Goal: Transaction & Acquisition: Purchase product/service

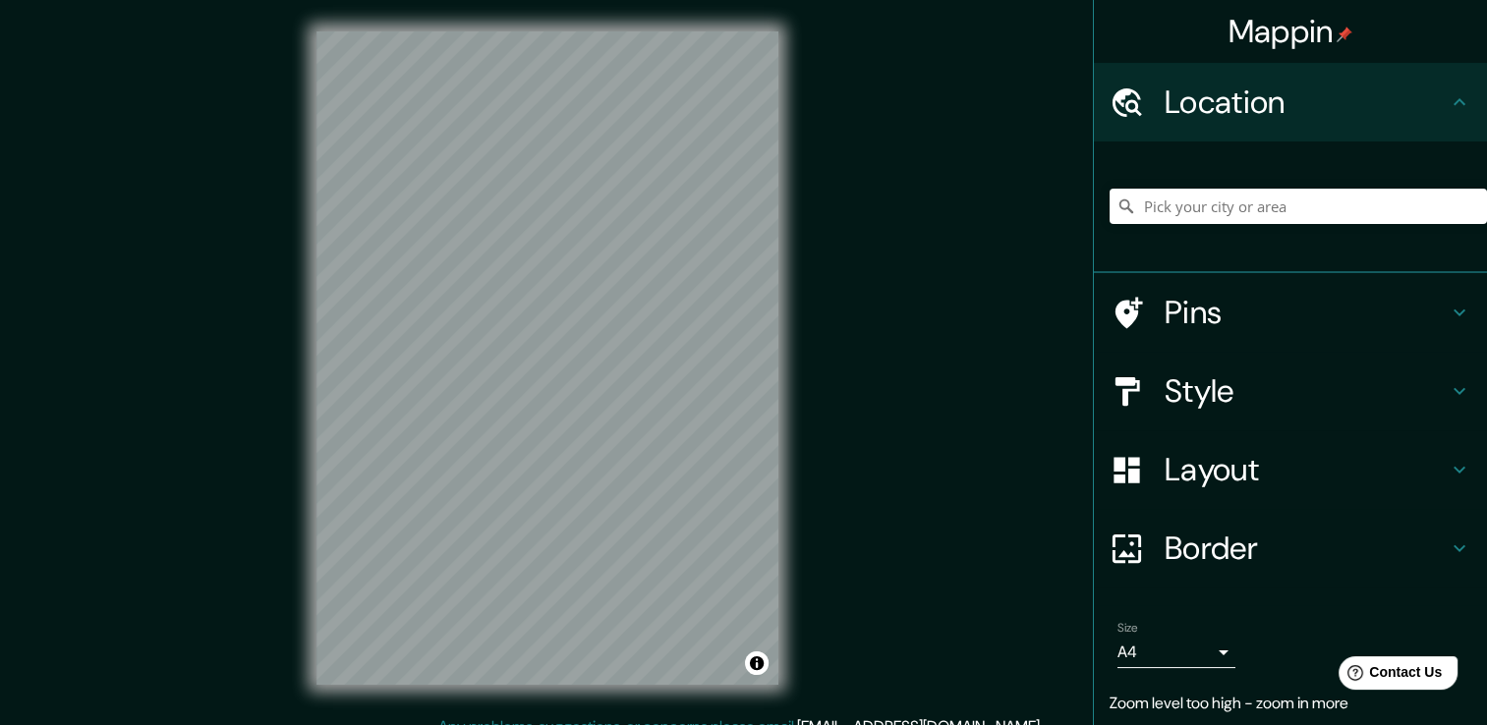
click at [1199, 320] on h4 "Pins" at bounding box center [1306, 312] width 283 height 39
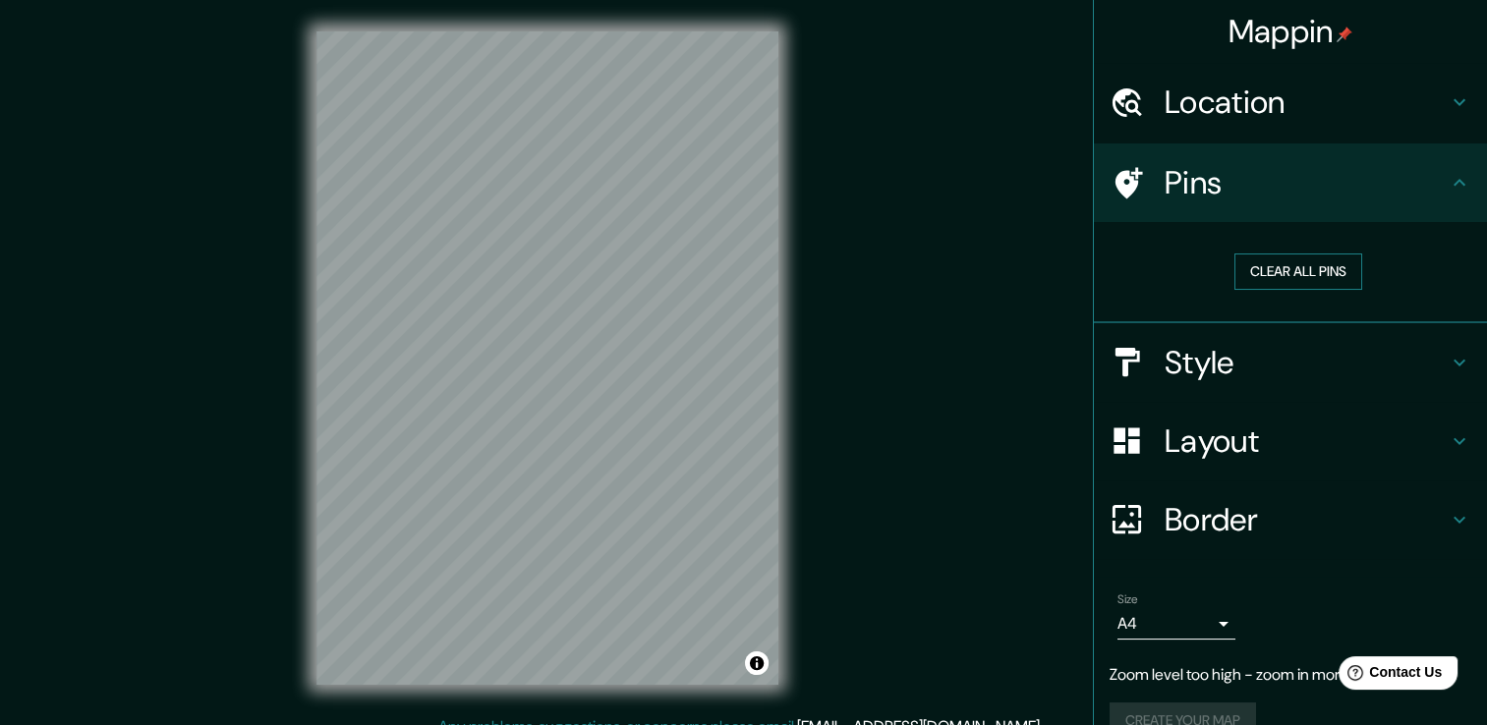
click at [1272, 265] on button "Clear all pins" at bounding box center [1299, 272] width 128 height 36
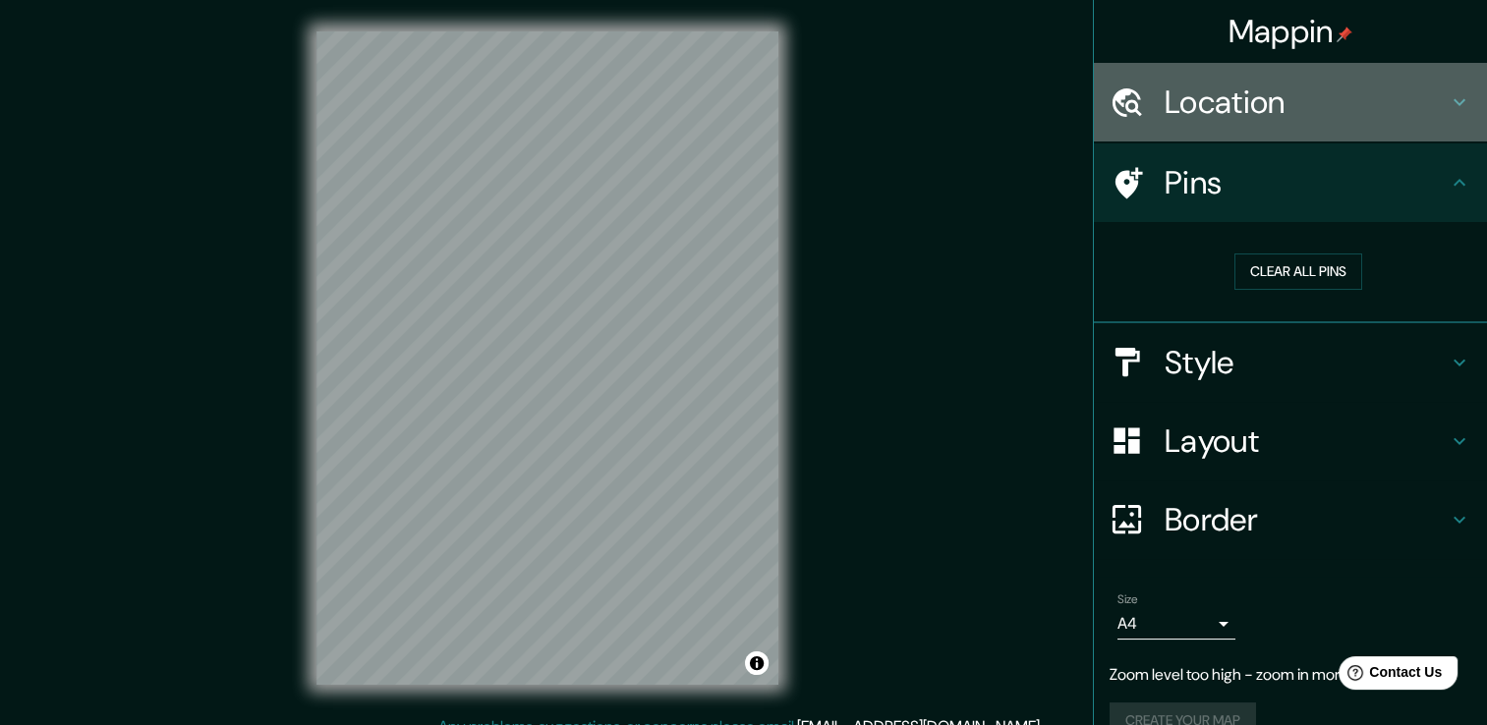
click at [1327, 123] on div "Location" at bounding box center [1290, 102] width 393 height 79
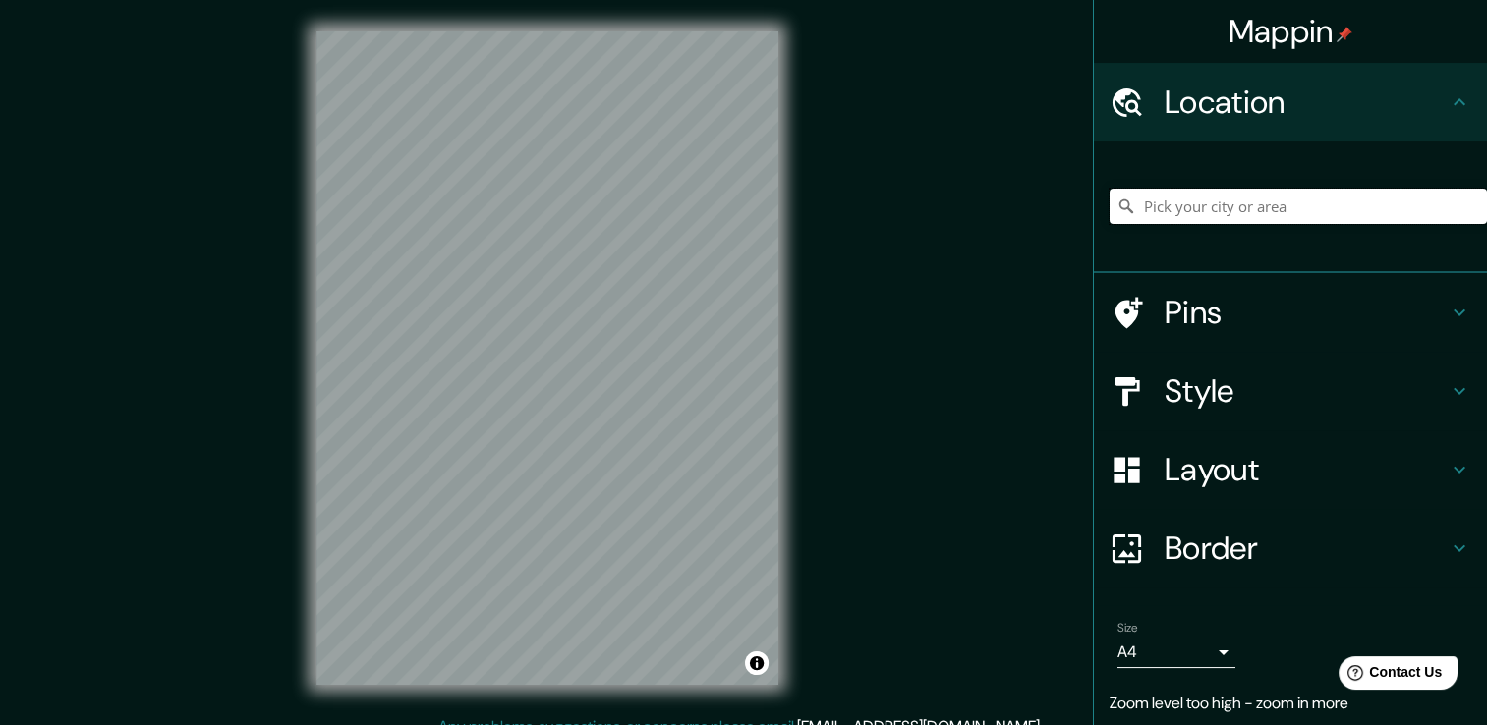
click at [1214, 200] on input "Pick your city or area" at bounding box center [1298, 206] width 377 height 35
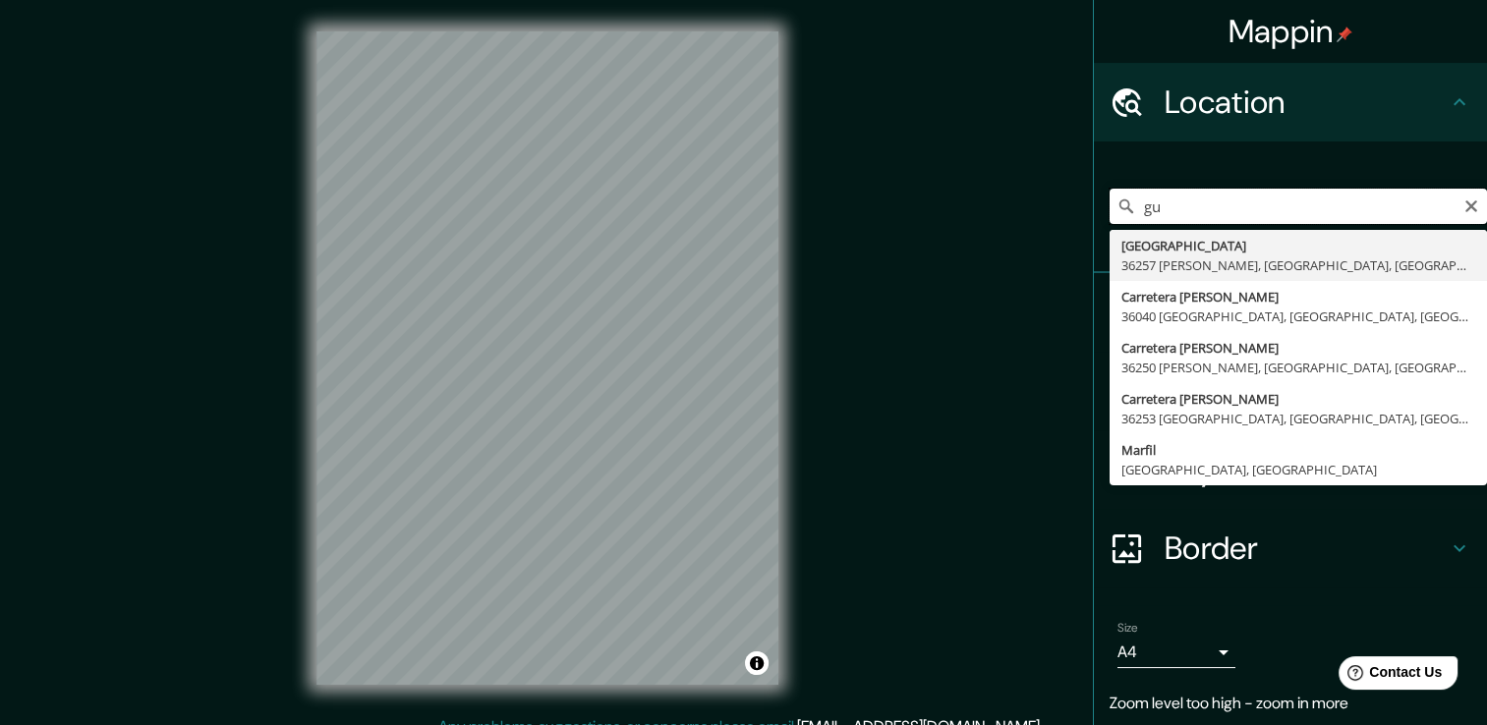
type input "g"
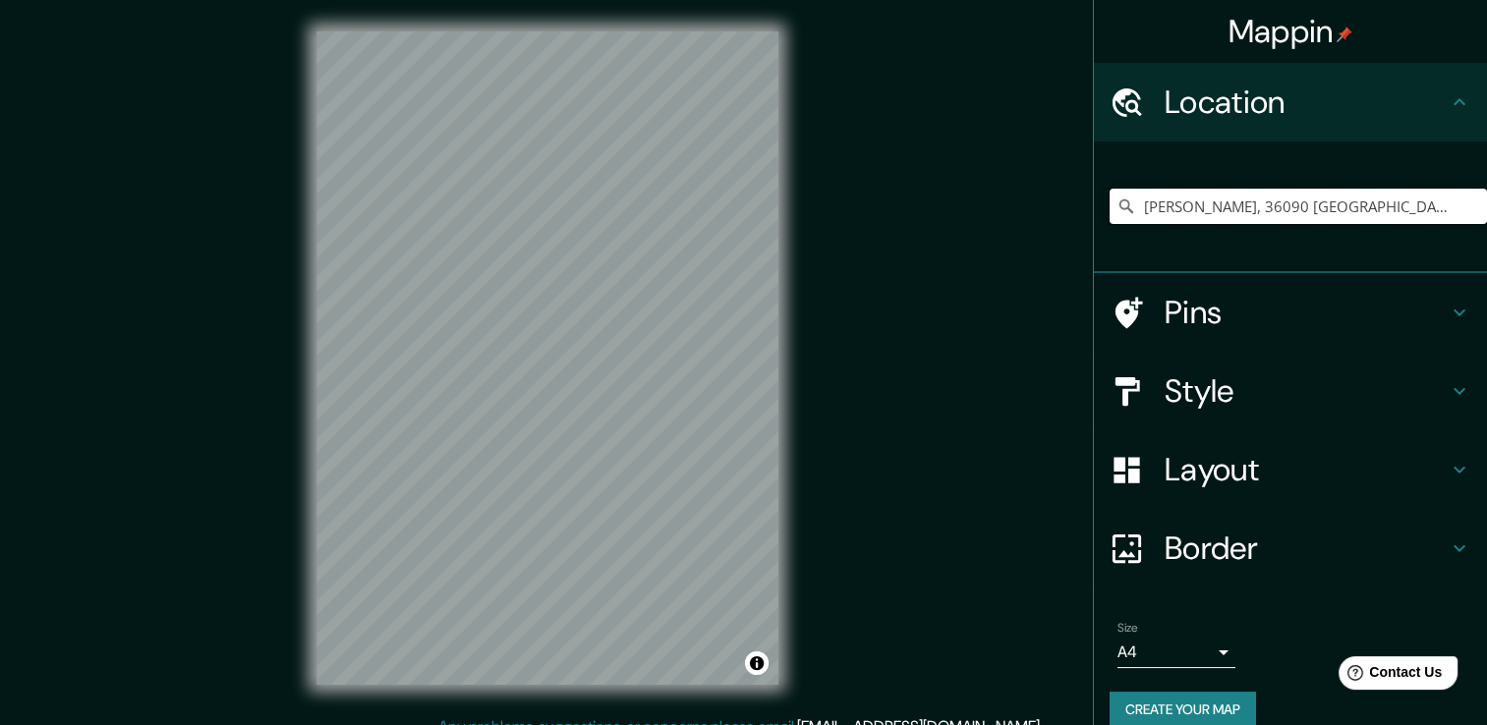
type input "Mellado, 36090 Guanajuato, Guanajuato, México"
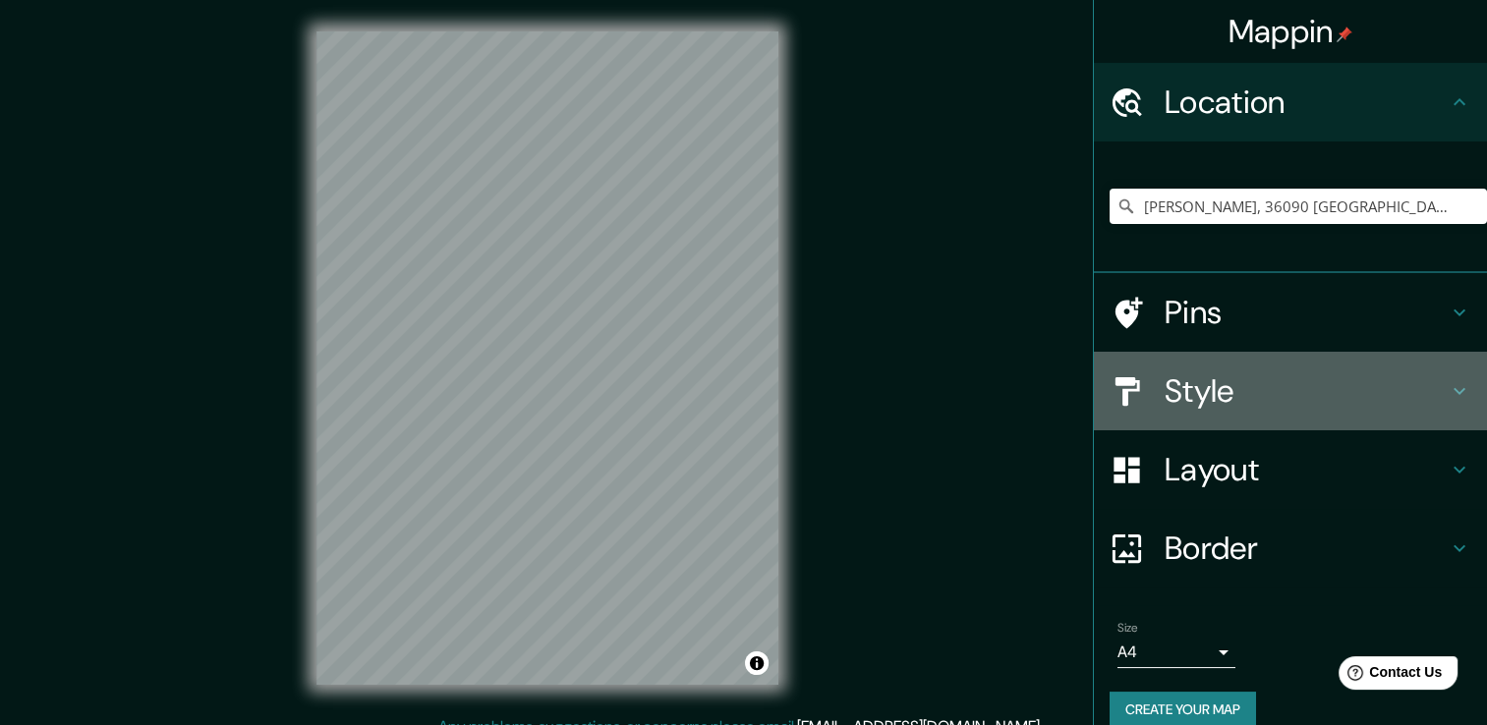
click at [1454, 389] on icon at bounding box center [1460, 391] width 12 height 7
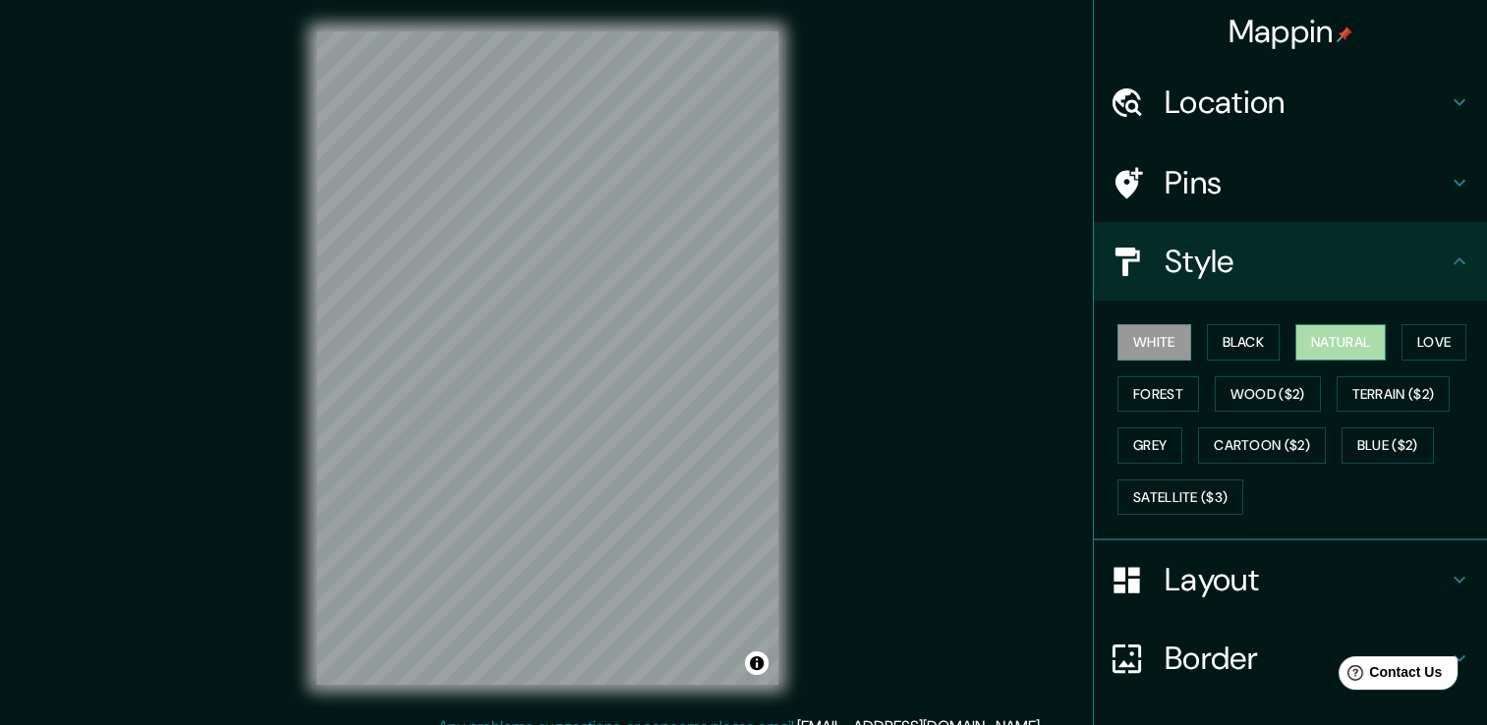
click at [1298, 353] on button "Natural" at bounding box center [1340, 342] width 90 height 36
click at [1434, 358] on button "Love" at bounding box center [1434, 342] width 65 height 36
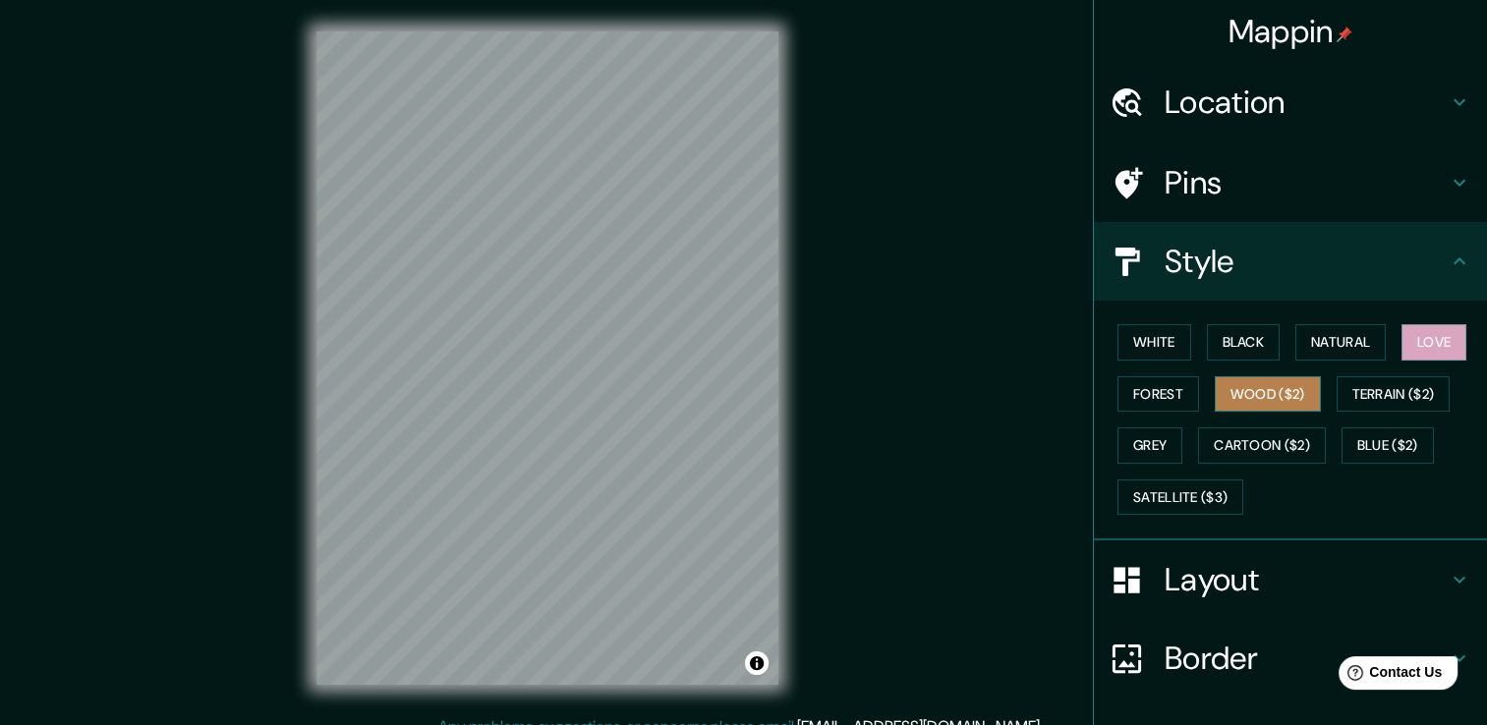
click at [1242, 407] on button "Wood ($2)" at bounding box center [1268, 394] width 106 height 36
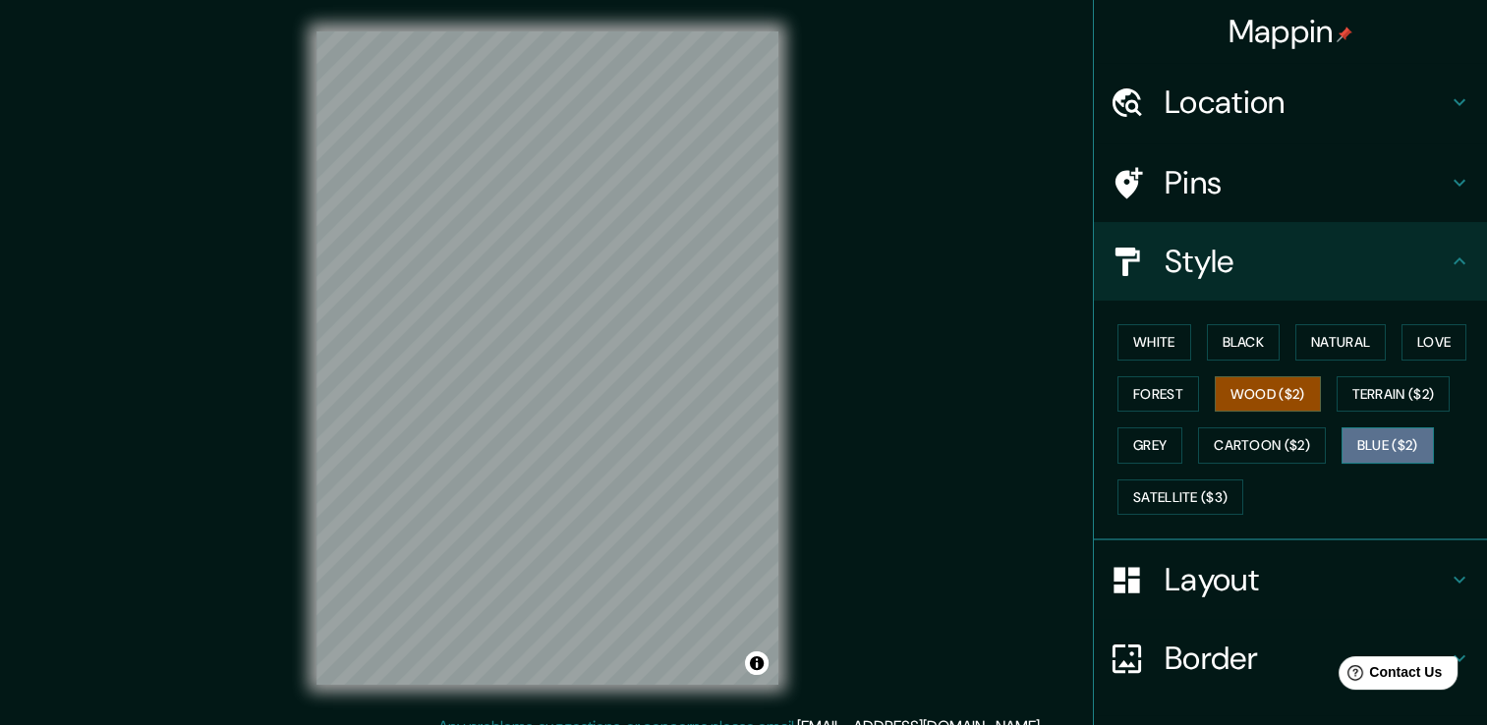
click at [1365, 446] on button "Blue ($2)" at bounding box center [1388, 446] width 92 height 36
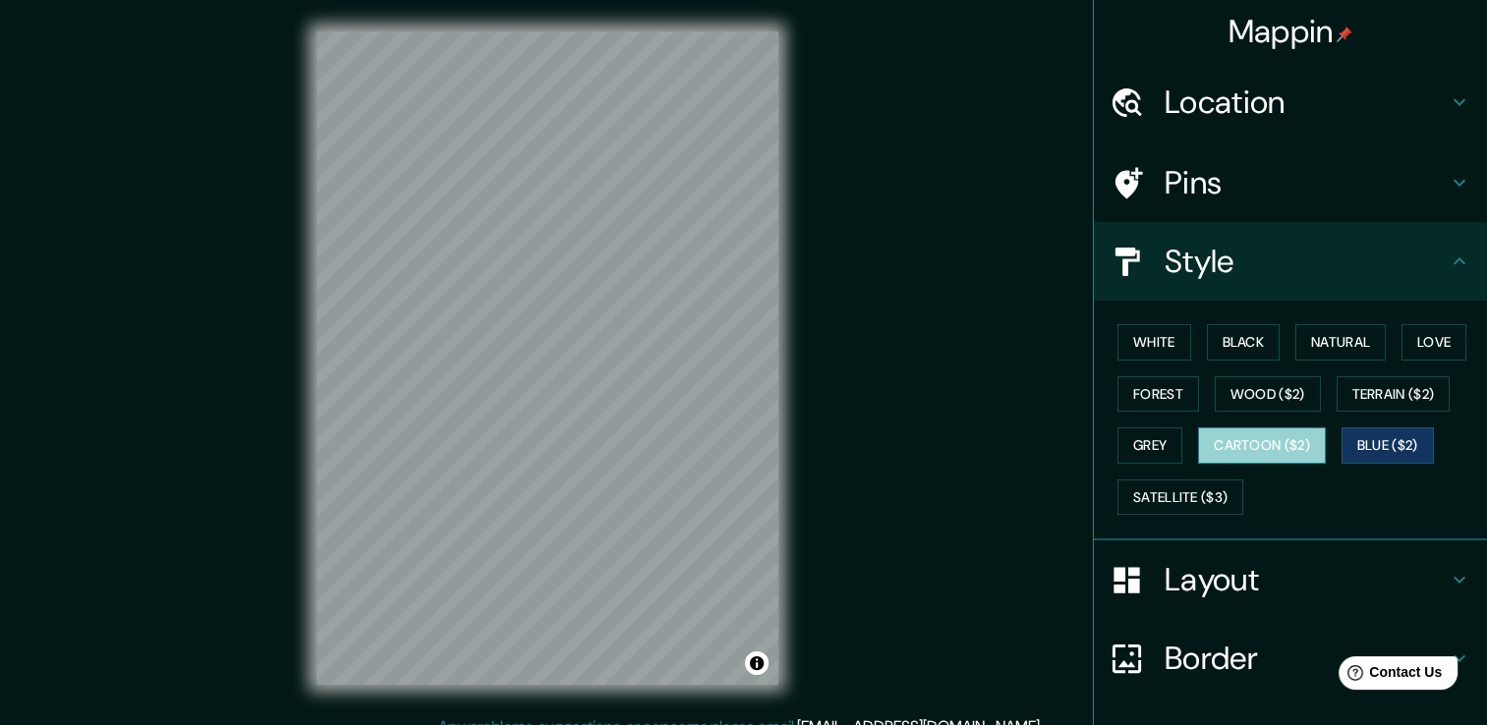
click at [1263, 446] on button "Cartoon ($2)" at bounding box center [1262, 446] width 128 height 36
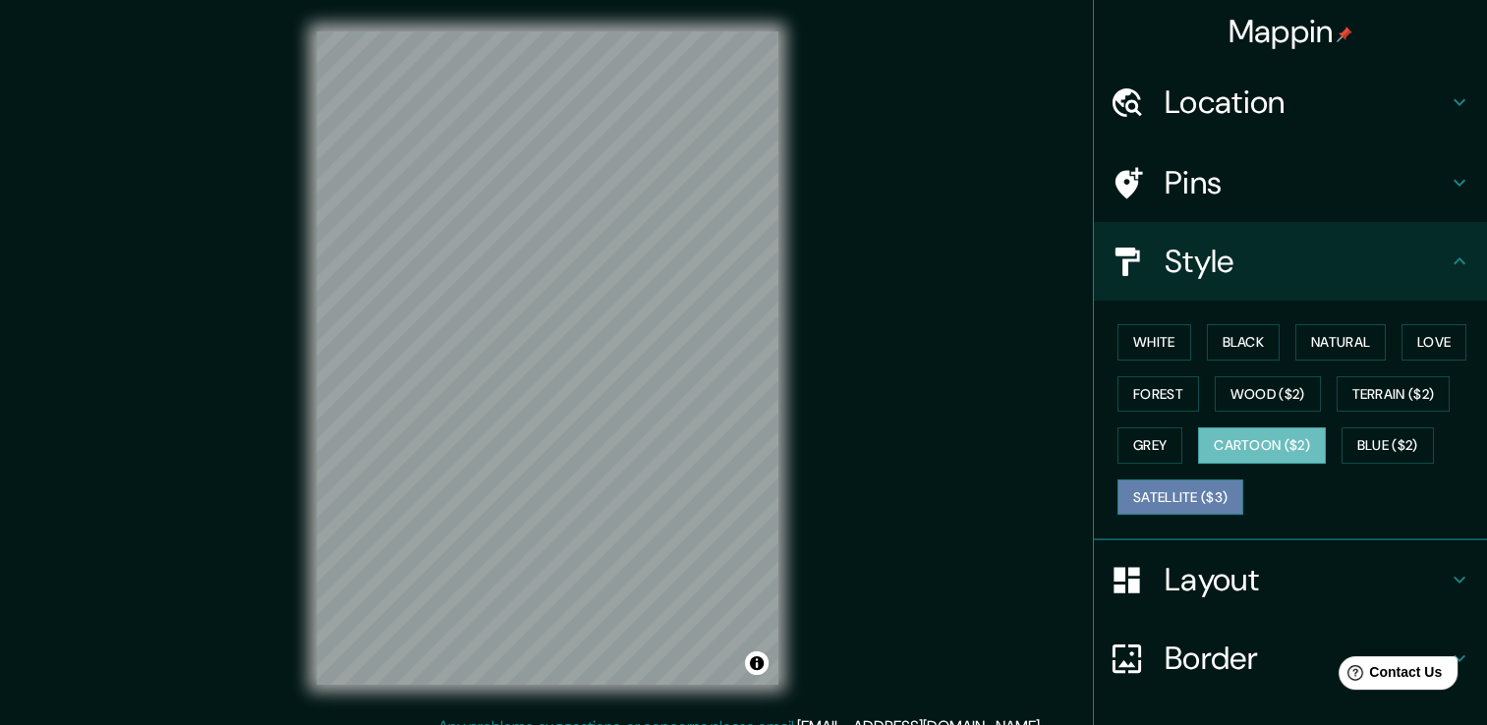
click at [1164, 489] on button "Satellite ($3)" at bounding box center [1181, 498] width 126 height 36
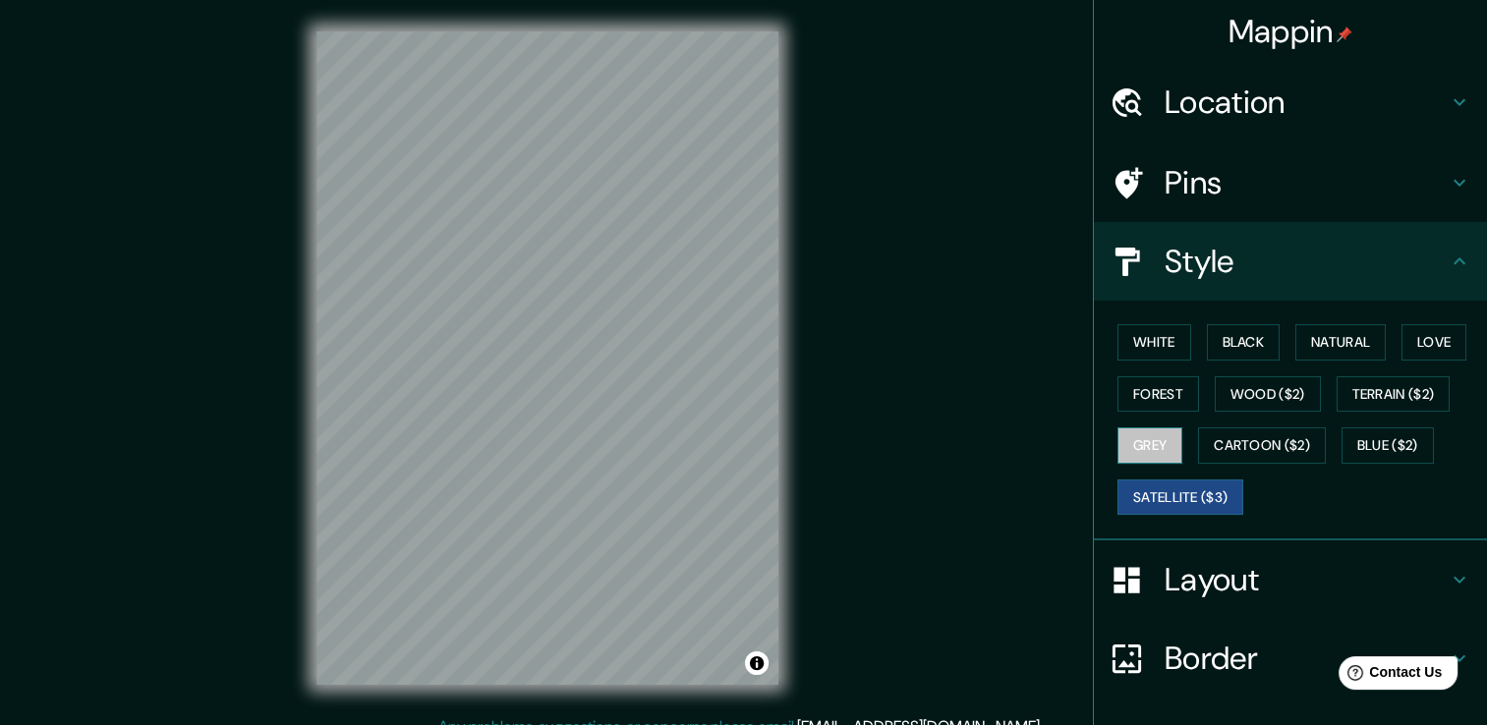
click at [1132, 454] on button "Grey" at bounding box center [1150, 446] width 65 height 36
click at [1127, 390] on button "Forest" at bounding box center [1159, 394] width 82 height 36
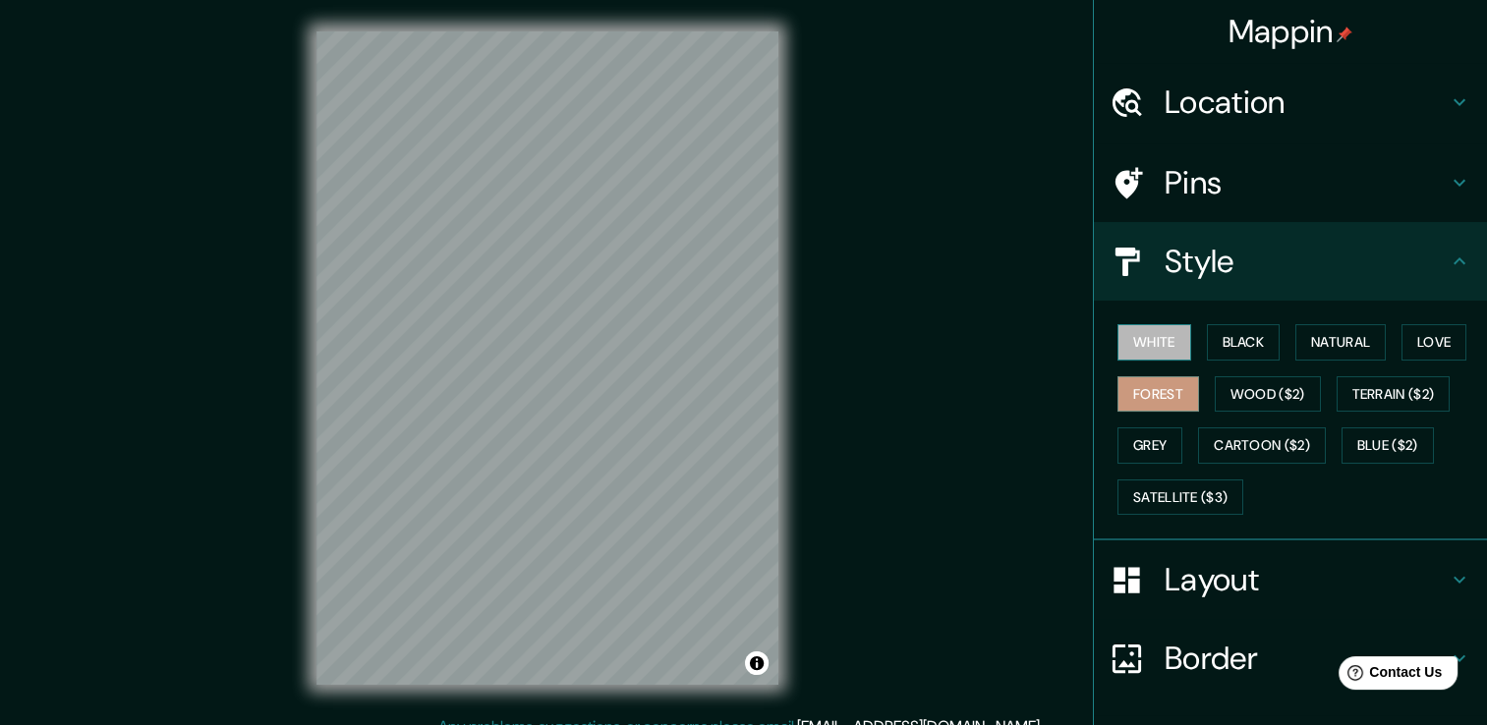
click at [1140, 348] on button "White" at bounding box center [1155, 342] width 74 height 36
click at [1227, 332] on button "Black" at bounding box center [1244, 342] width 74 height 36
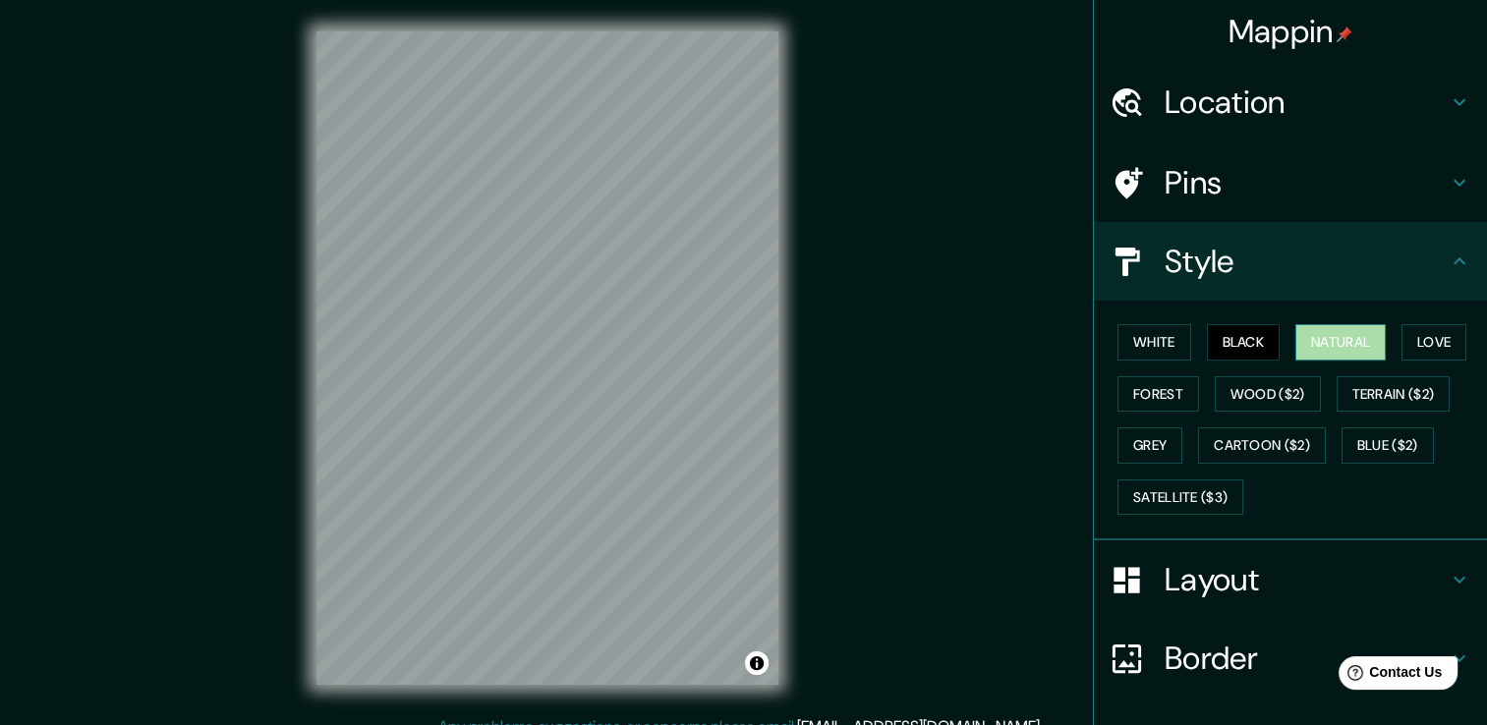
click at [1313, 332] on button "Natural" at bounding box center [1340, 342] width 90 height 36
click at [1125, 403] on button "Forest" at bounding box center [1159, 394] width 82 height 36
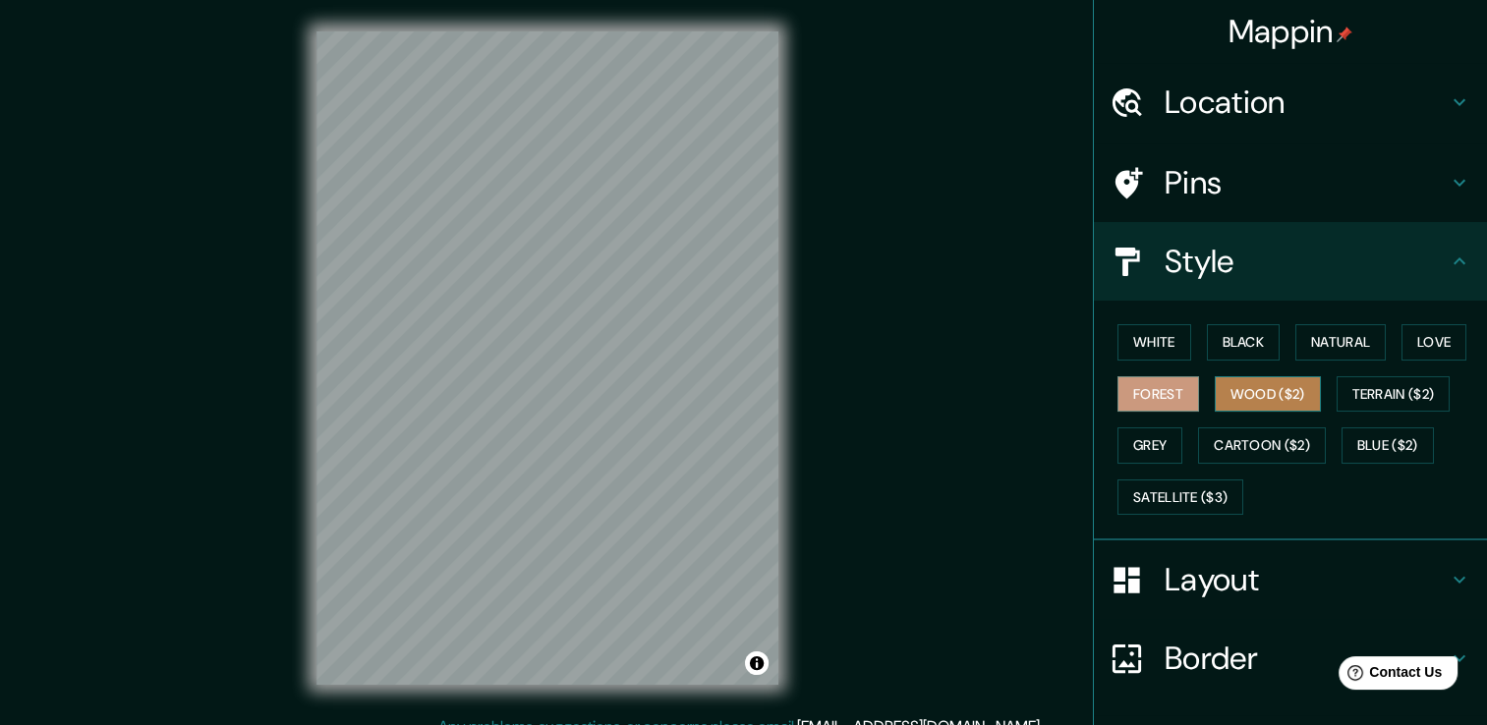
click at [1258, 395] on button "Wood ($2)" at bounding box center [1268, 394] width 106 height 36
click at [1094, 177] on div "Pins" at bounding box center [1290, 183] width 393 height 79
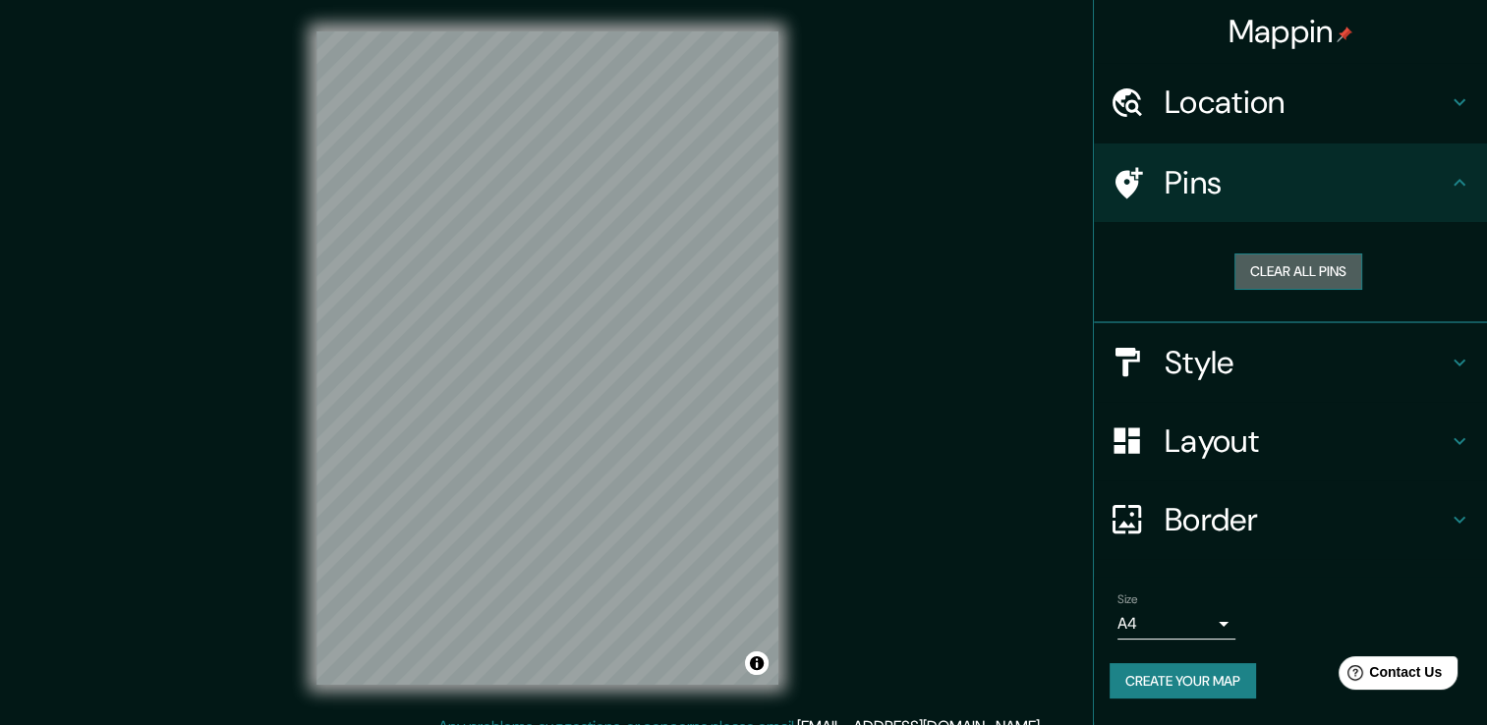
click at [1319, 269] on button "Clear all pins" at bounding box center [1299, 272] width 128 height 36
click at [1267, 262] on button "Clear all pins" at bounding box center [1299, 272] width 128 height 36
click at [1304, 270] on button "Clear all pins" at bounding box center [1299, 272] width 128 height 36
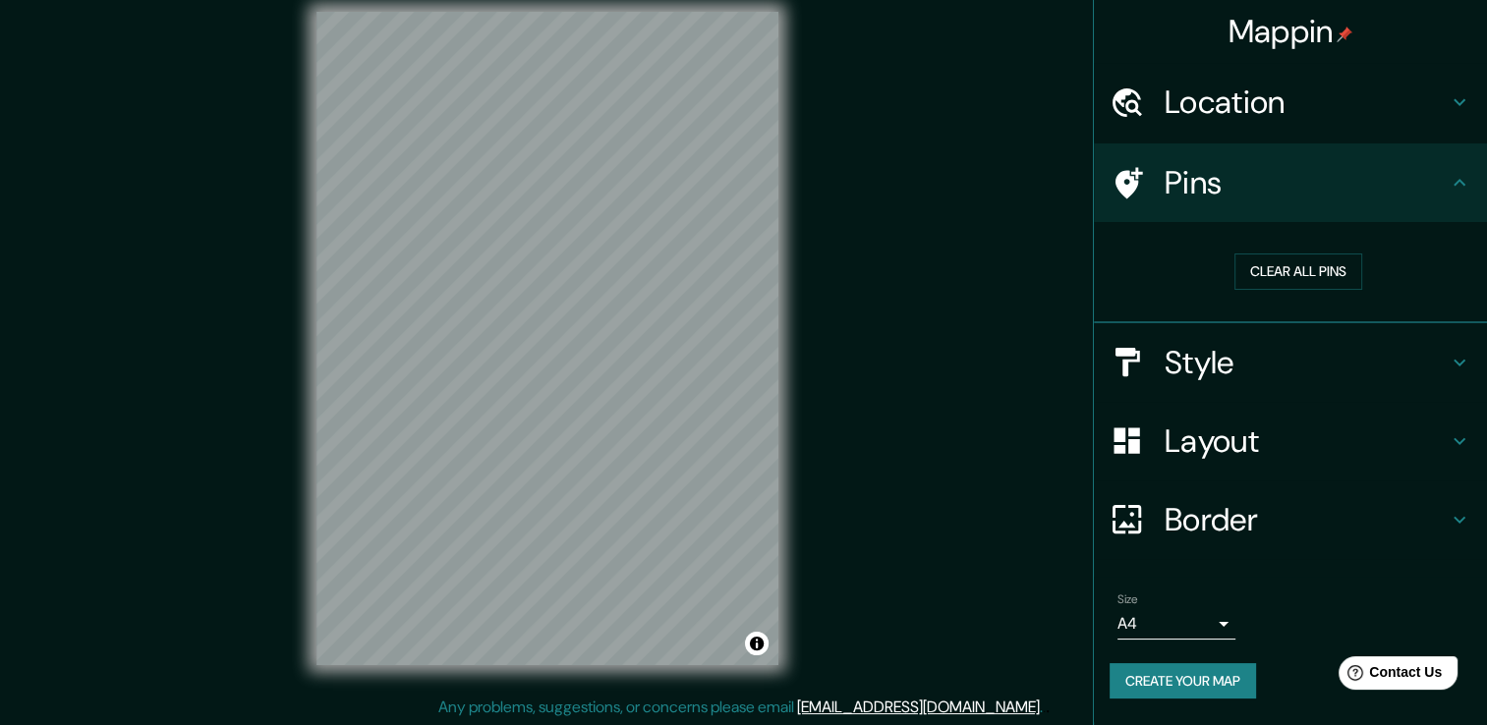
scroll to position [22, 0]
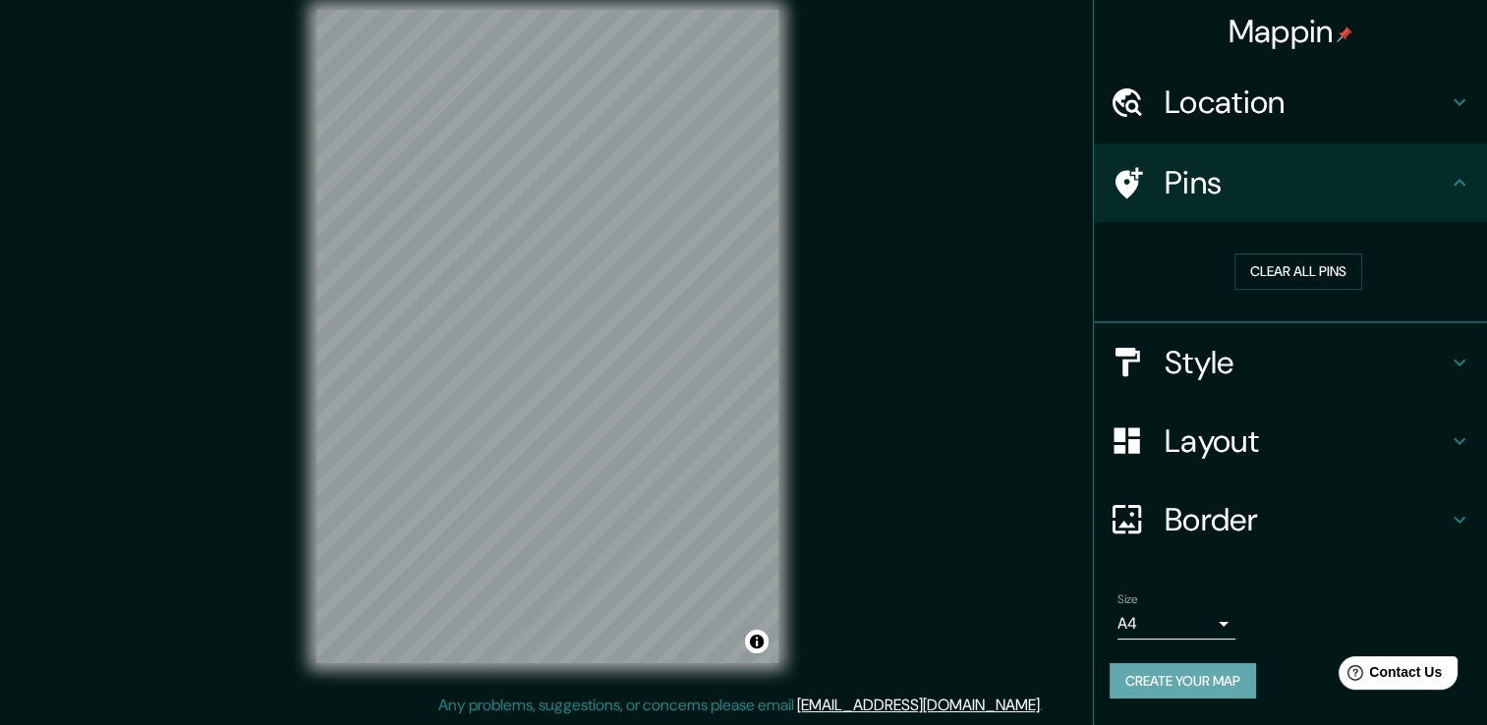
click at [1214, 682] on button "Create your map" at bounding box center [1183, 681] width 146 height 36
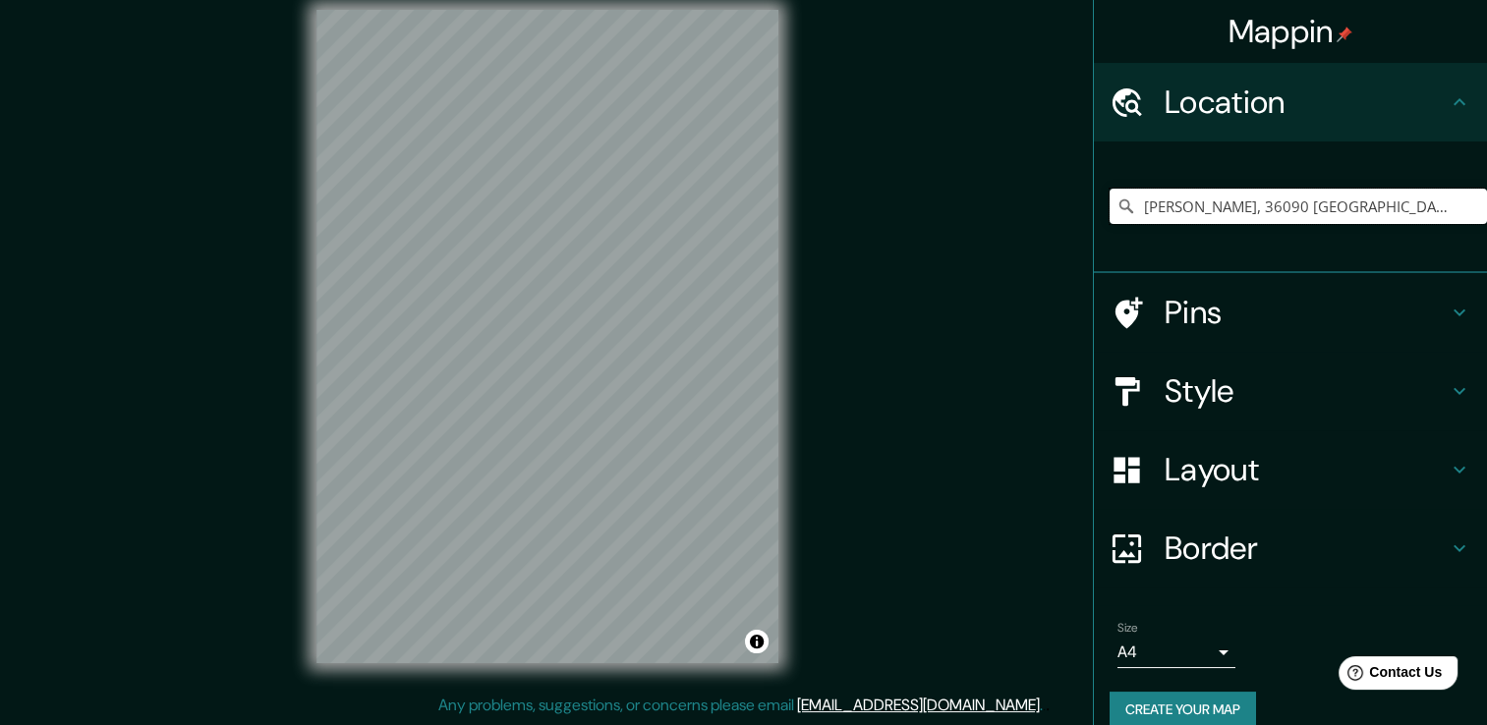
click at [1433, 213] on input "[PERSON_NAME], 36090 [GEOGRAPHIC_DATA], [GEOGRAPHIC_DATA], [GEOGRAPHIC_DATA]" at bounding box center [1298, 206] width 377 height 35
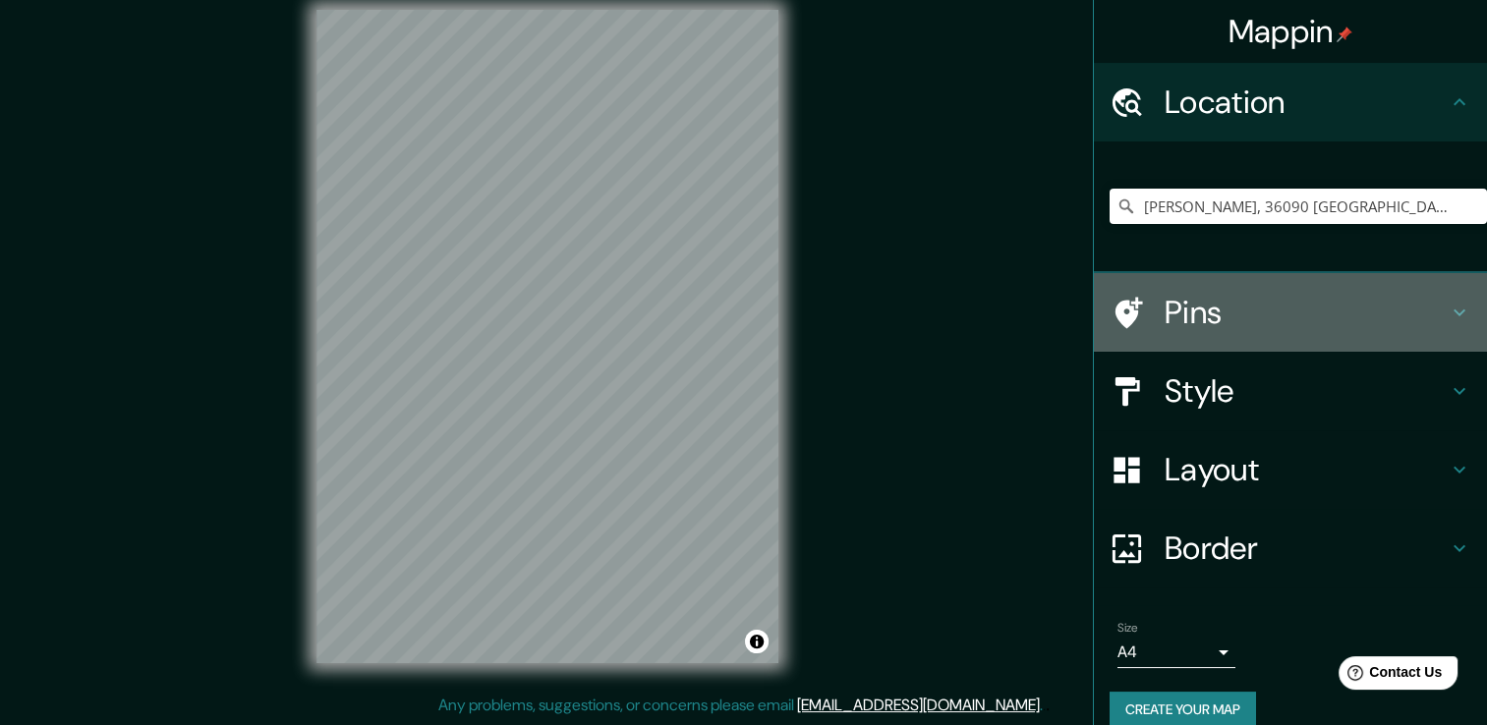
click at [1448, 304] on icon at bounding box center [1460, 313] width 24 height 24
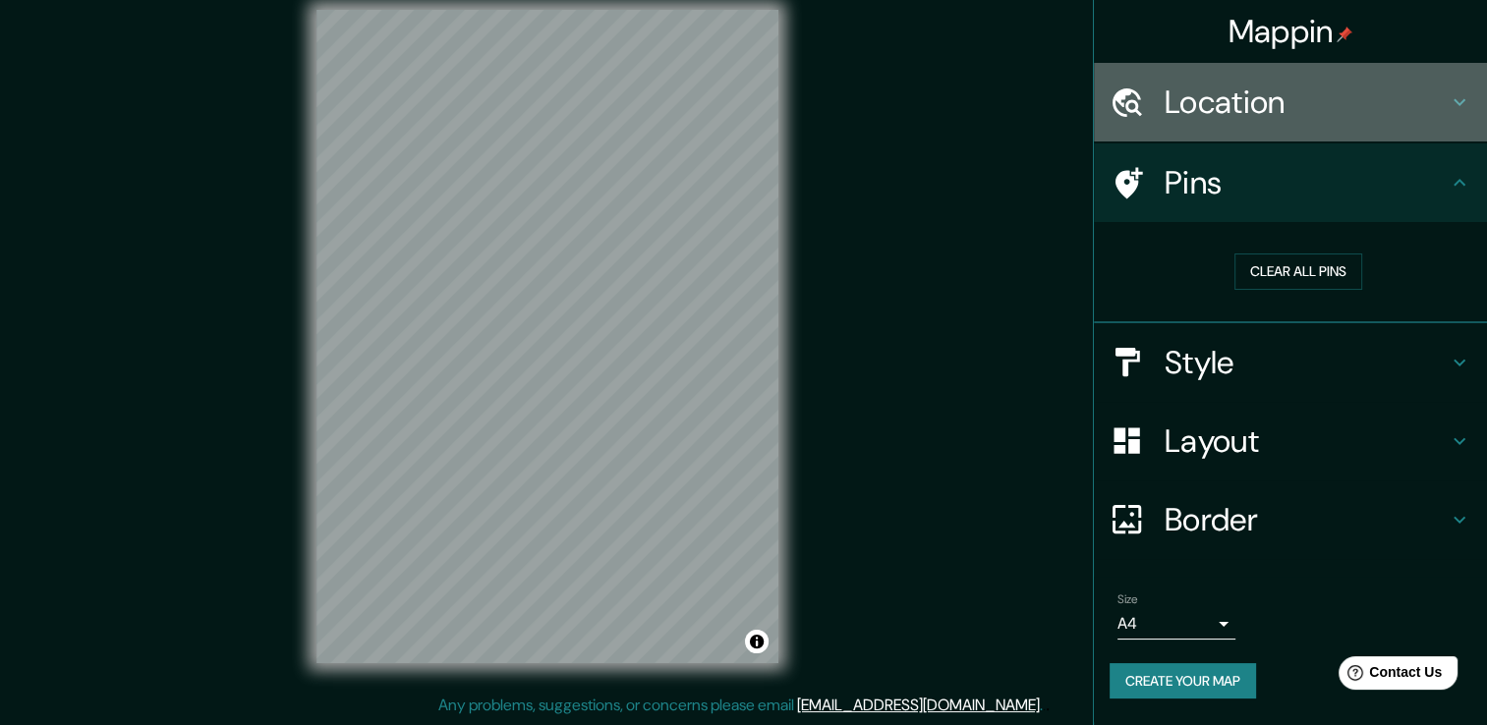
click at [1458, 99] on icon at bounding box center [1460, 102] width 24 height 24
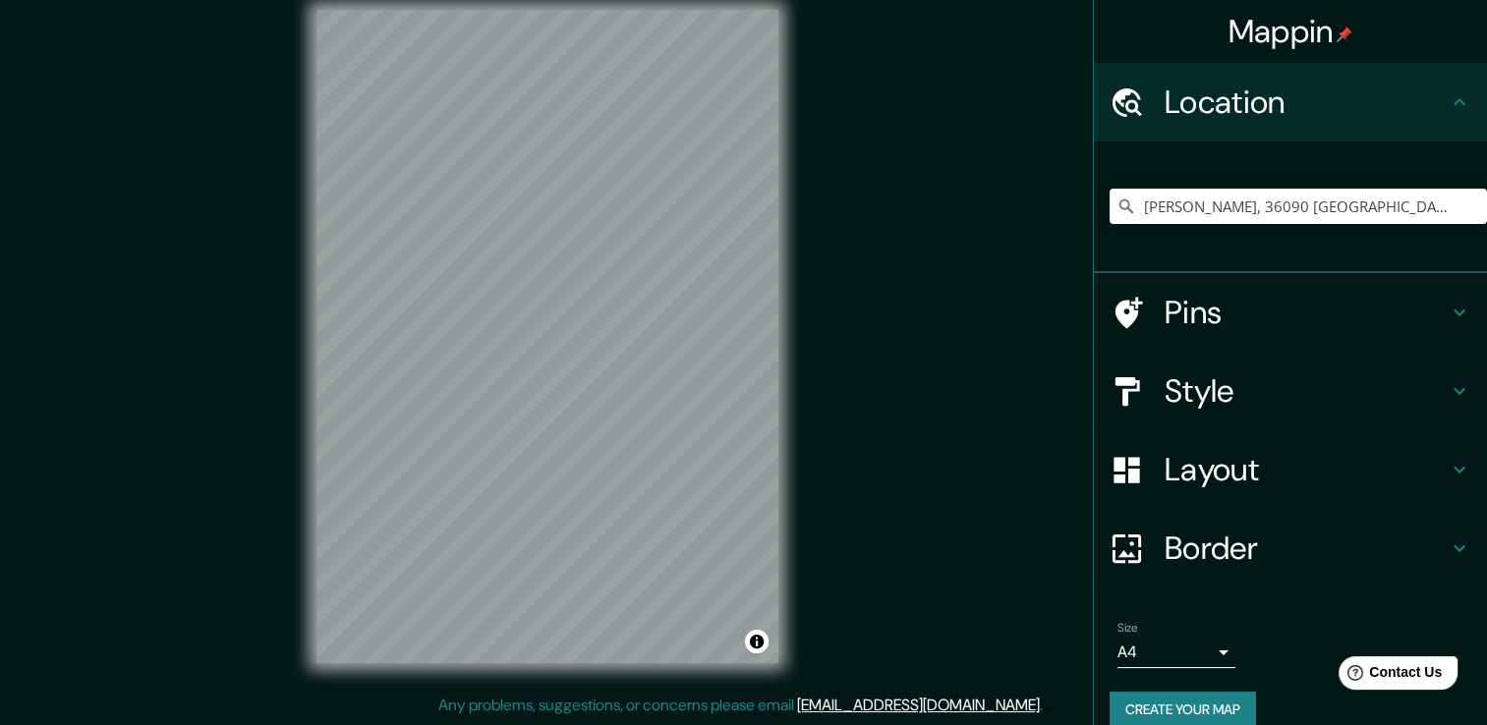
drag, startPoint x: 1446, startPoint y: 226, endPoint x: 1447, endPoint y: 211, distance: 14.8
click at [1447, 226] on div "Mellado, 36090 Guanajuato, Guanajuato, México" at bounding box center [1298, 206] width 377 height 98
click at [1446, 204] on input "Mellado, 36090 Guanajuato, Guanajuato, México" at bounding box center [1298, 206] width 377 height 35
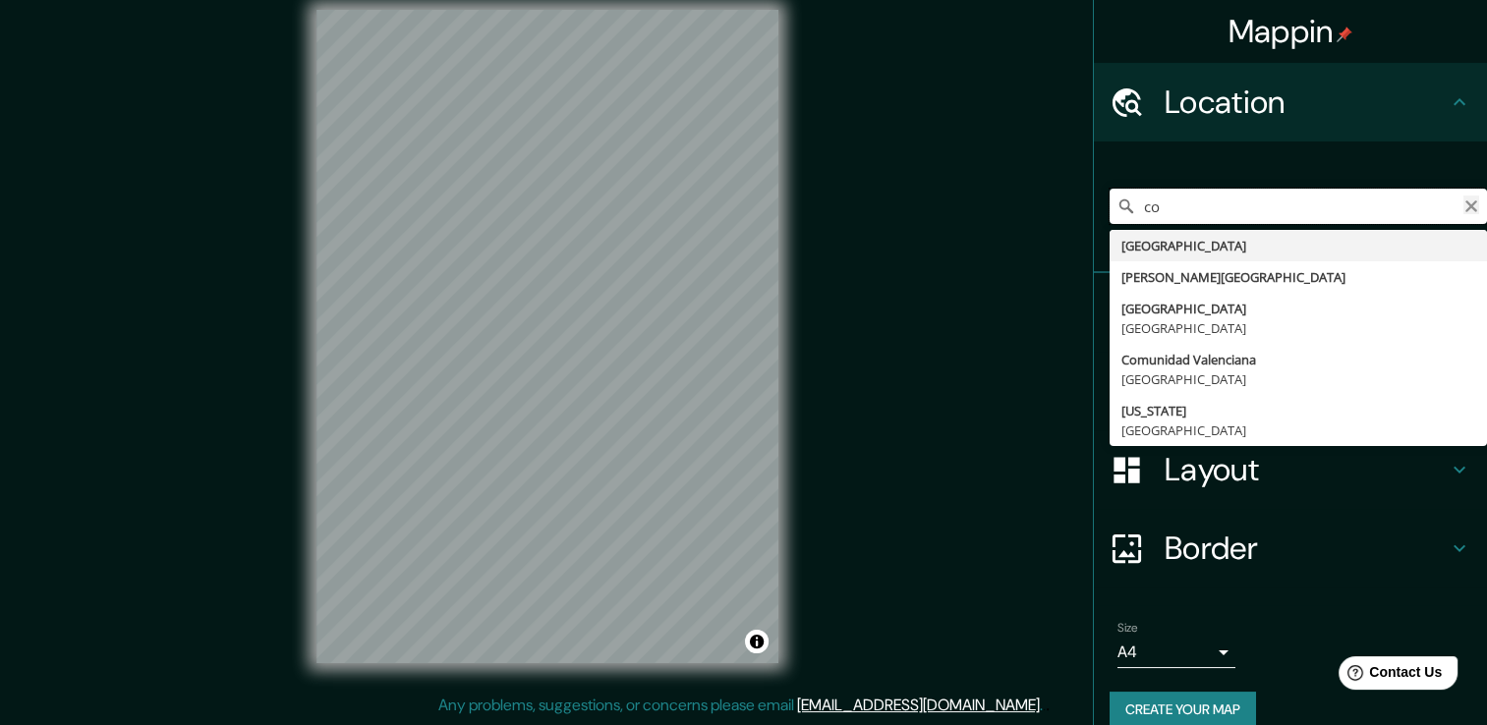
type input "co"
click at [1464, 202] on icon "Clear" at bounding box center [1472, 207] width 16 height 16
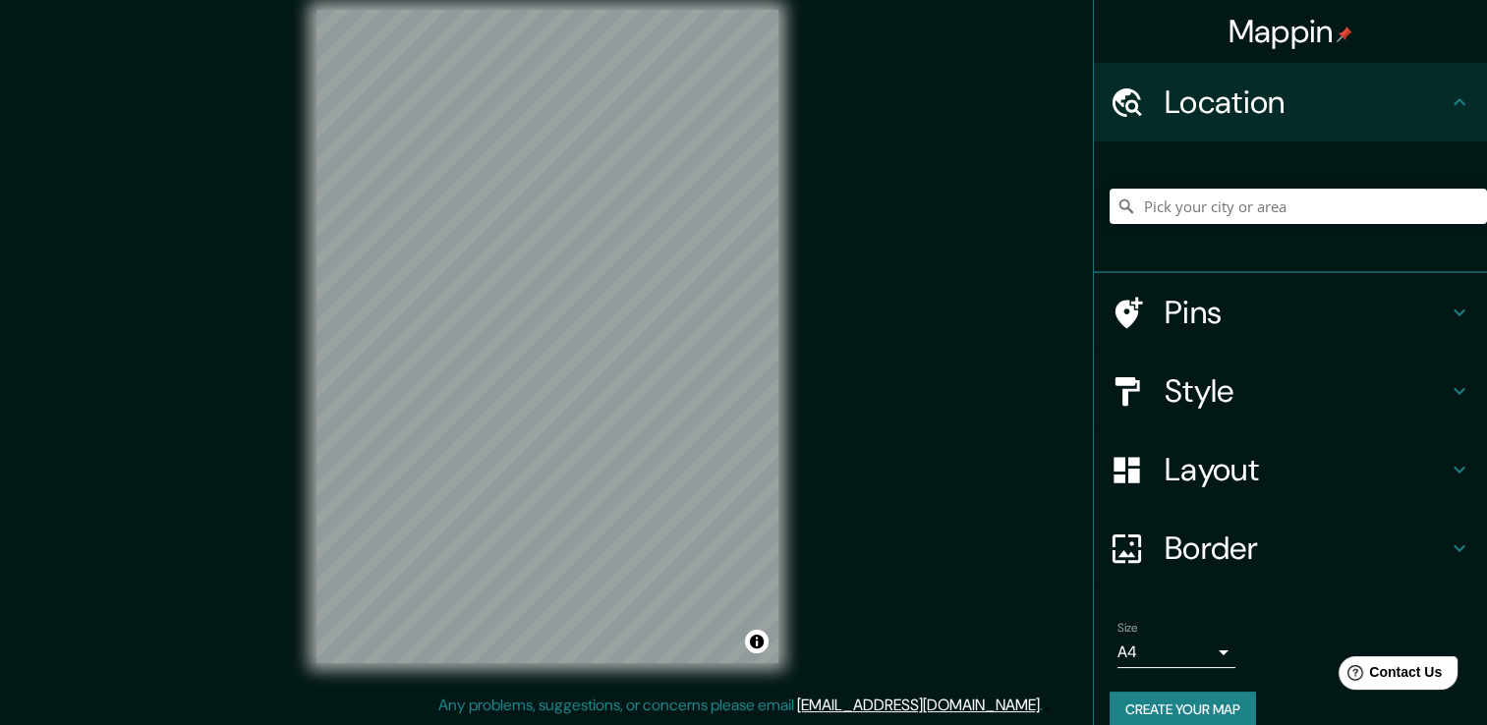
click at [1227, 317] on h4 "Pins" at bounding box center [1306, 312] width 283 height 39
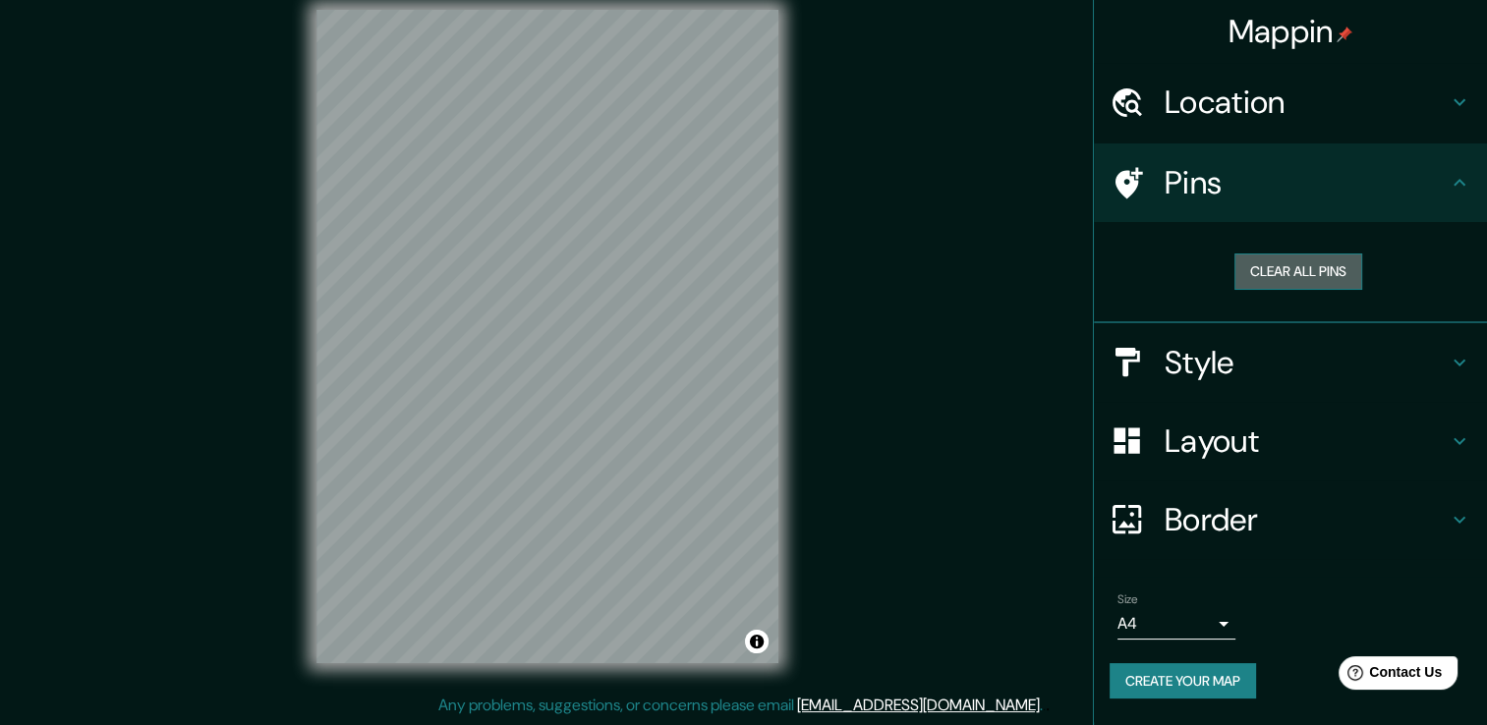
click at [1323, 264] on button "Clear all pins" at bounding box center [1299, 272] width 128 height 36
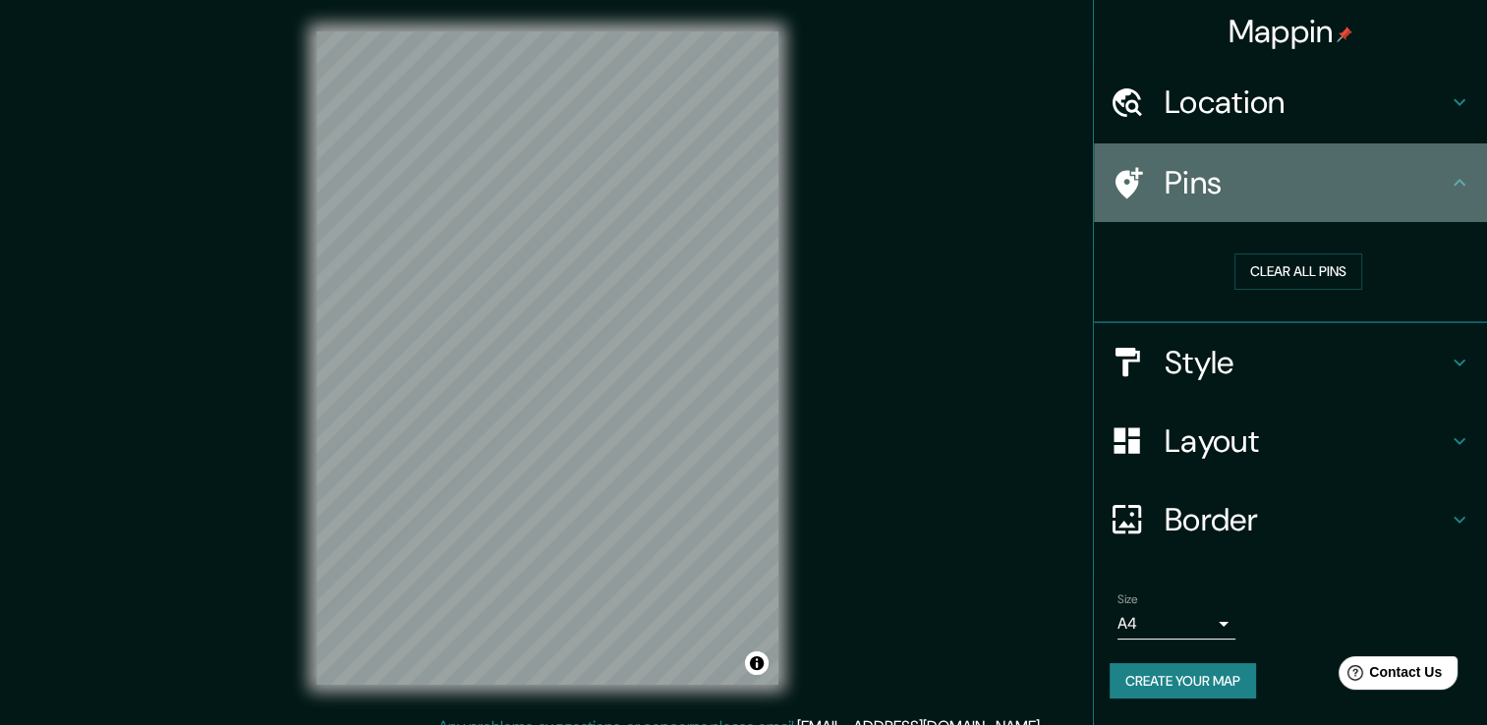
click at [1301, 150] on div "Pins" at bounding box center [1290, 183] width 393 height 79
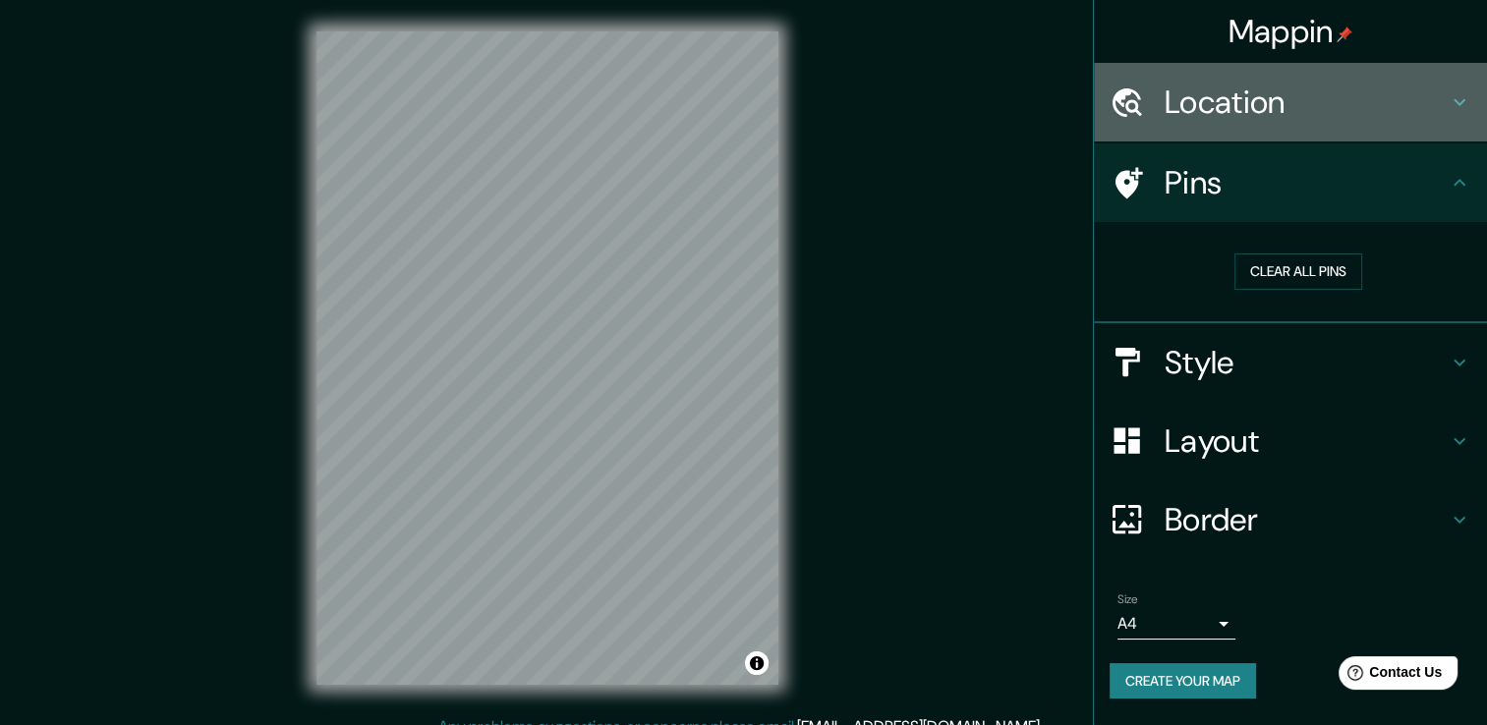
click at [1375, 127] on div "Location" at bounding box center [1290, 102] width 393 height 79
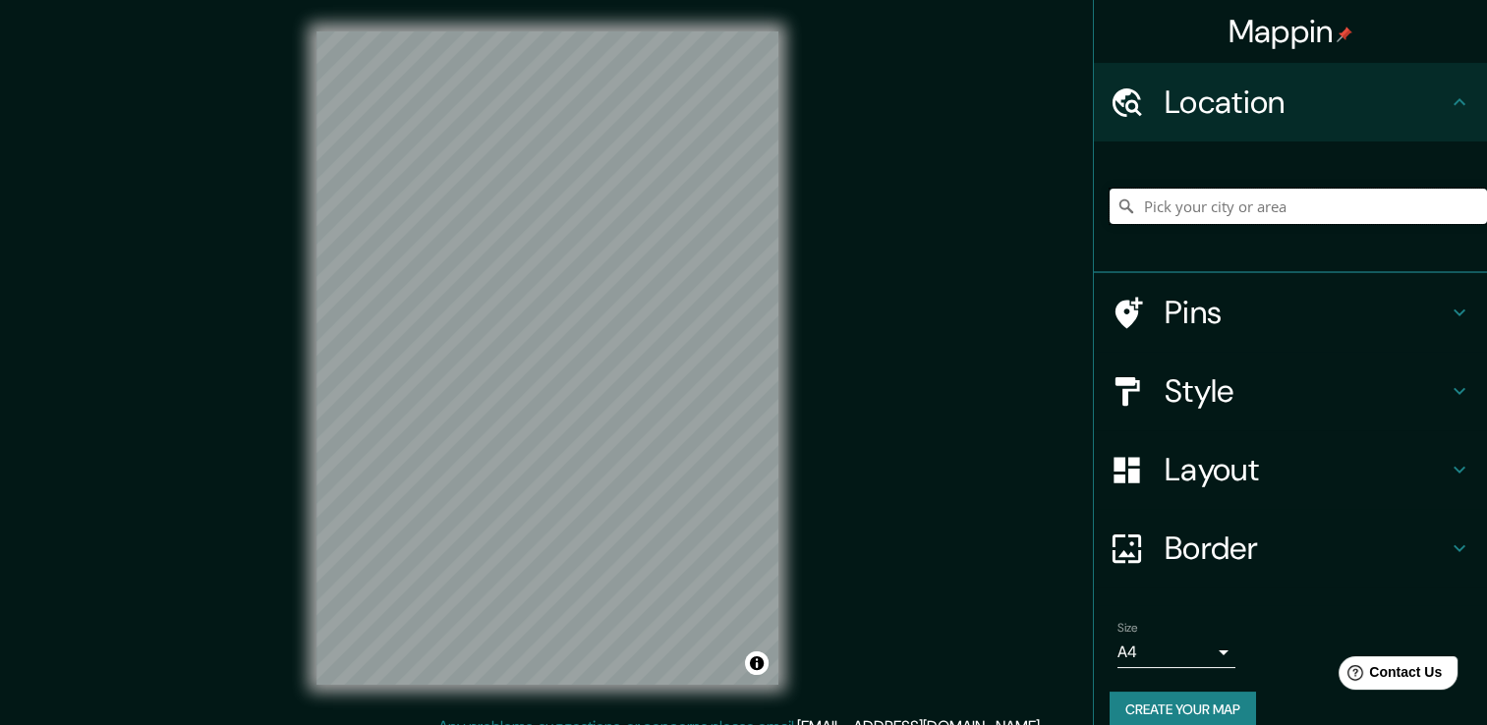
click at [1337, 217] on input "Pick your city or area" at bounding box center [1298, 206] width 377 height 35
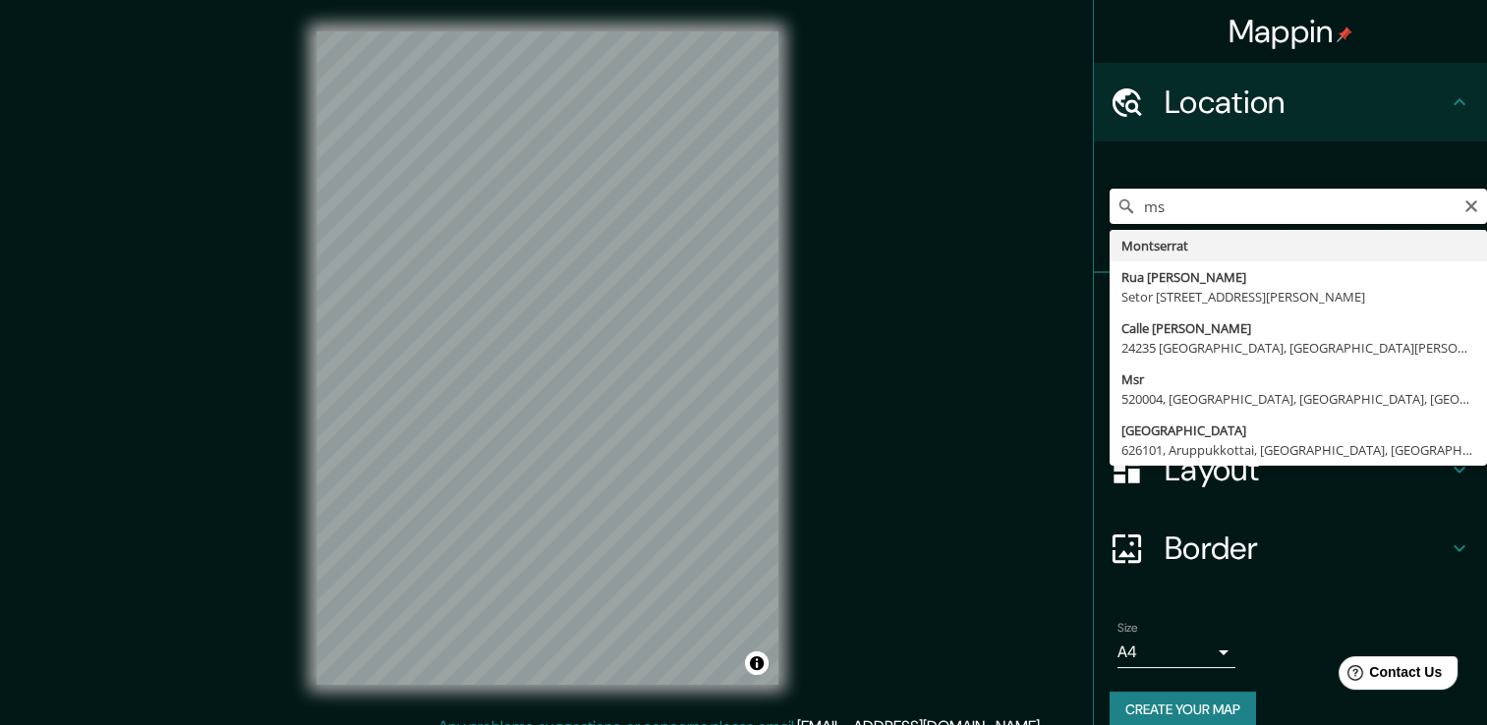
type input "m"
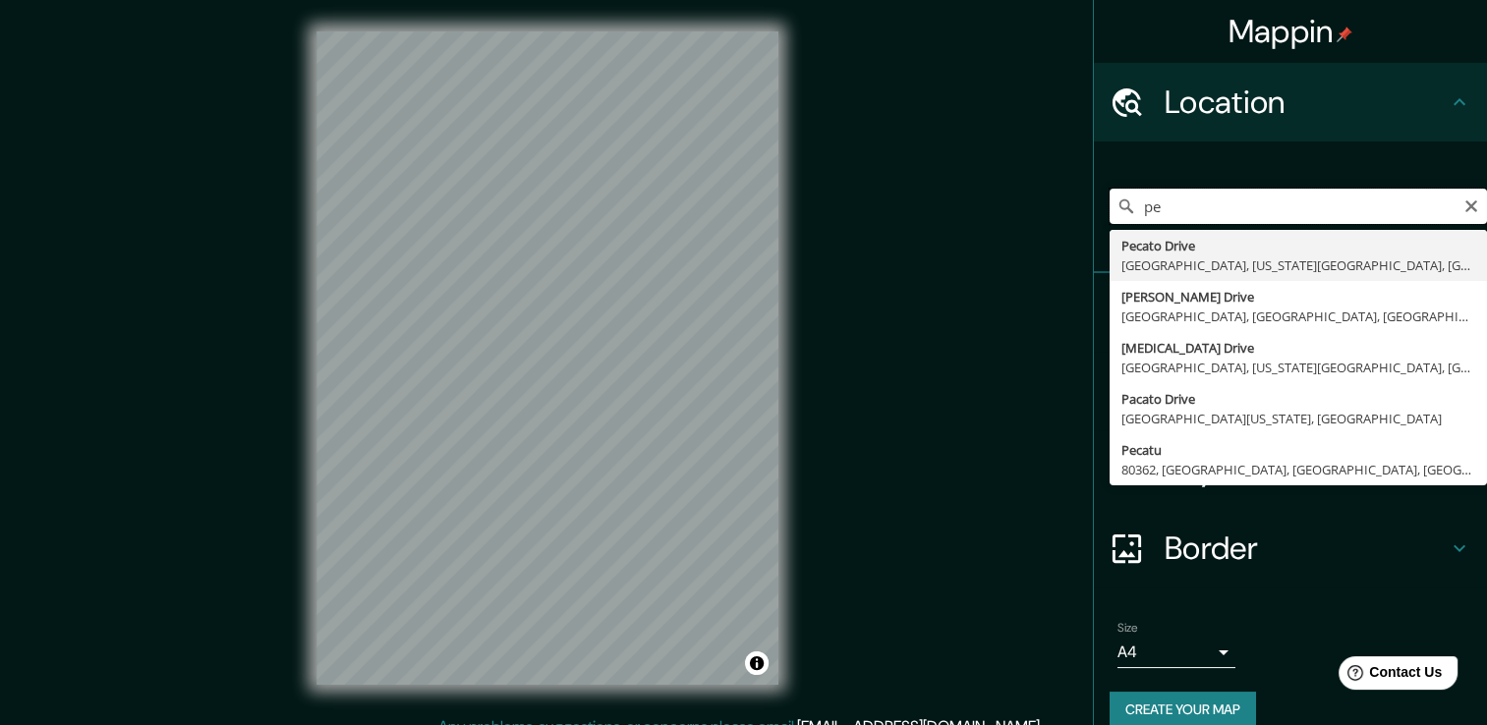
type input "p"
type input "Marfil, Guanajuato, México"
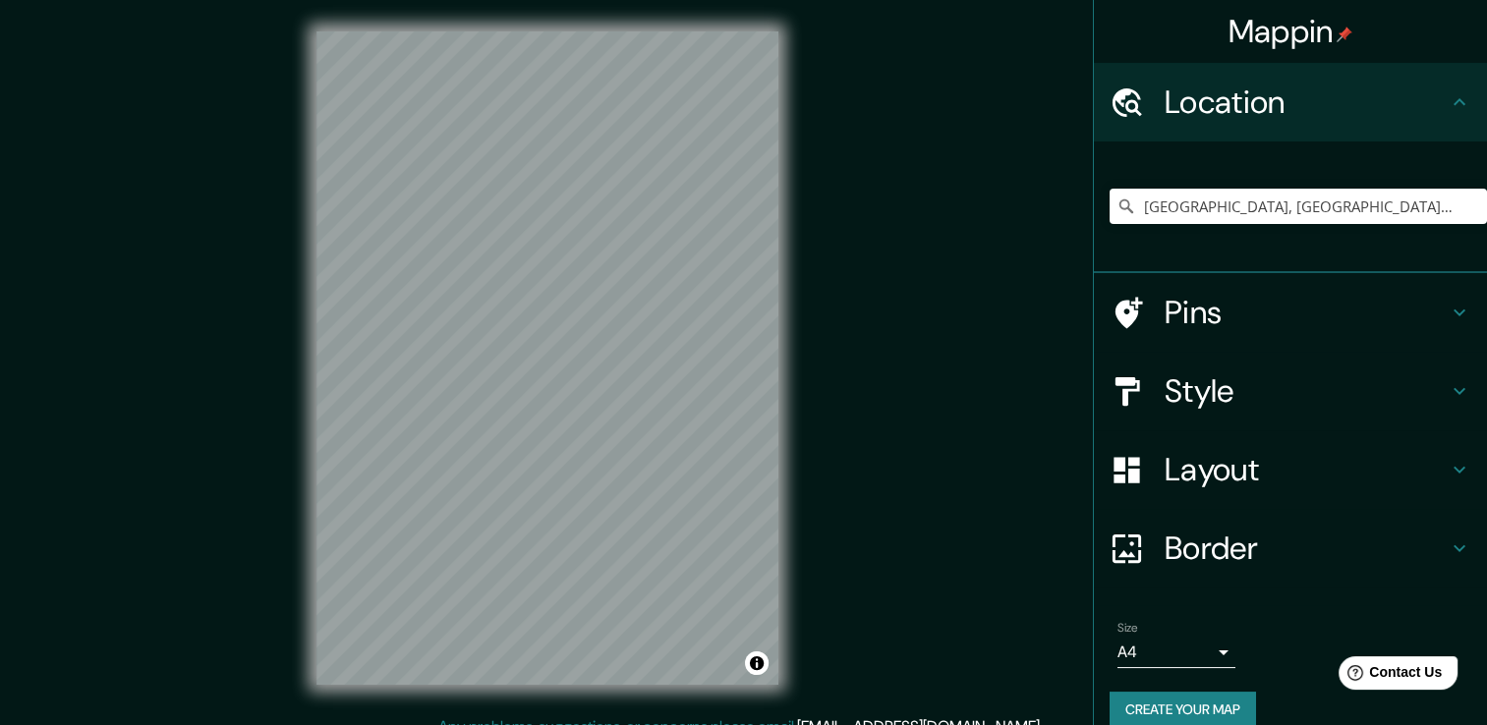
click at [1227, 403] on h4 "Style" at bounding box center [1306, 391] width 283 height 39
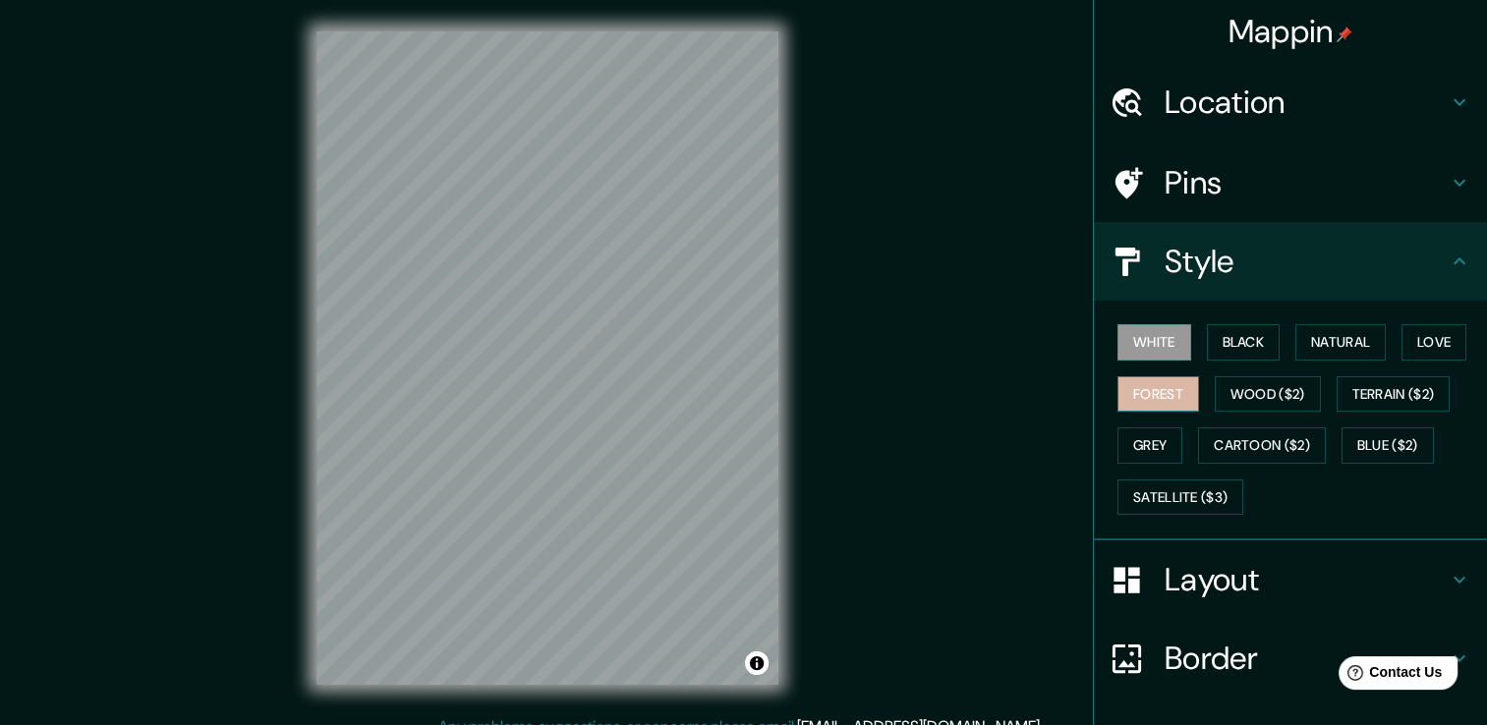
click at [1125, 381] on button "Forest" at bounding box center [1159, 394] width 82 height 36
click at [1223, 398] on button "Wood ($2)" at bounding box center [1268, 394] width 106 height 36
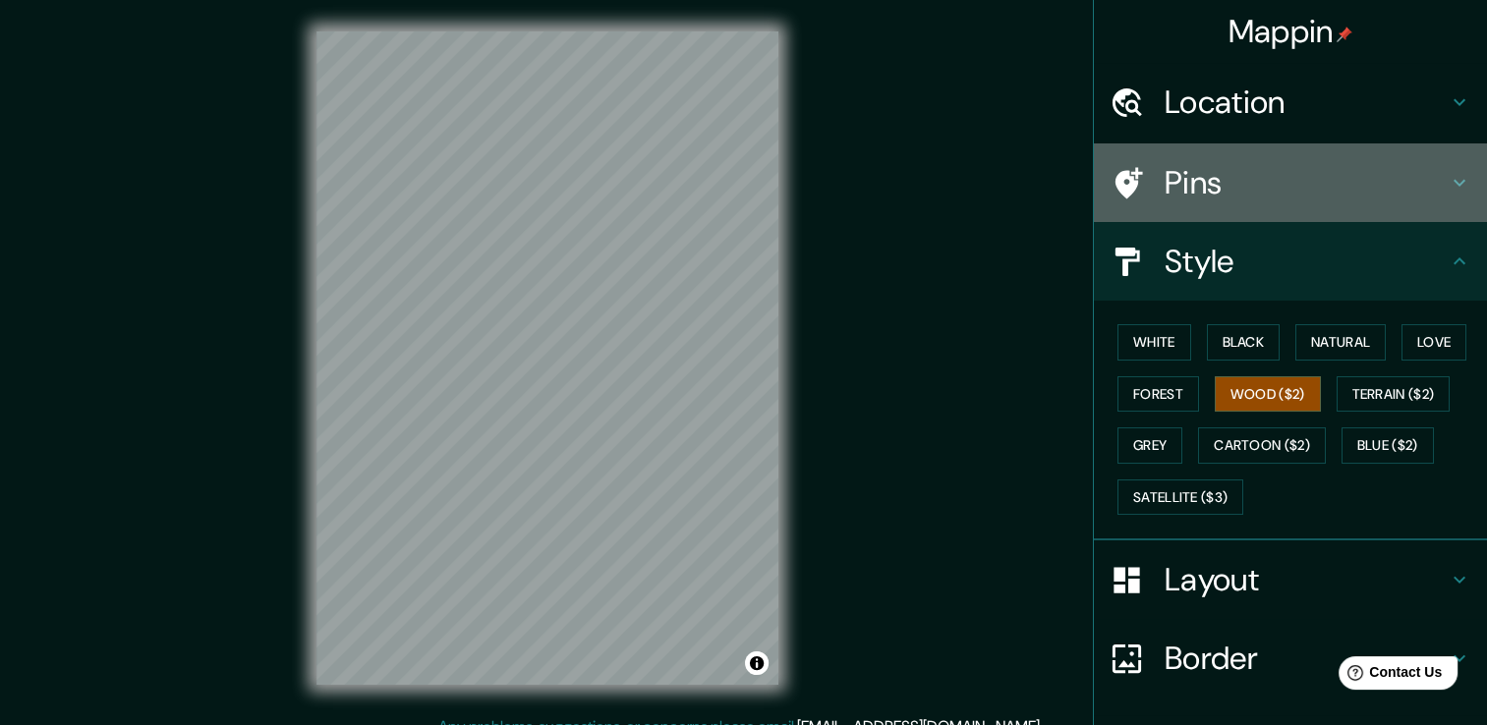
click at [1448, 181] on icon at bounding box center [1460, 183] width 24 height 24
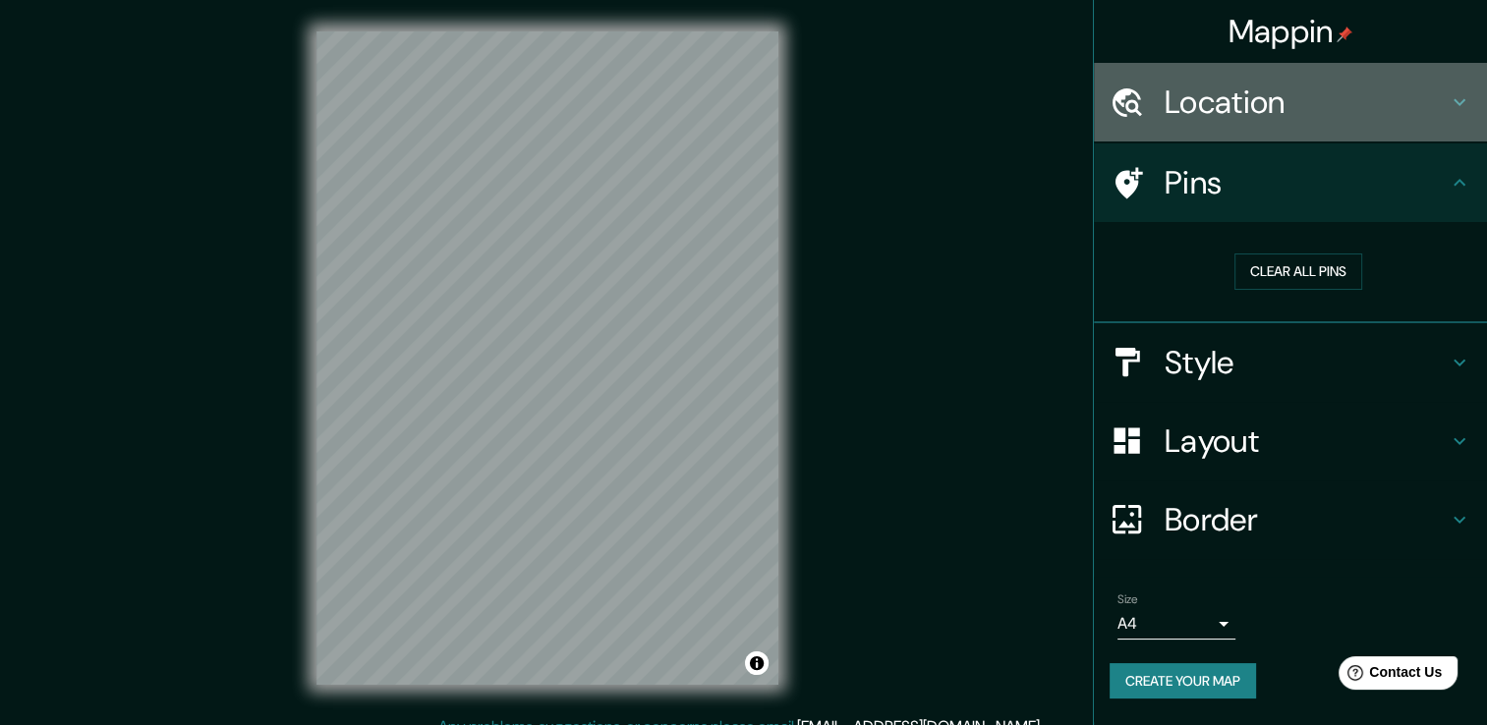
click at [1464, 77] on div "Location" at bounding box center [1290, 102] width 393 height 79
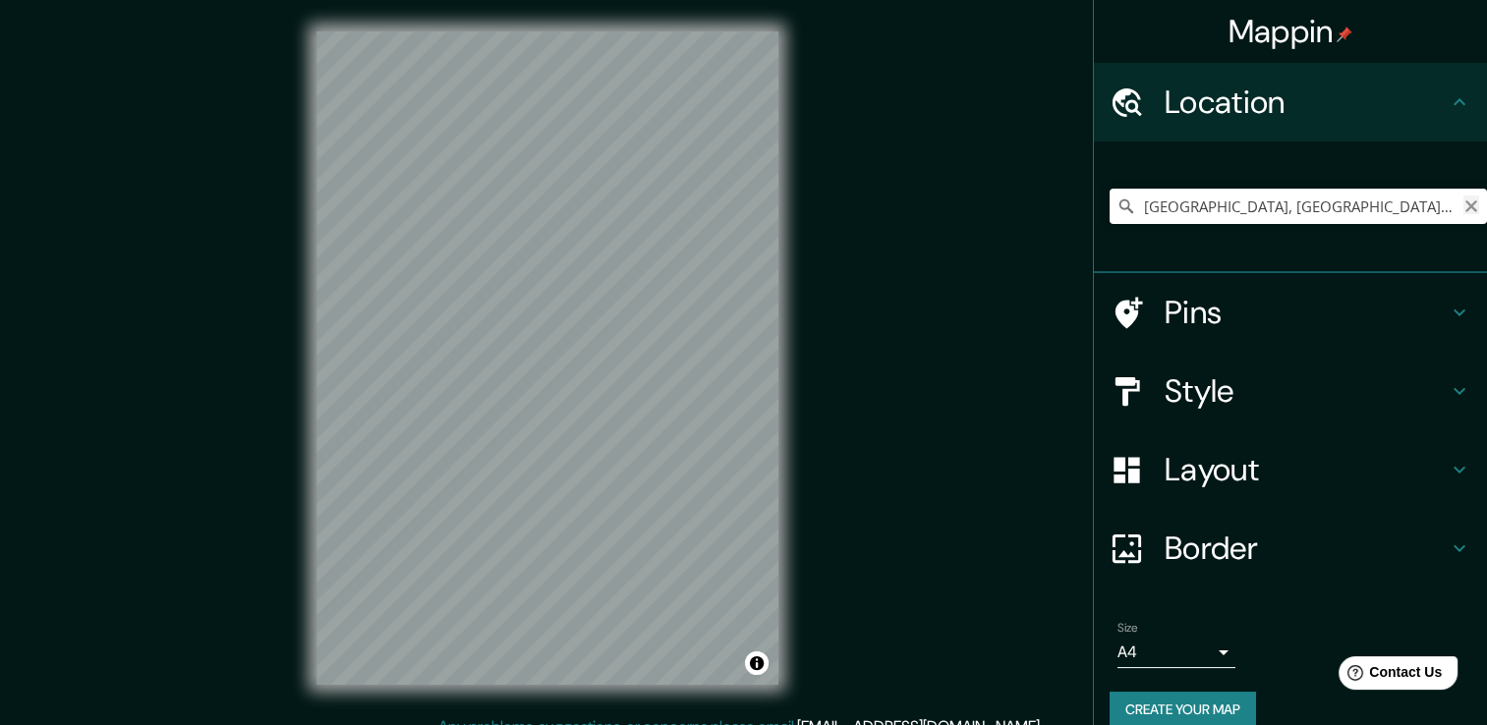
click at [1466, 201] on icon "Clear" at bounding box center [1472, 207] width 12 height 12
click at [1333, 209] on input "Pick your city or area" at bounding box center [1298, 206] width 377 height 35
paste input "Mineral de valenciana SM, Marfil, 36260 Marfil, Guanajuato Capital"
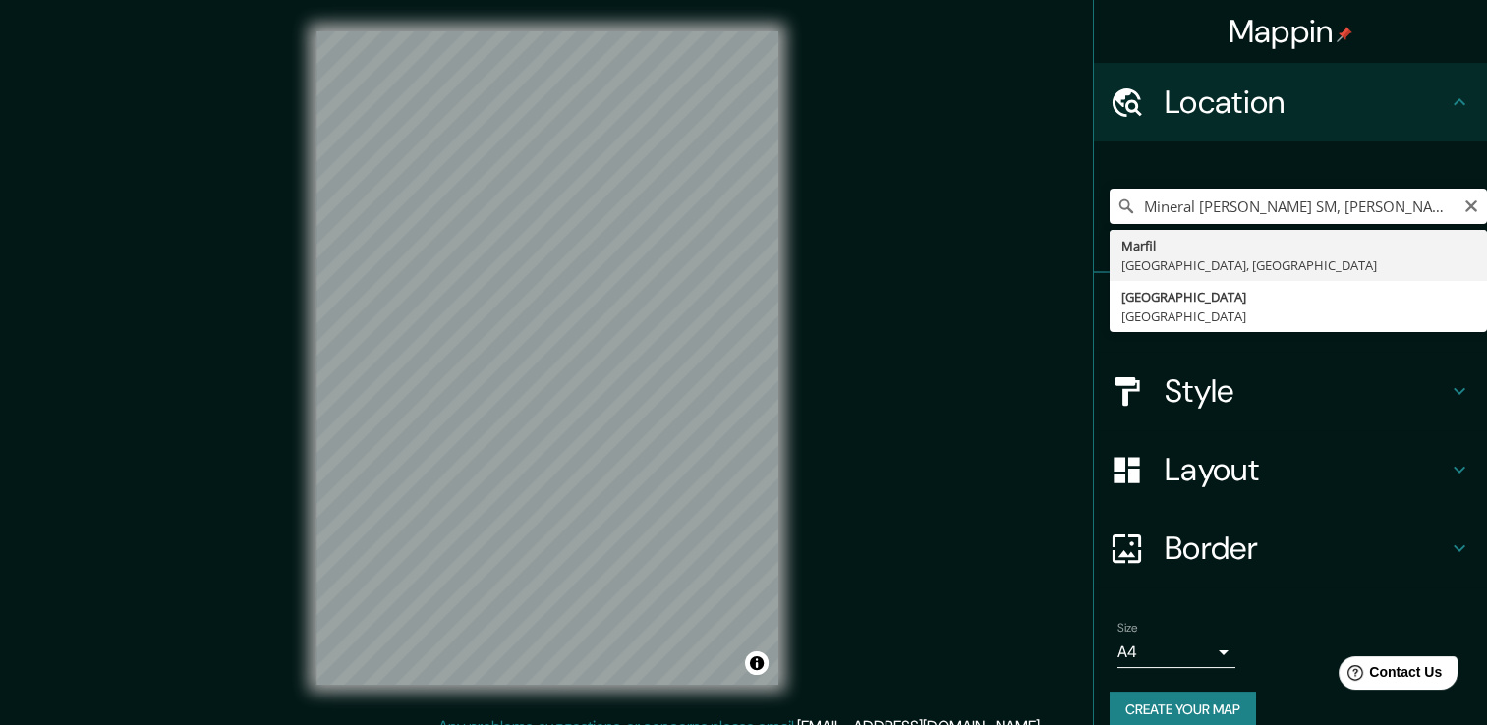
type input "Marfil, Guanajuato, México"
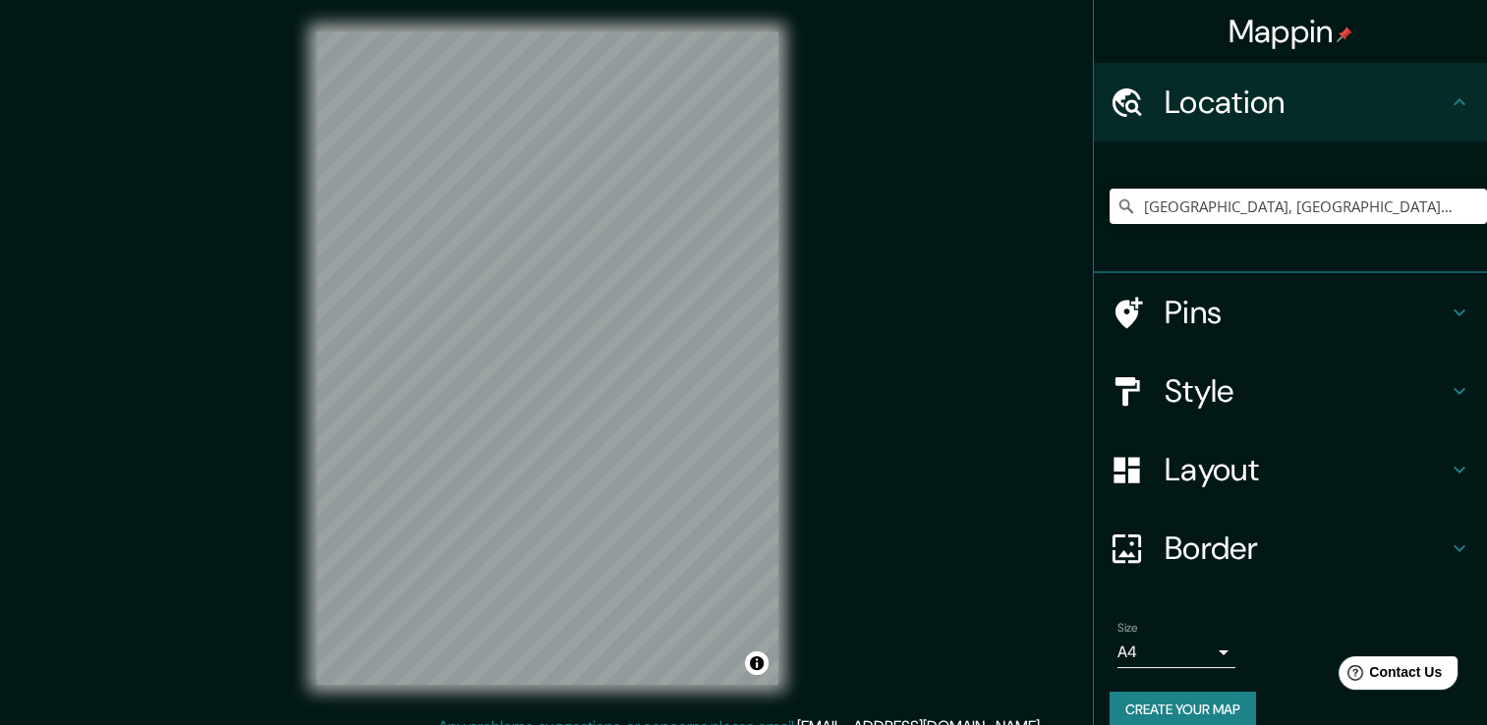
scroll to position [22, 0]
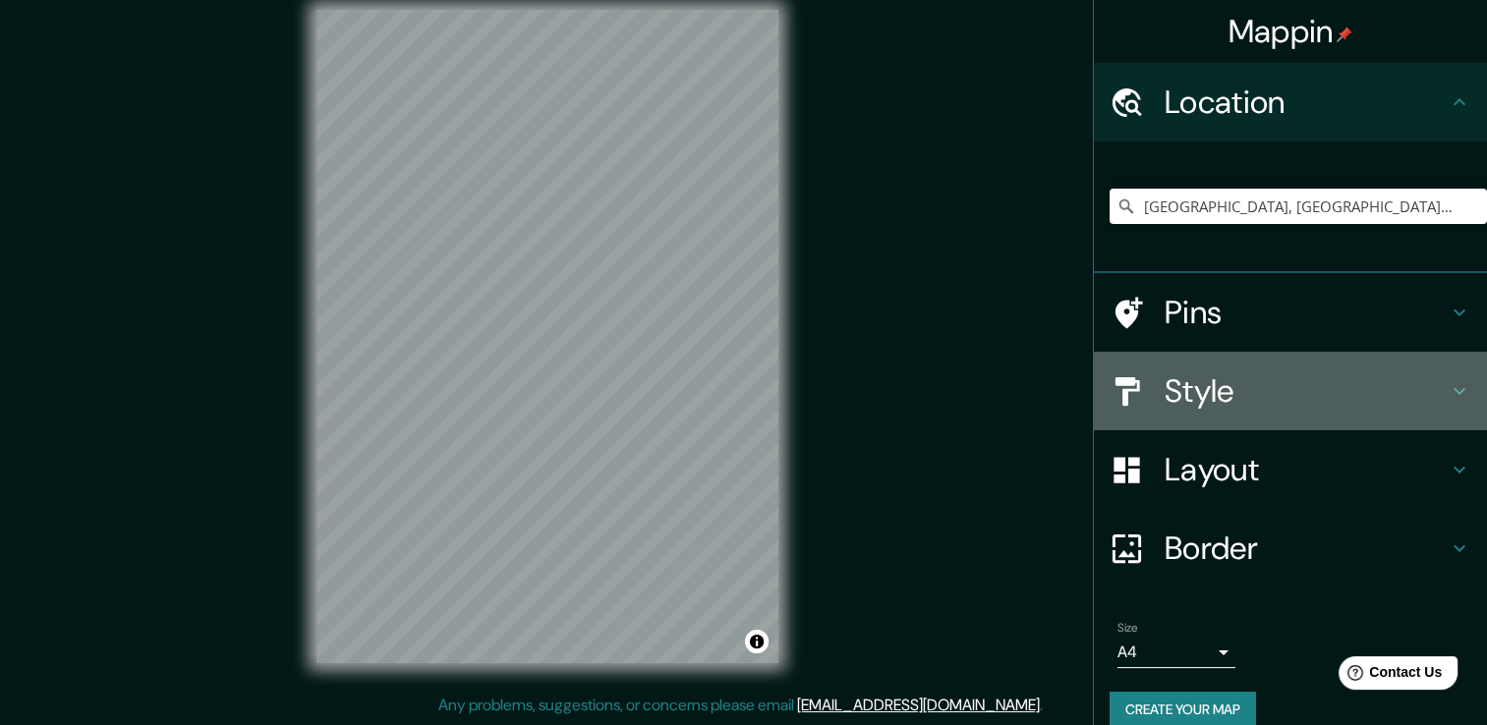
click at [1131, 406] on div at bounding box center [1137, 391] width 55 height 34
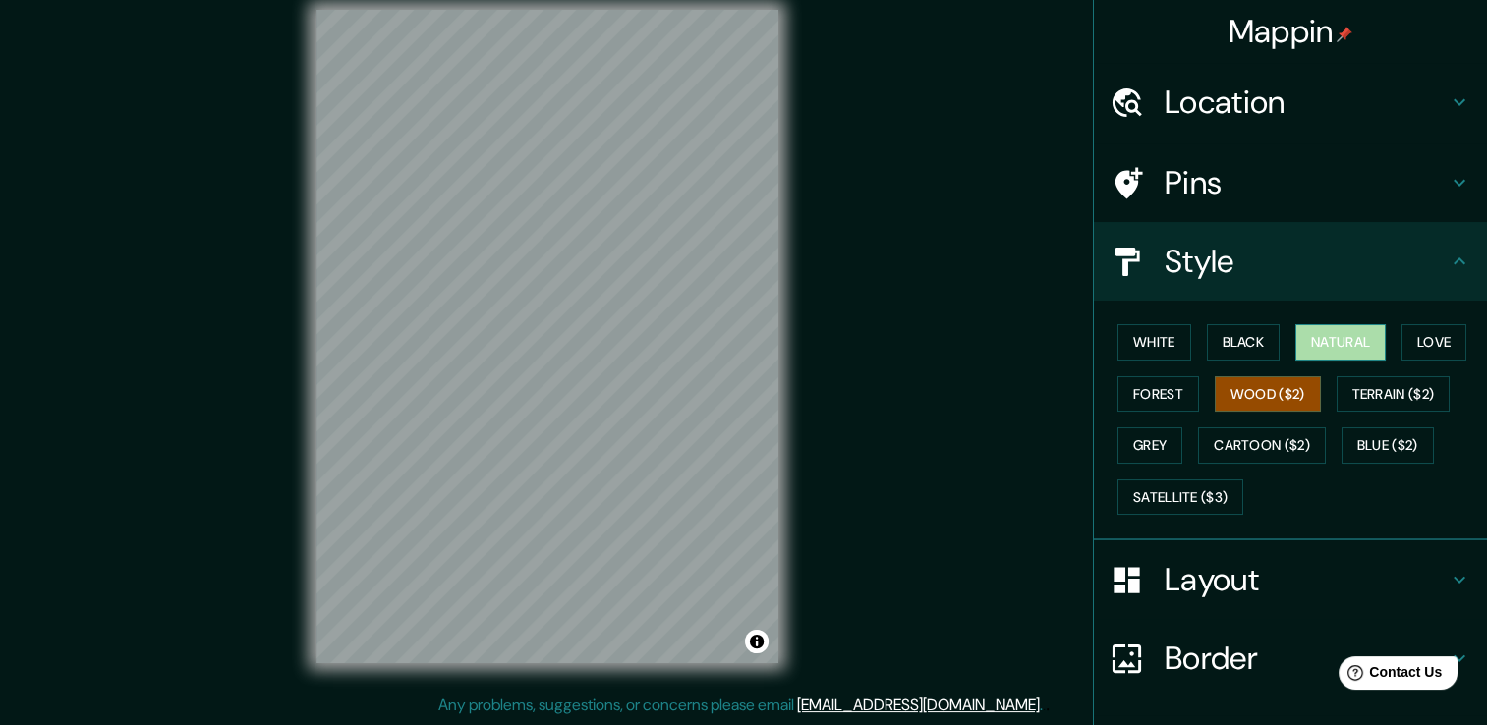
click at [1335, 335] on button "Natural" at bounding box center [1340, 342] width 90 height 36
click at [1166, 399] on button "Forest" at bounding box center [1159, 394] width 82 height 36
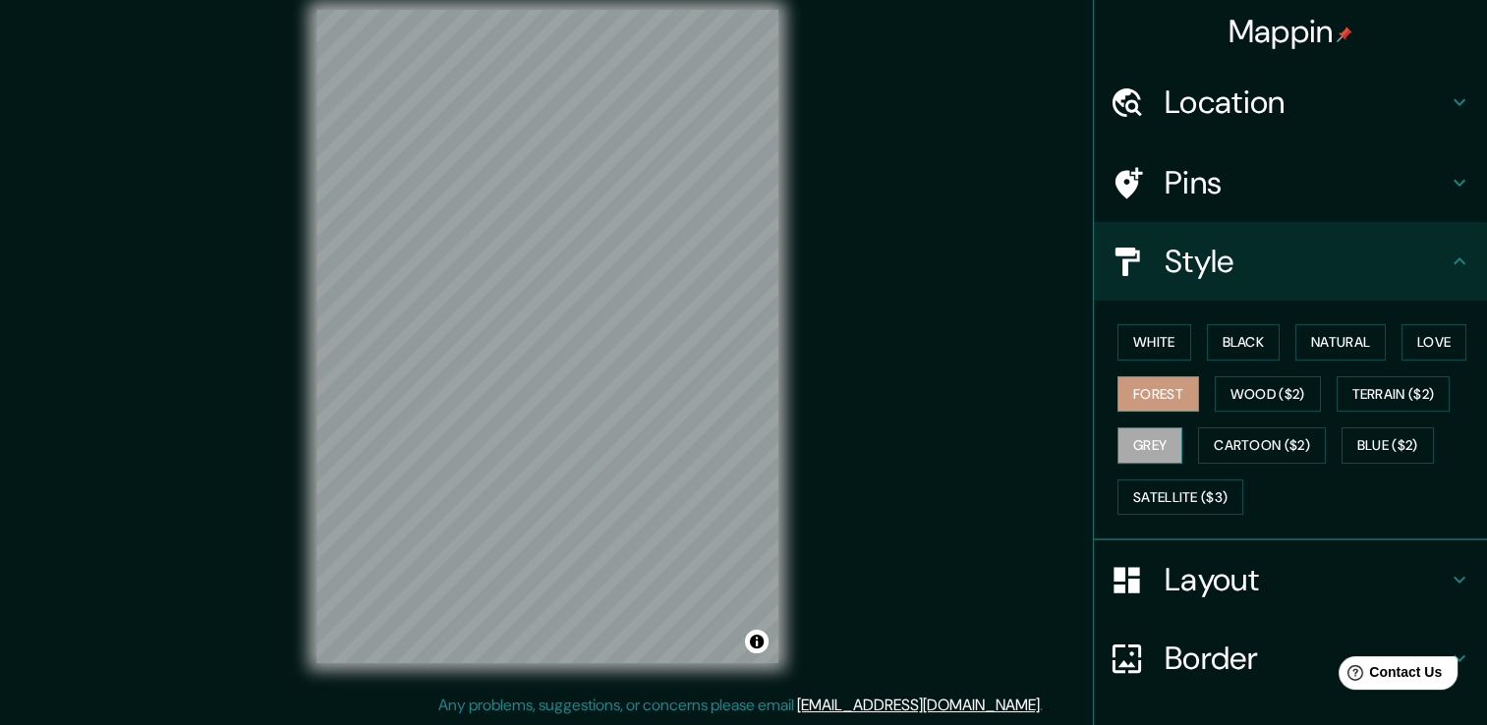
click at [1120, 438] on button "Grey" at bounding box center [1150, 446] width 65 height 36
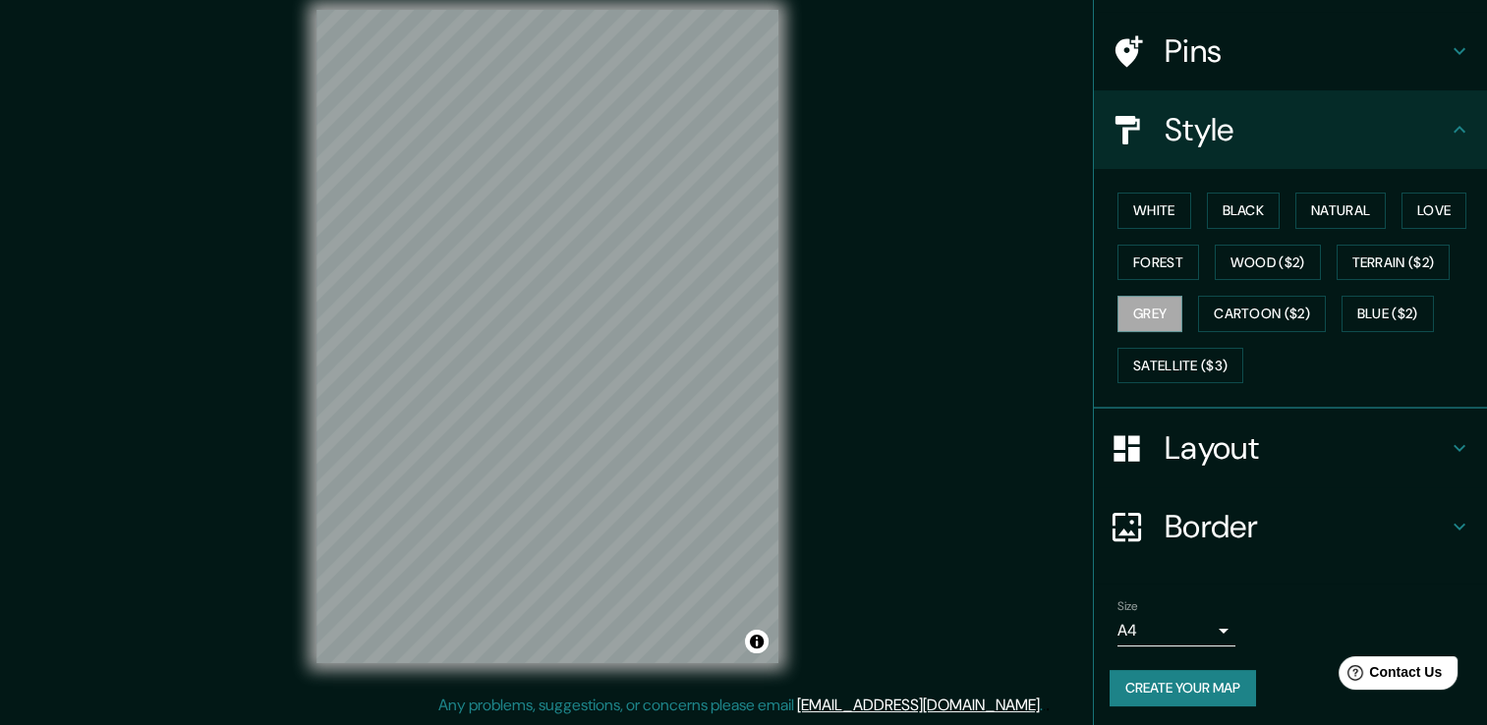
scroll to position [133, 0]
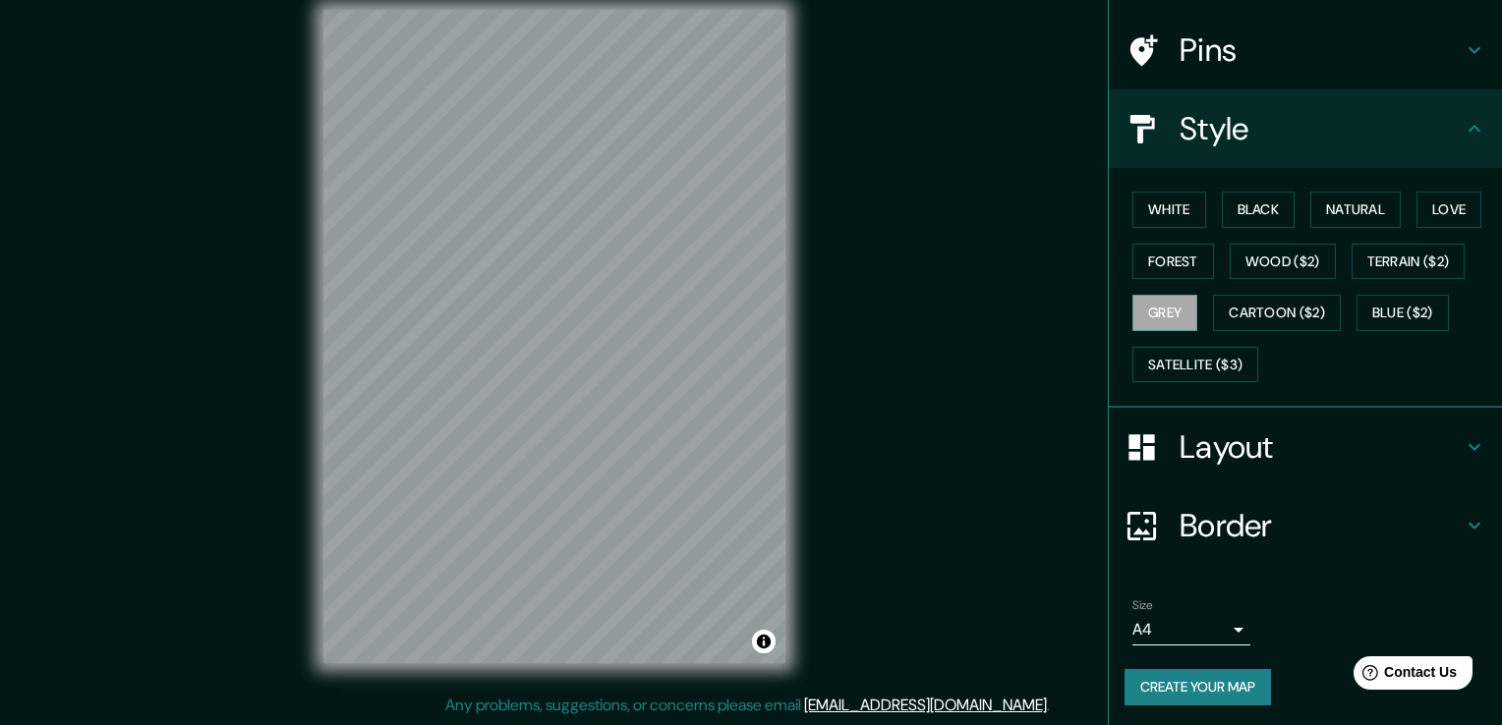
click at [1190, 623] on body "Mappin Location Marfil, Guanajuato, México Pins Style White Black Natural Love …" at bounding box center [751, 340] width 1502 height 725
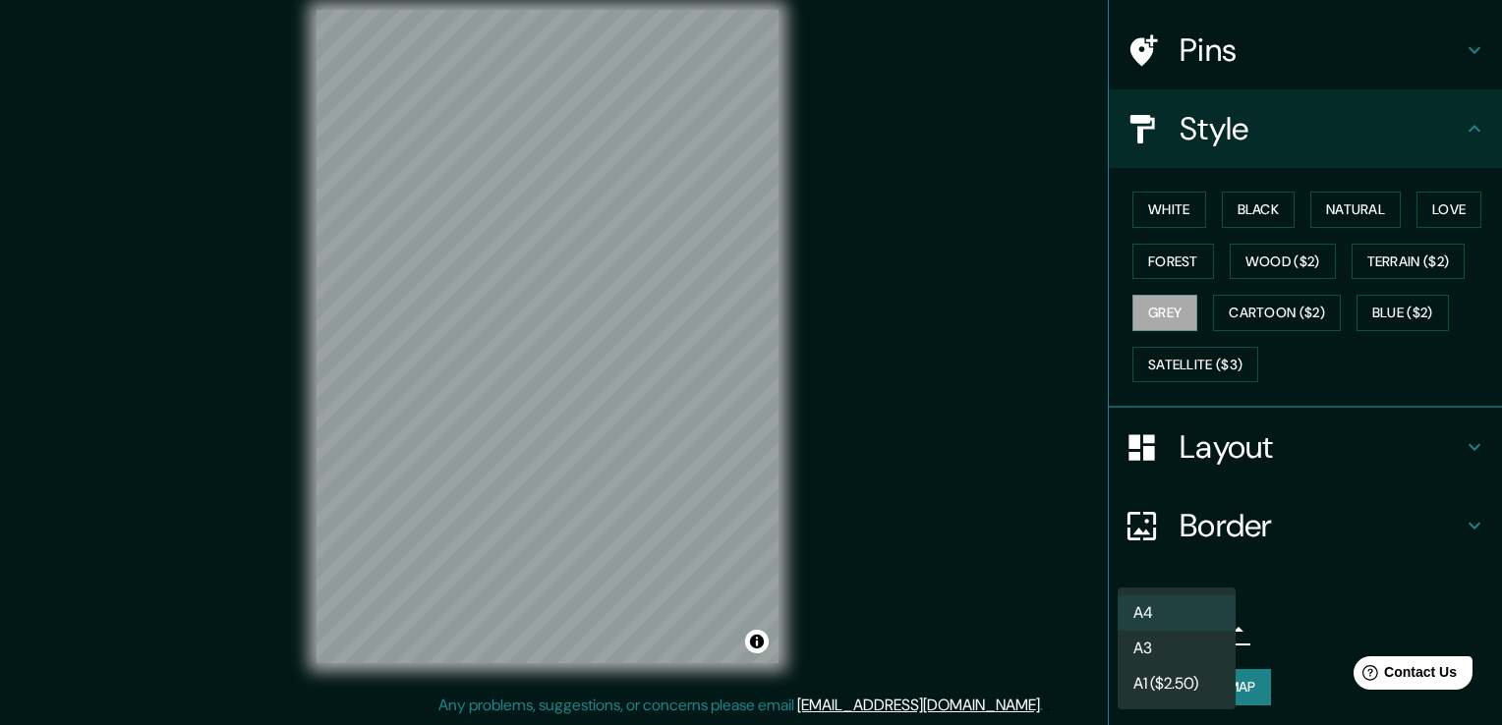
click at [1226, 621] on li "A4" at bounding box center [1177, 613] width 118 height 35
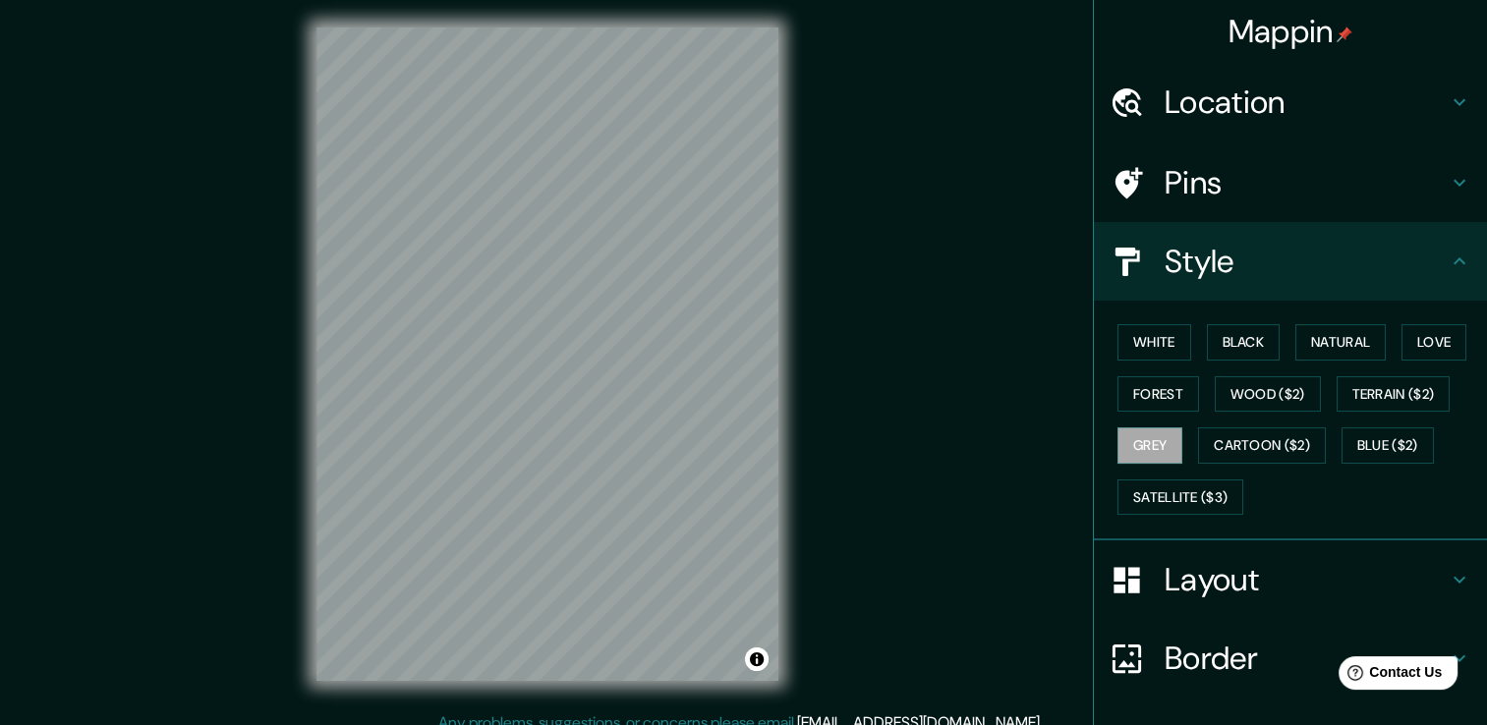
scroll to position [0, 0]
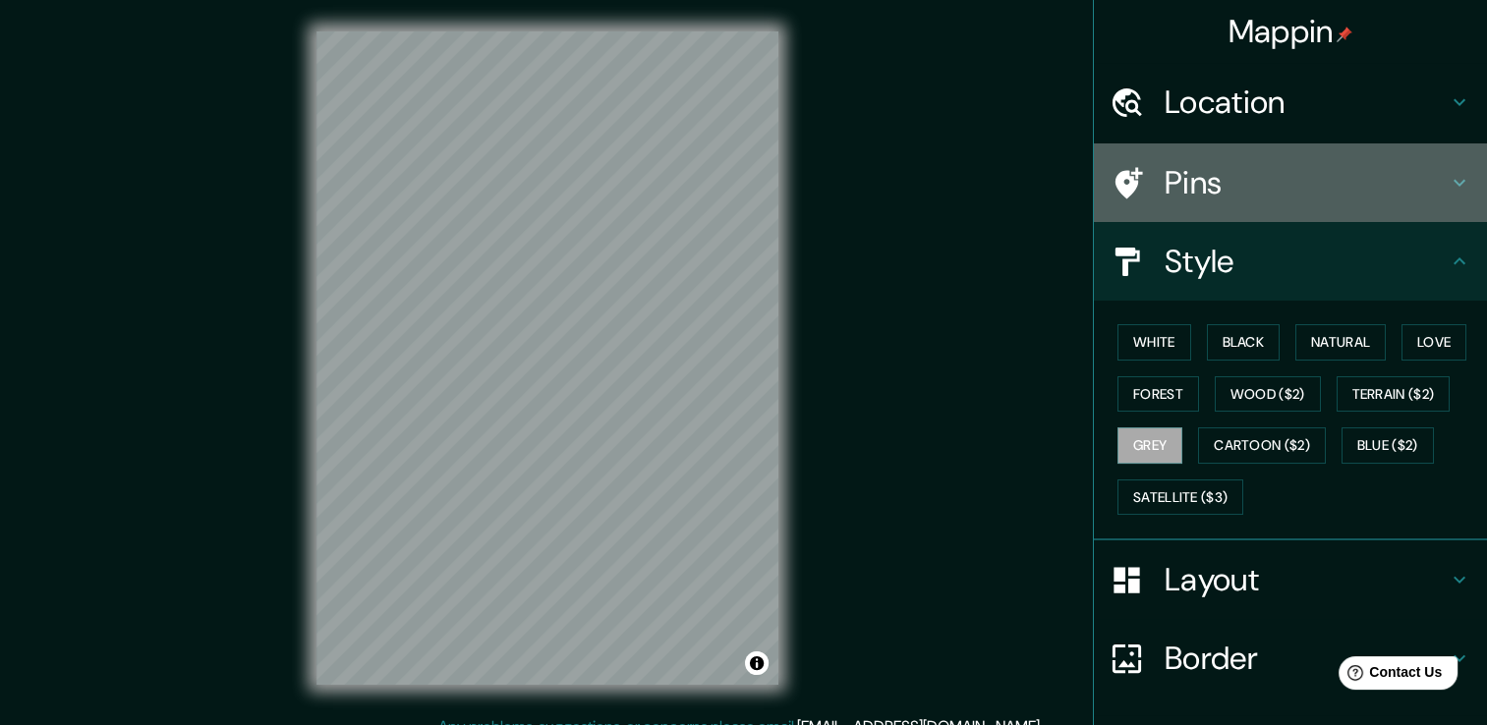
click at [1448, 180] on icon at bounding box center [1460, 183] width 24 height 24
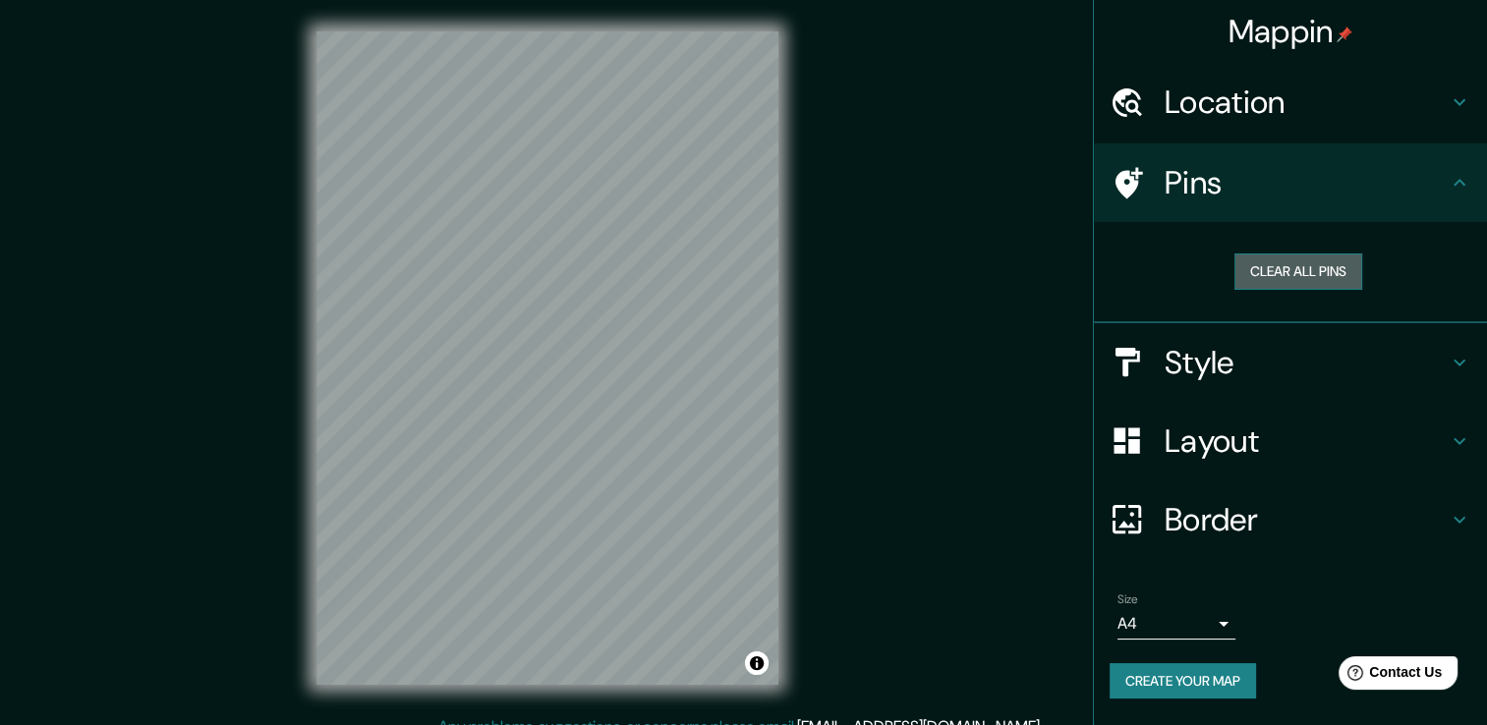
click at [1301, 280] on button "Clear all pins" at bounding box center [1299, 272] width 128 height 36
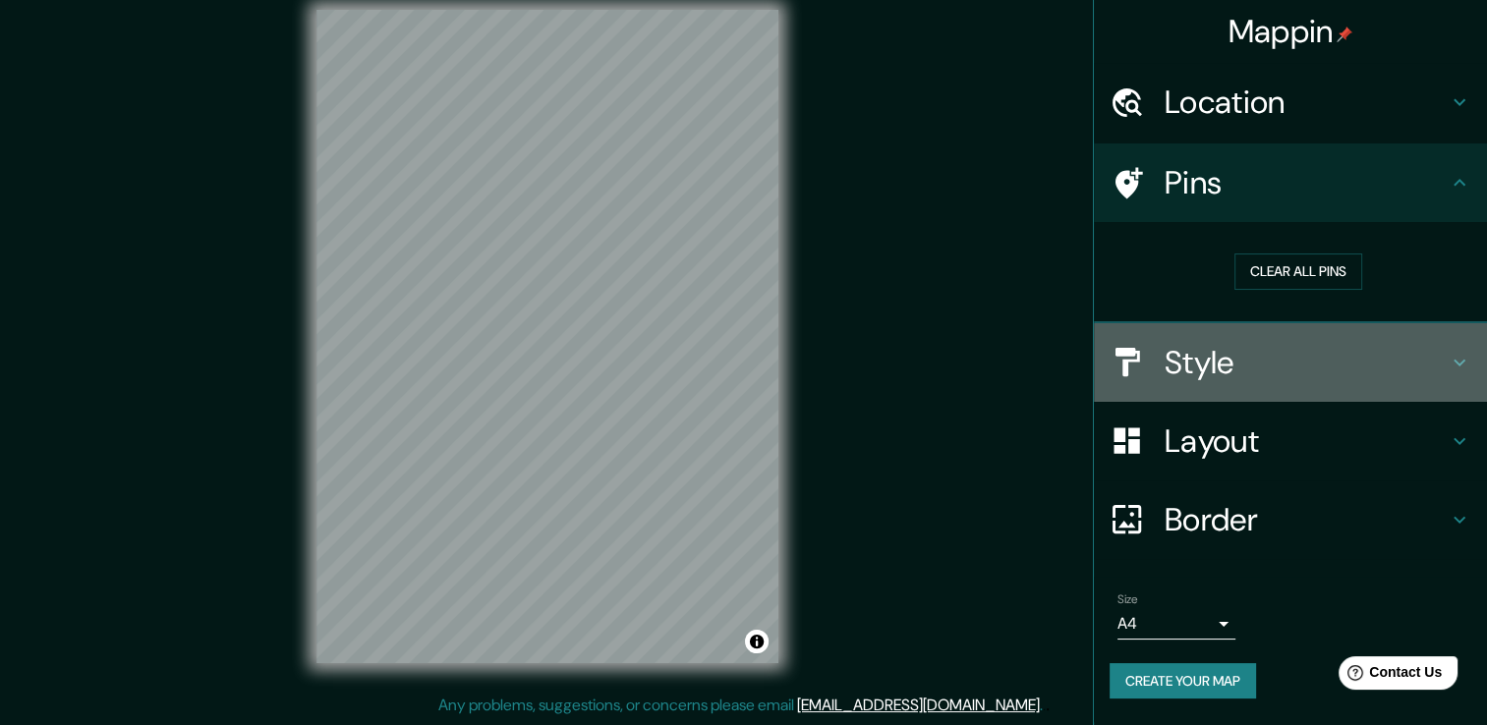
click at [1467, 357] on icon at bounding box center [1460, 363] width 24 height 24
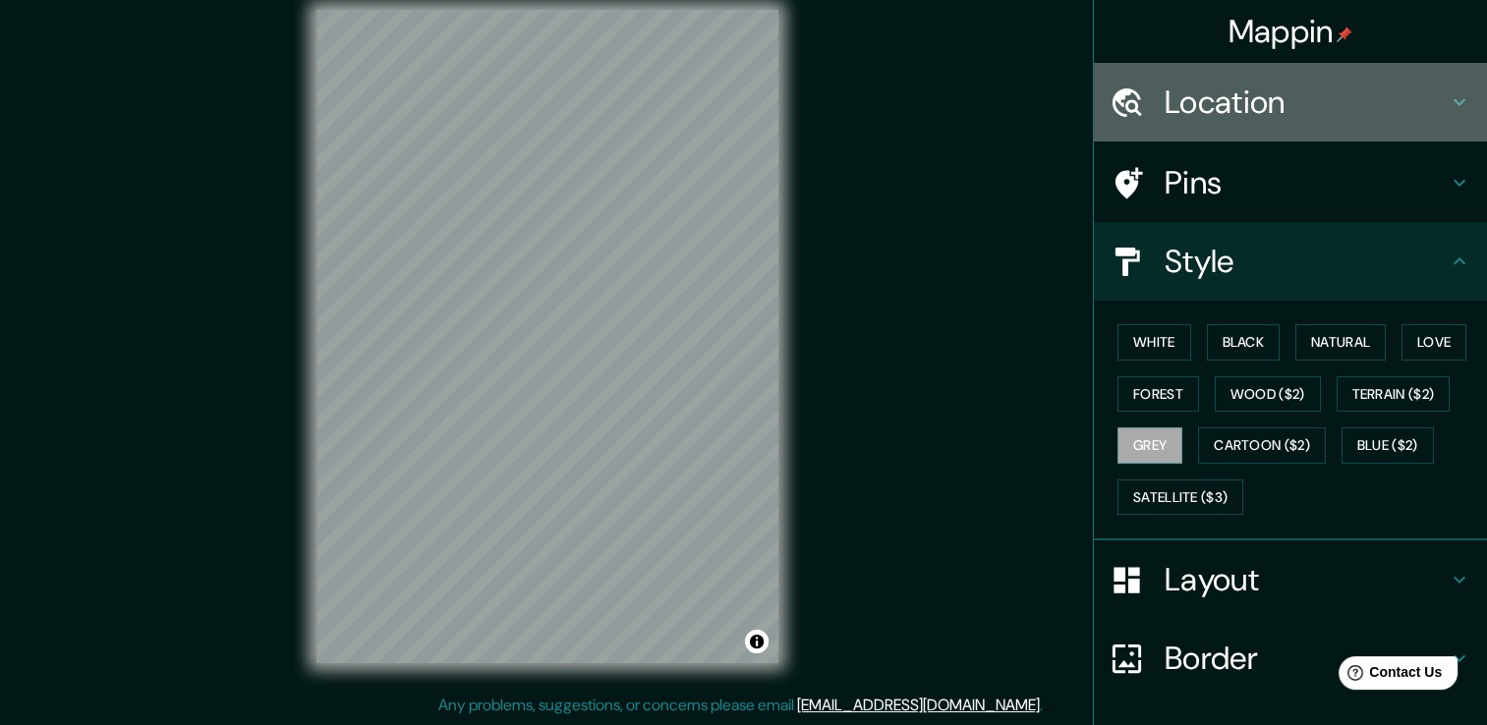
click at [1448, 96] on icon at bounding box center [1460, 102] width 24 height 24
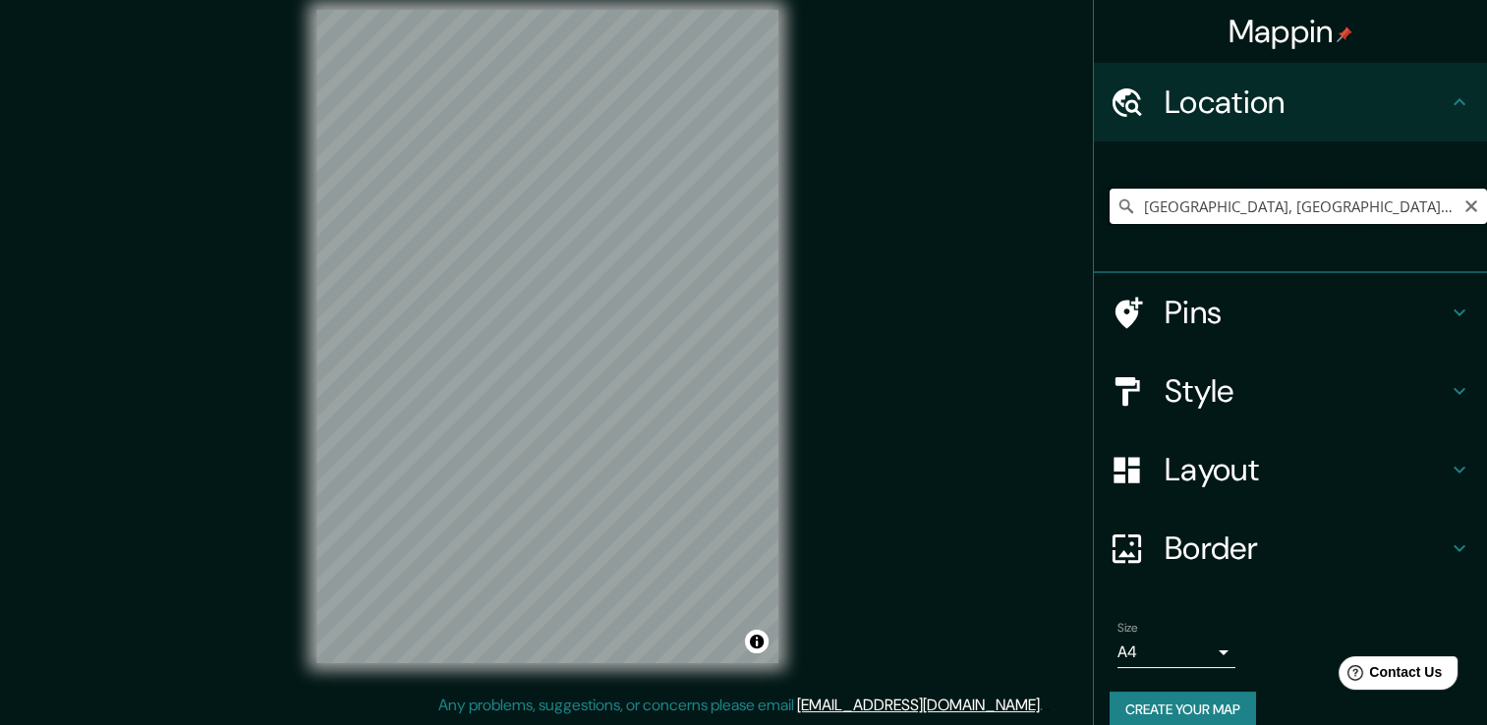
click at [1377, 206] on input "Marfil, Guanajuato, México" at bounding box center [1298, 206] width 377 height 35
click at [1464, 205] on icon "Clear" at bounding box center [1472, 207] width 16 height 16
paste input "Mineral de valenciana SM, Marfil, 36260 Marfil, Guanajuato Capital"
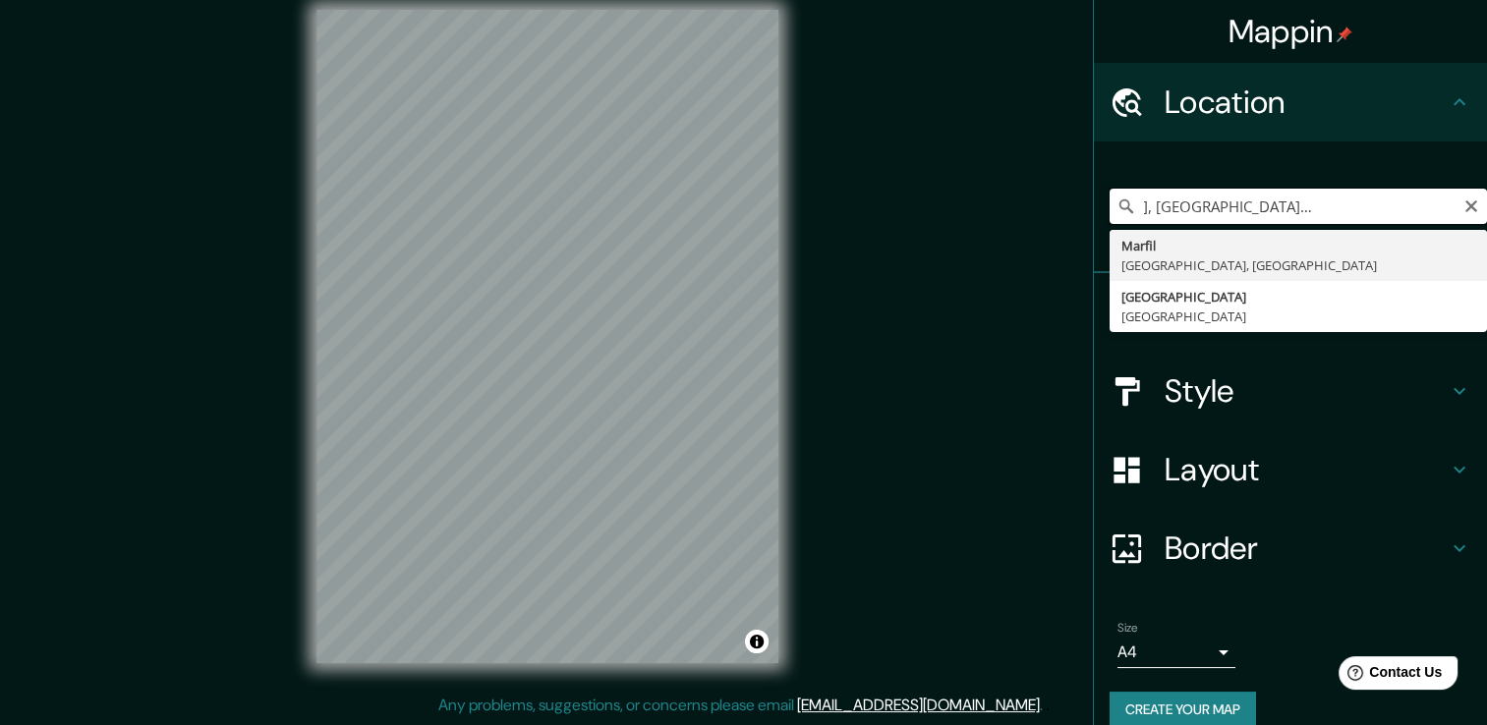
scroll to position [0, 0]
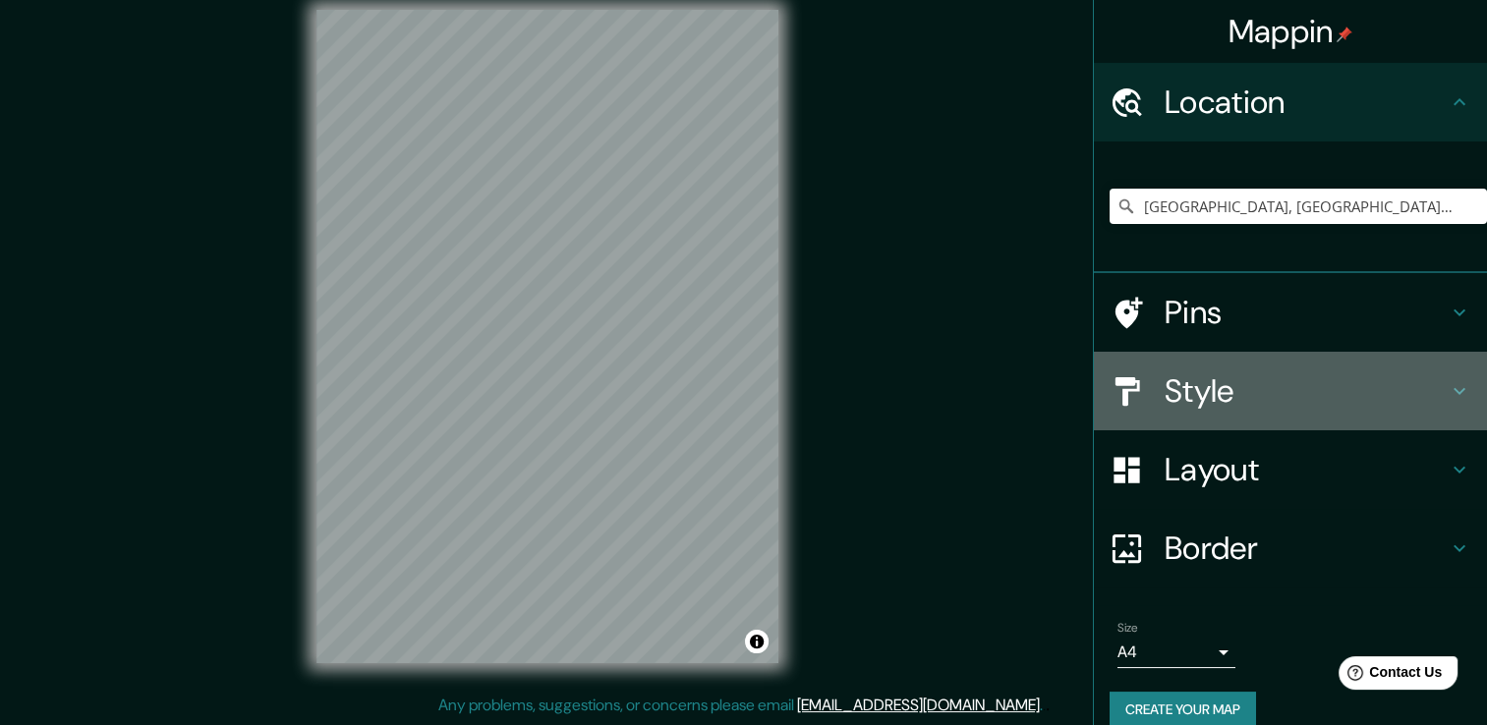
click at [1220, 387] on h4 "Style" at bounding box center [1306, 391] width 283 height 39
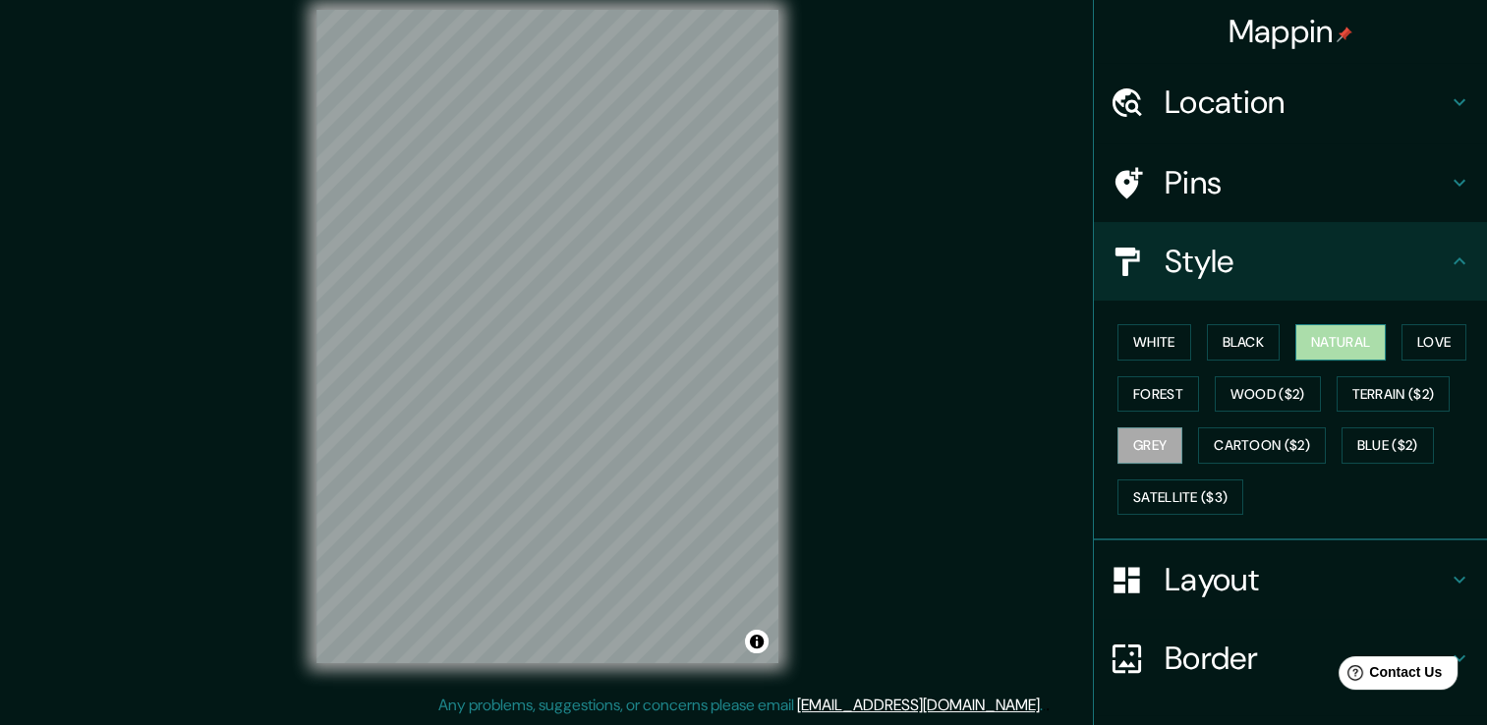
click at [1321, 336] on button "Natural" at bounding box center [1340, 342] width 90 height 36
click at [1438, 322] on div "White Black Natural Love Forest Wood ($2) Terrain ($2) Grey Cartoon ($2) Blue (…" at bounding box center [1298, 420] width 377 height 206
click at [1438, 335] on button "Love" at bounding box center [1434, 342] width 65 height 36
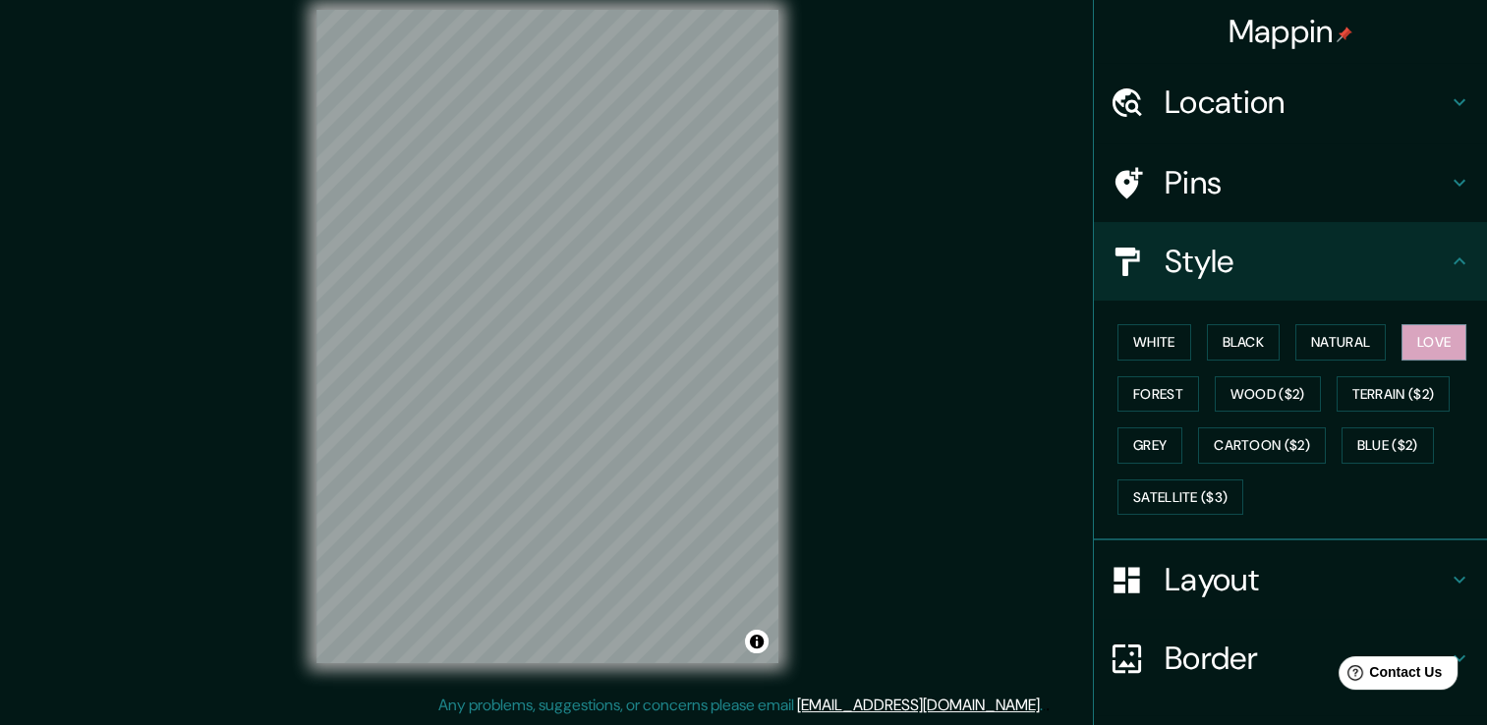
click at [1258, 118] on h4 "Location" at bounding box center [1306, 102] width 283 height 39
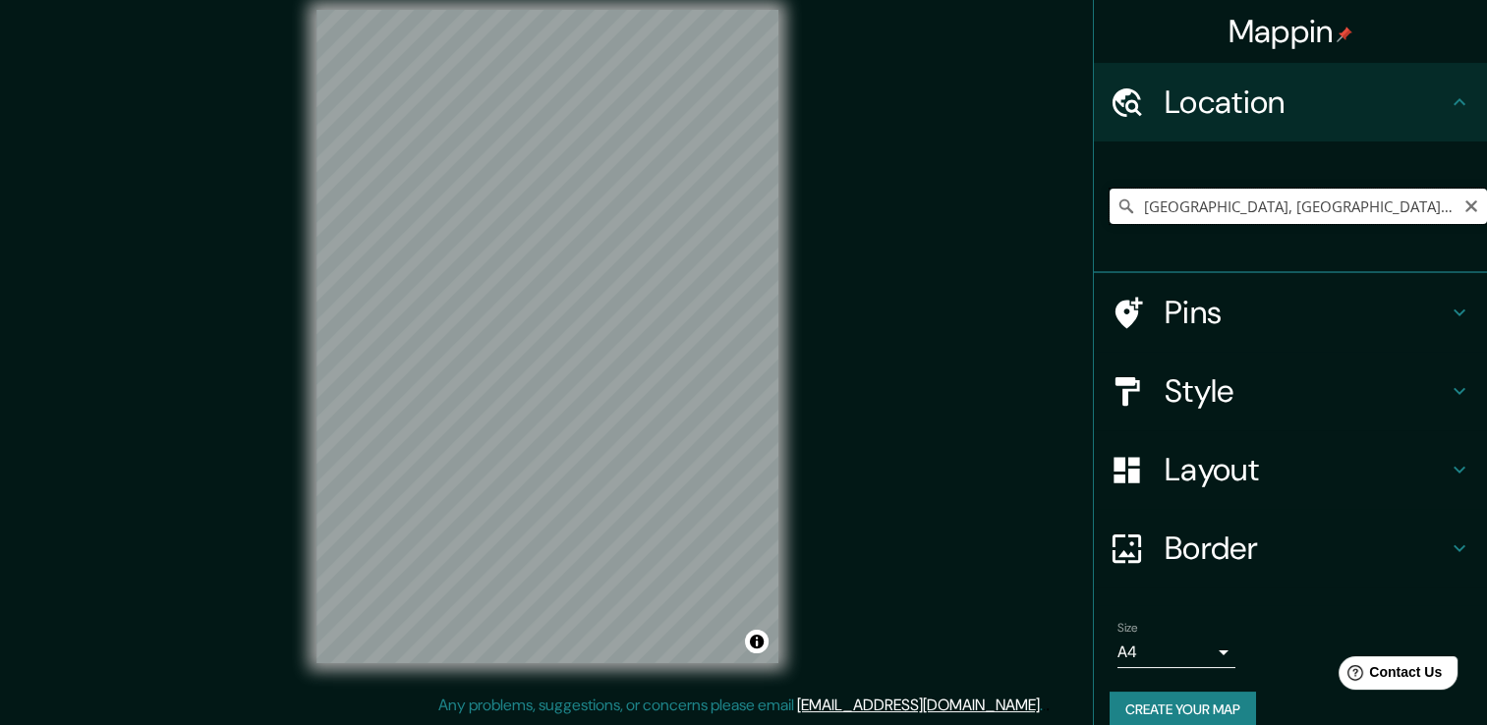
click at [1262, 195] on input "Marfil, Guanajuato, México" at bounding box center [1298, 206] width 377 height 35
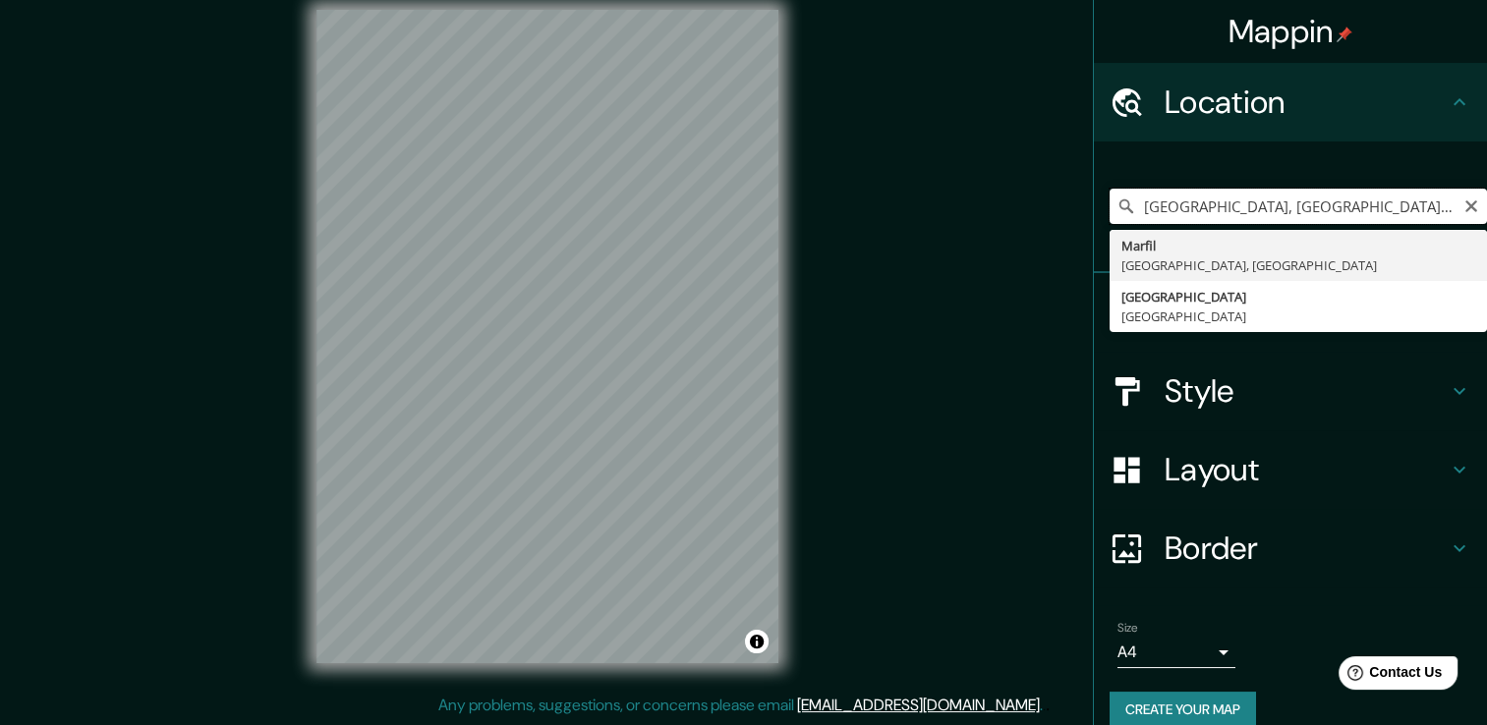
click at [1337, 202] on input "Marfil, Guanajuato, México" at bounding box center [1298, 206] width 377 height 35
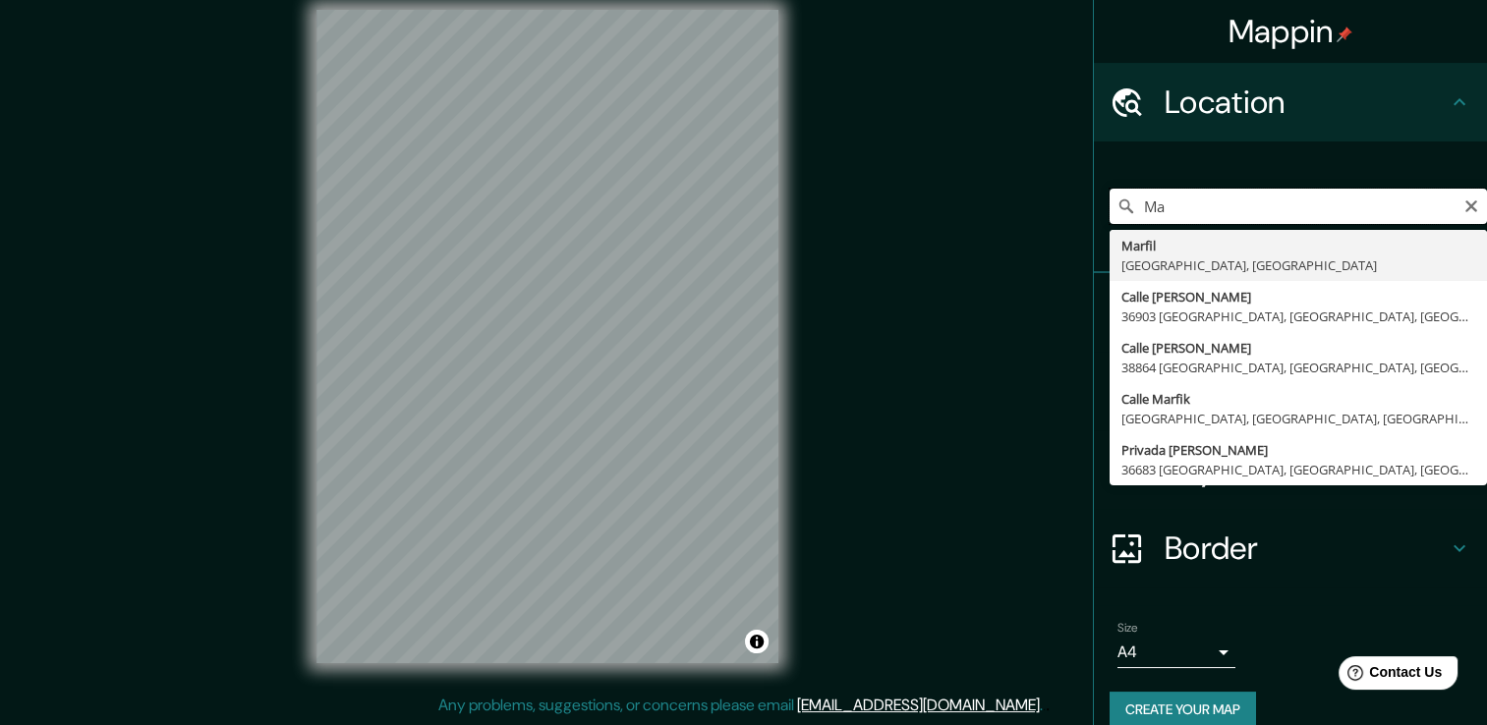
type input "M"
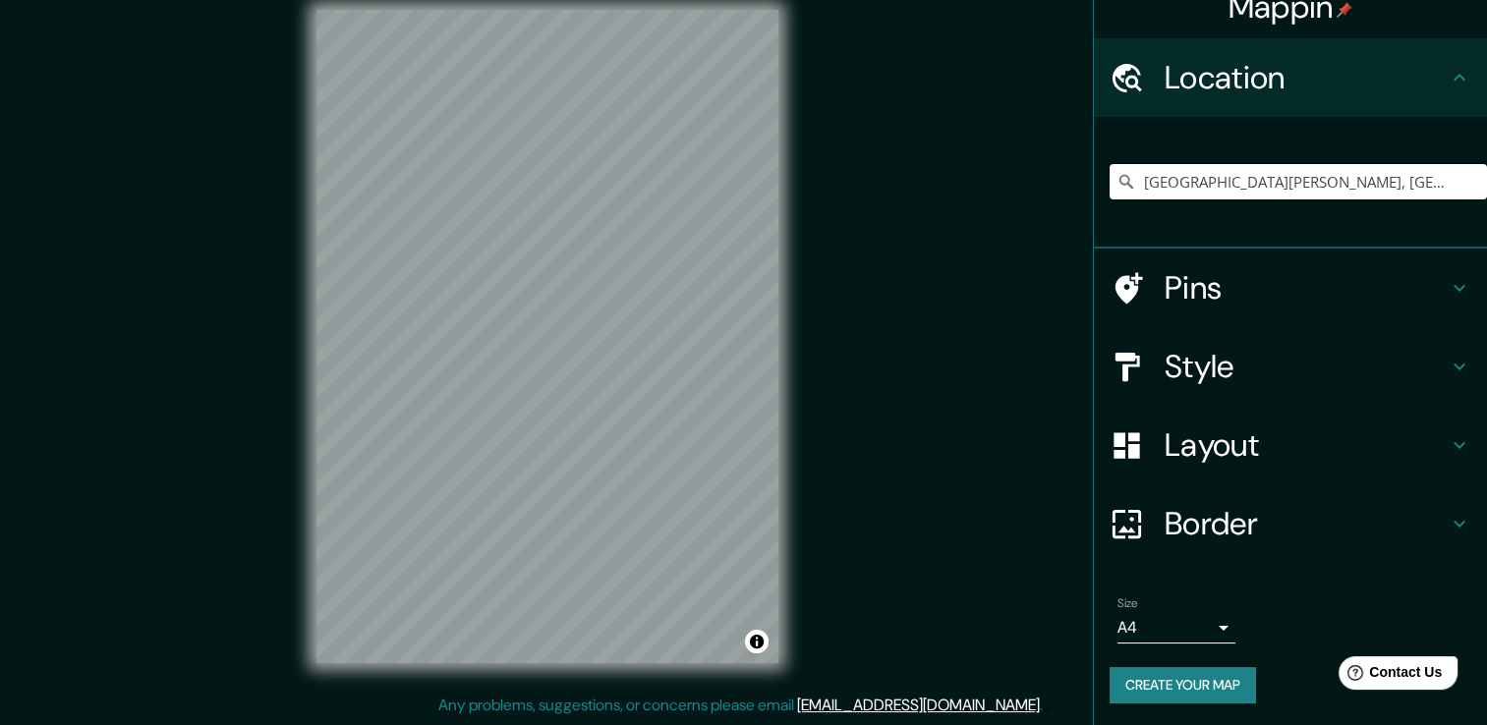
type input "Calle A Pueblito De Rocha, 36040 Guanajuato, Guanajuato, México"
click at [1187, 161] on div "Calle A Pueblito De Rocha, 36040 Guanajuato, Guanajuato, México Calle A Pueblit…" at bounding box center [1298, 182] width 377 height 98
click at [1464, 179] on icon "Clear" at bounding box center [1472, 182] width 16 height 16
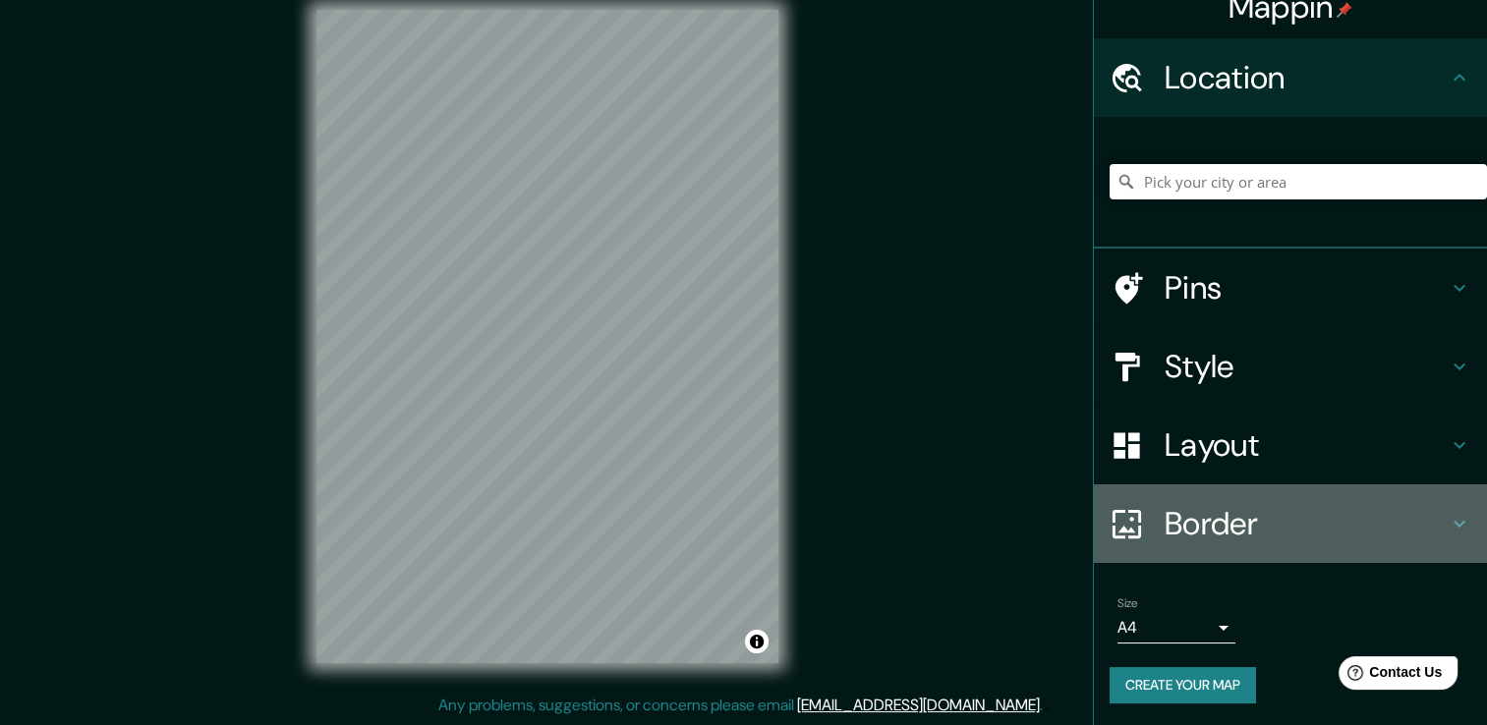
click at [1214, 506] on h4 "Border" at bounding box center [1306, 523] width 283 height 39
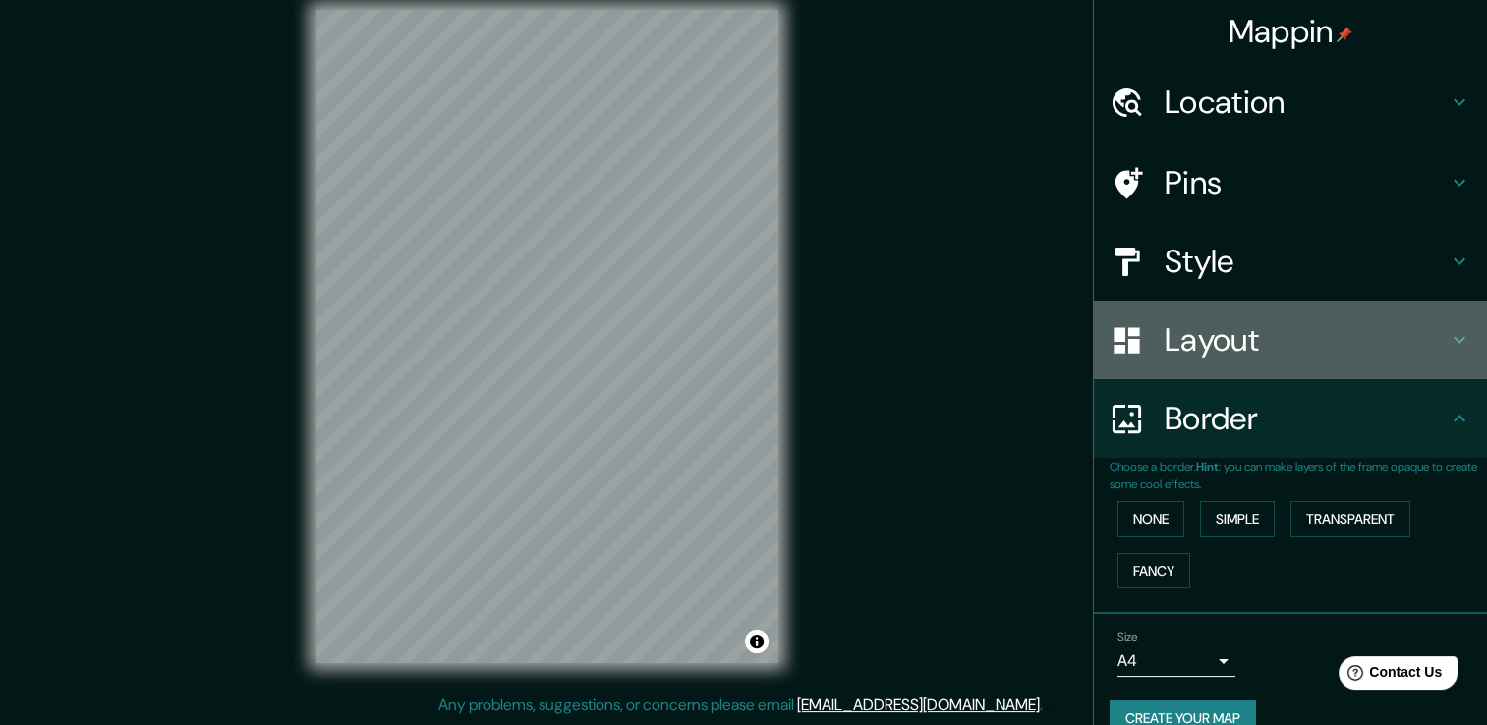
click at [1187, 316] on div "Layout" at bounding box center [1290, 340] width 393 height 79
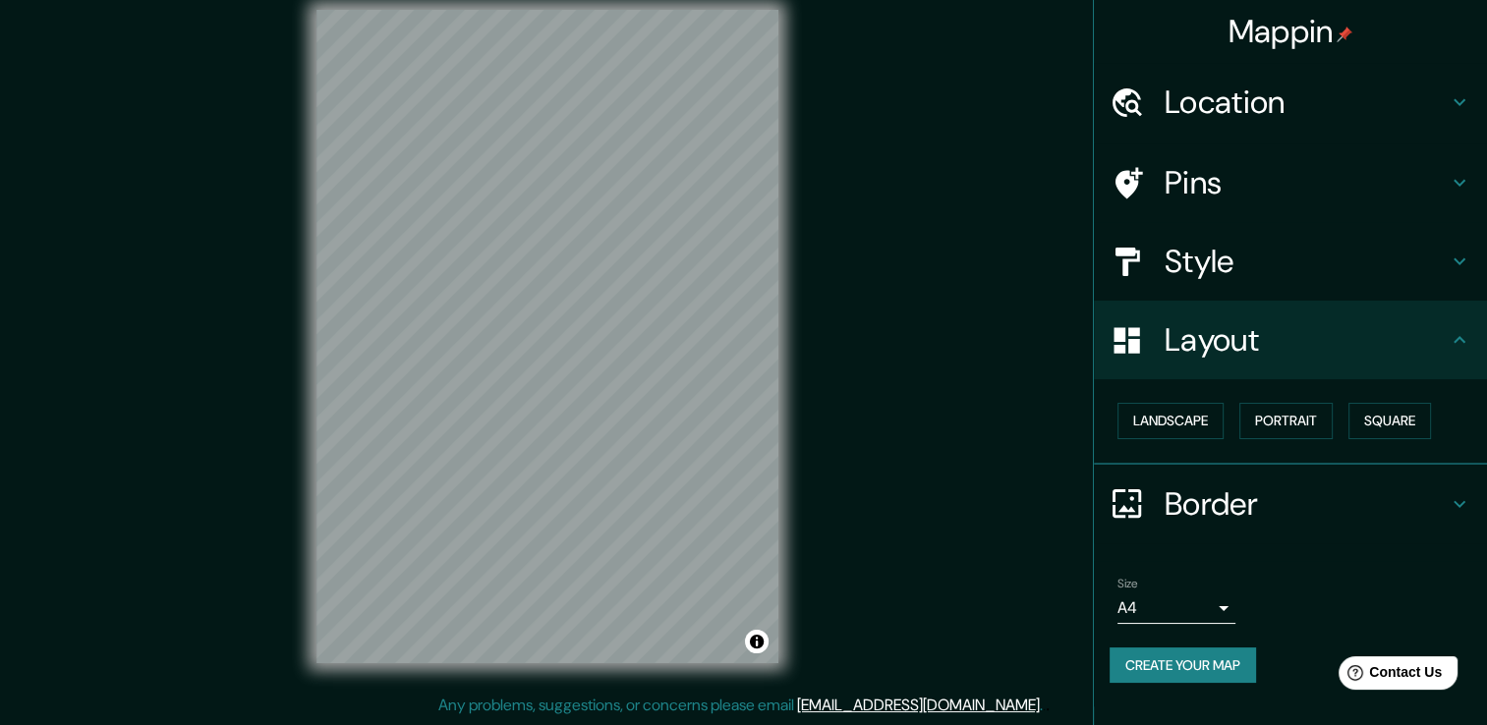
click at [1191, 268] on h4 "Style" at bounding box center [1306, 261] width 283 height 39
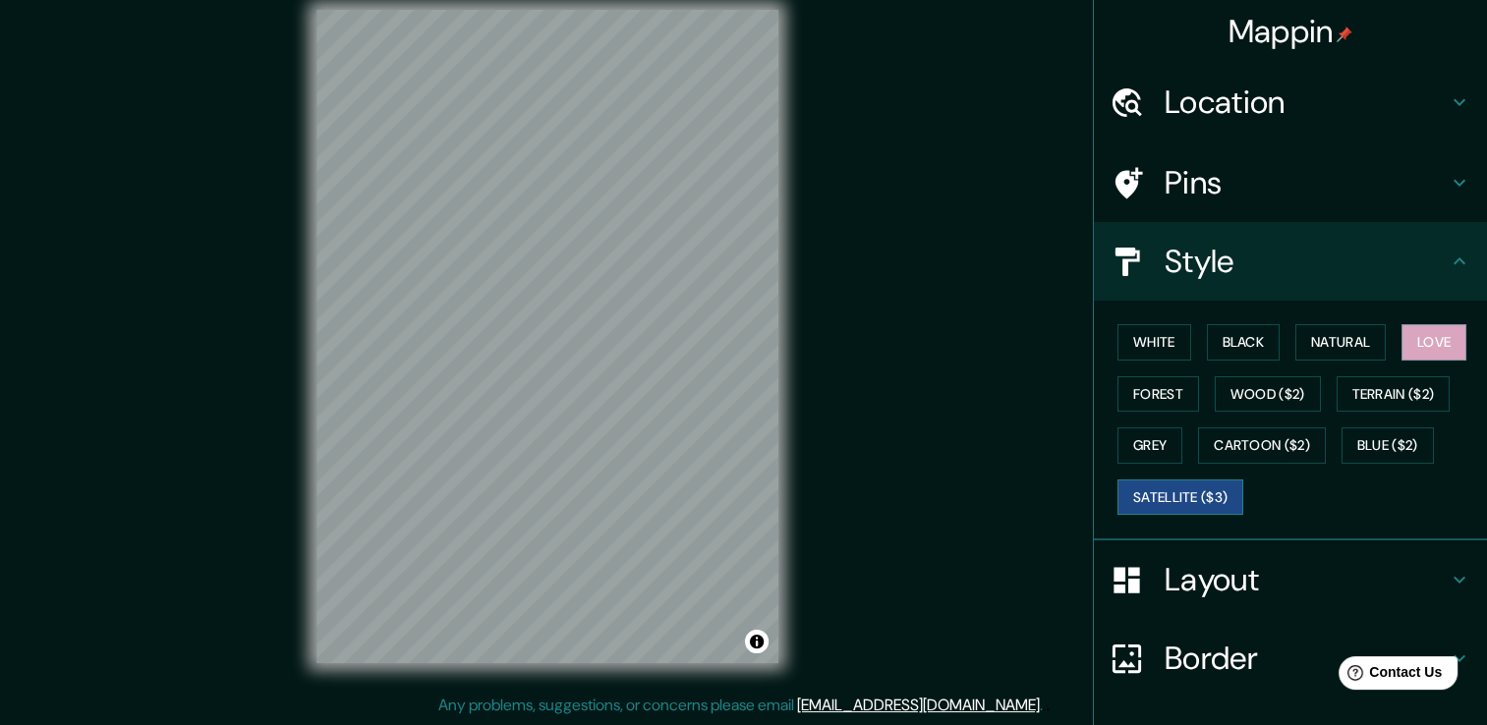
click at [1153, 505] on button "Satellite ($3)" at bounding box center [1181, 498] width 126 height 36
click at [1451, 189] on icon at bounding box center [1460, 183] width 24 height 24
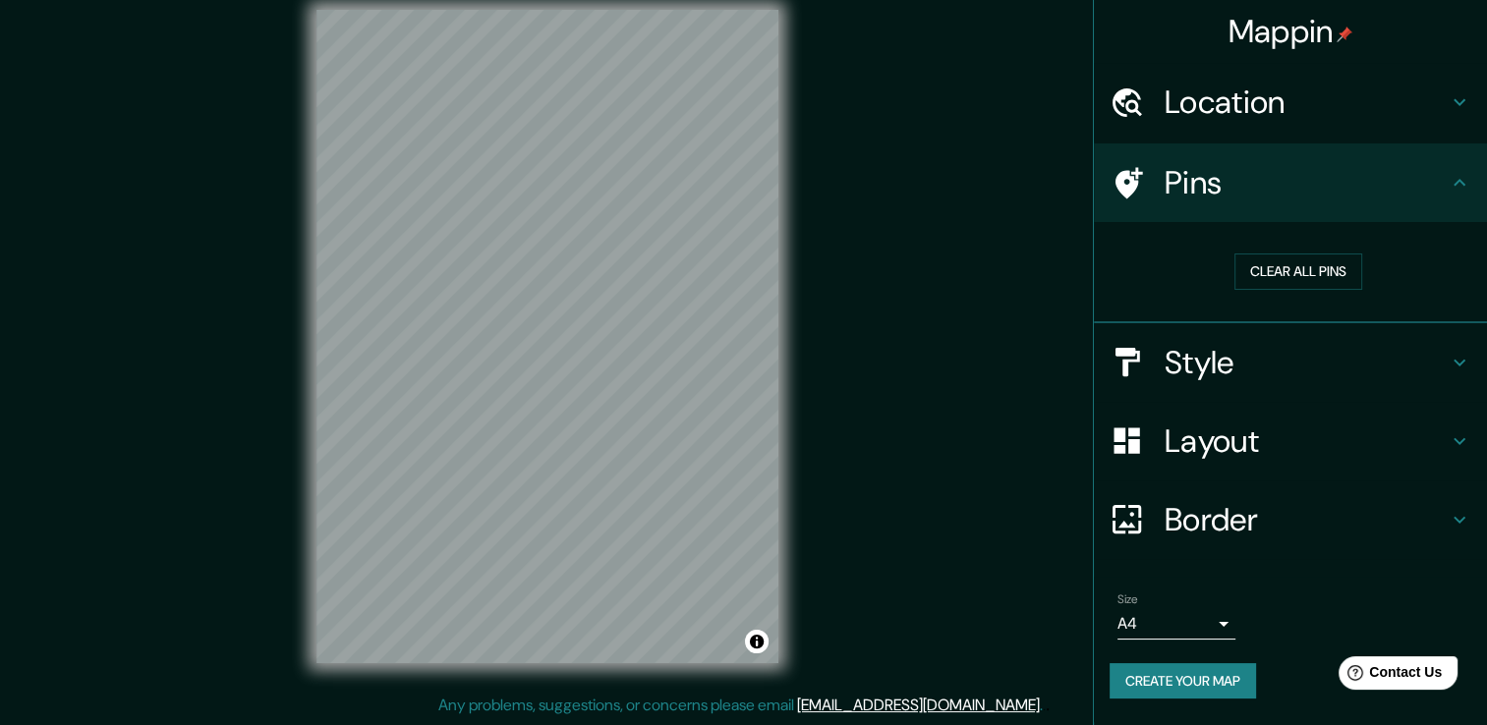
click at [1444, 103] on h4 "Location" at bounding box center [1306, 102] width 283 height 39
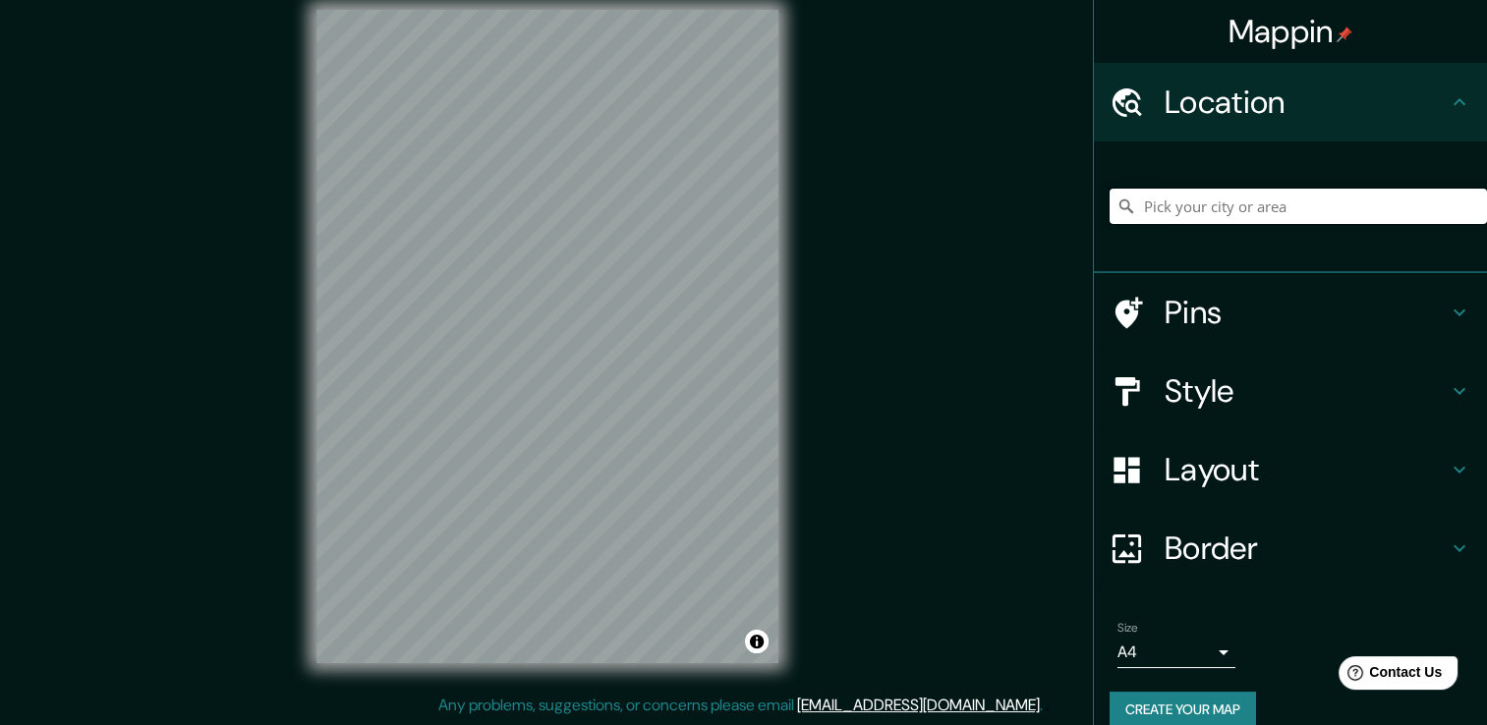
click at [1224, 215] on input "Pick your city or area" at bounding box center [1298, 206] width 377 height 35
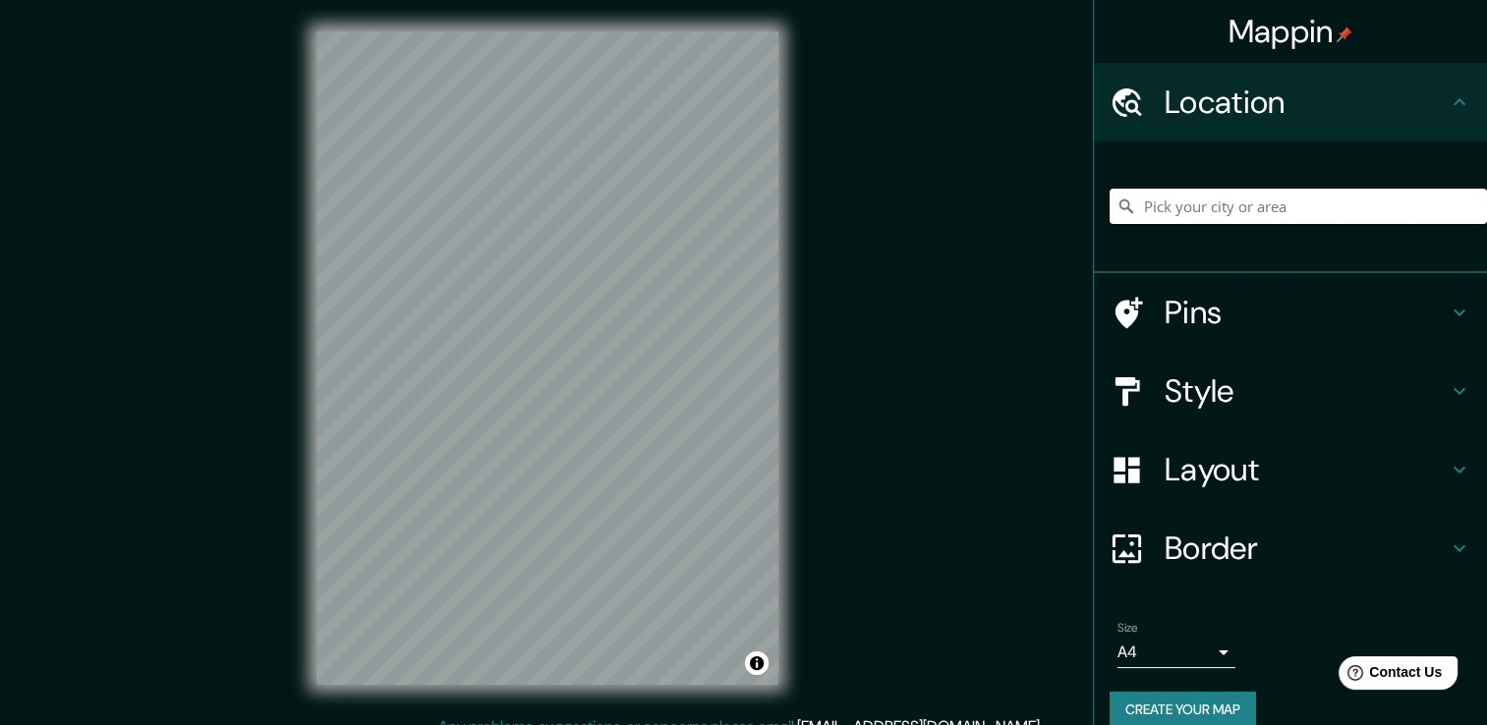
click at [1364, 218] on input "Pick your city or area" at bounding box center [1298, 206] width 377 height 35
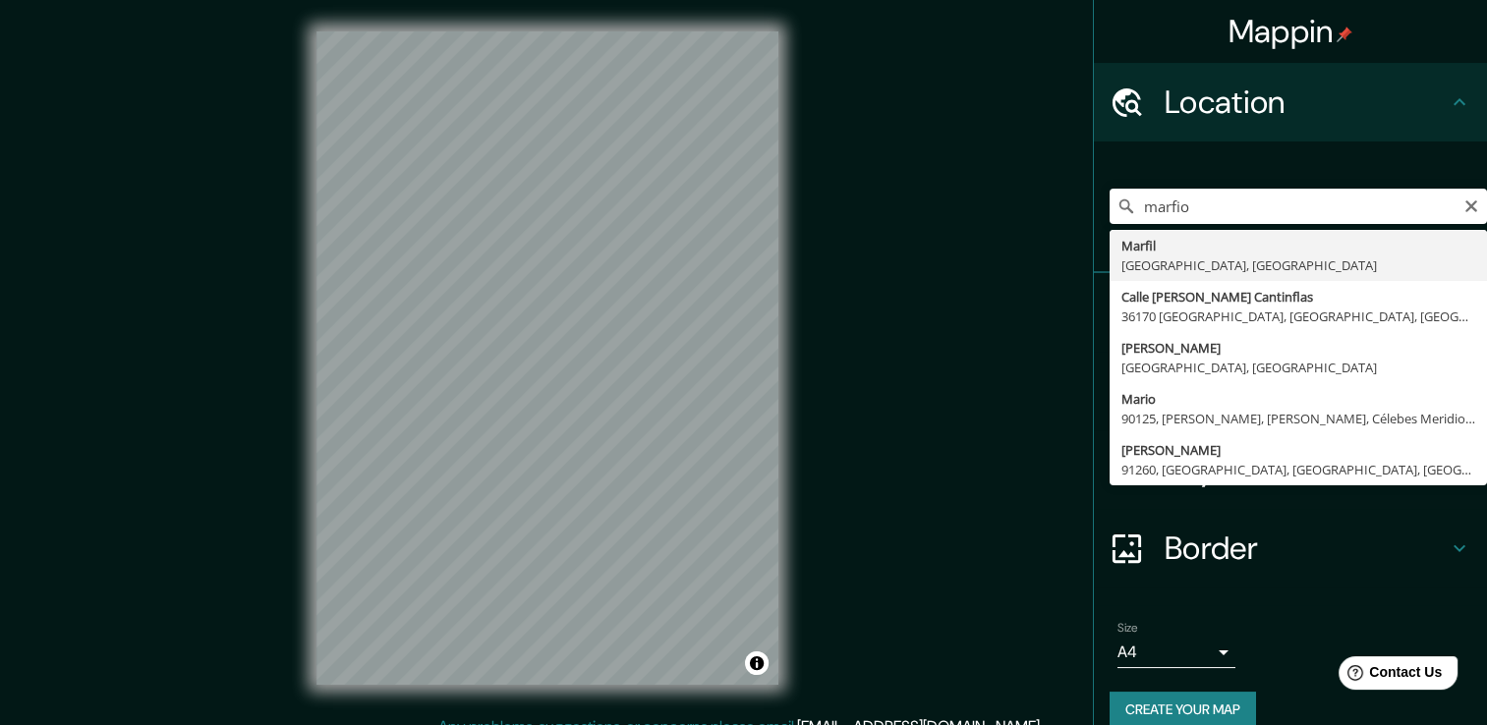
type input "Marfil, Guanajuato, México"
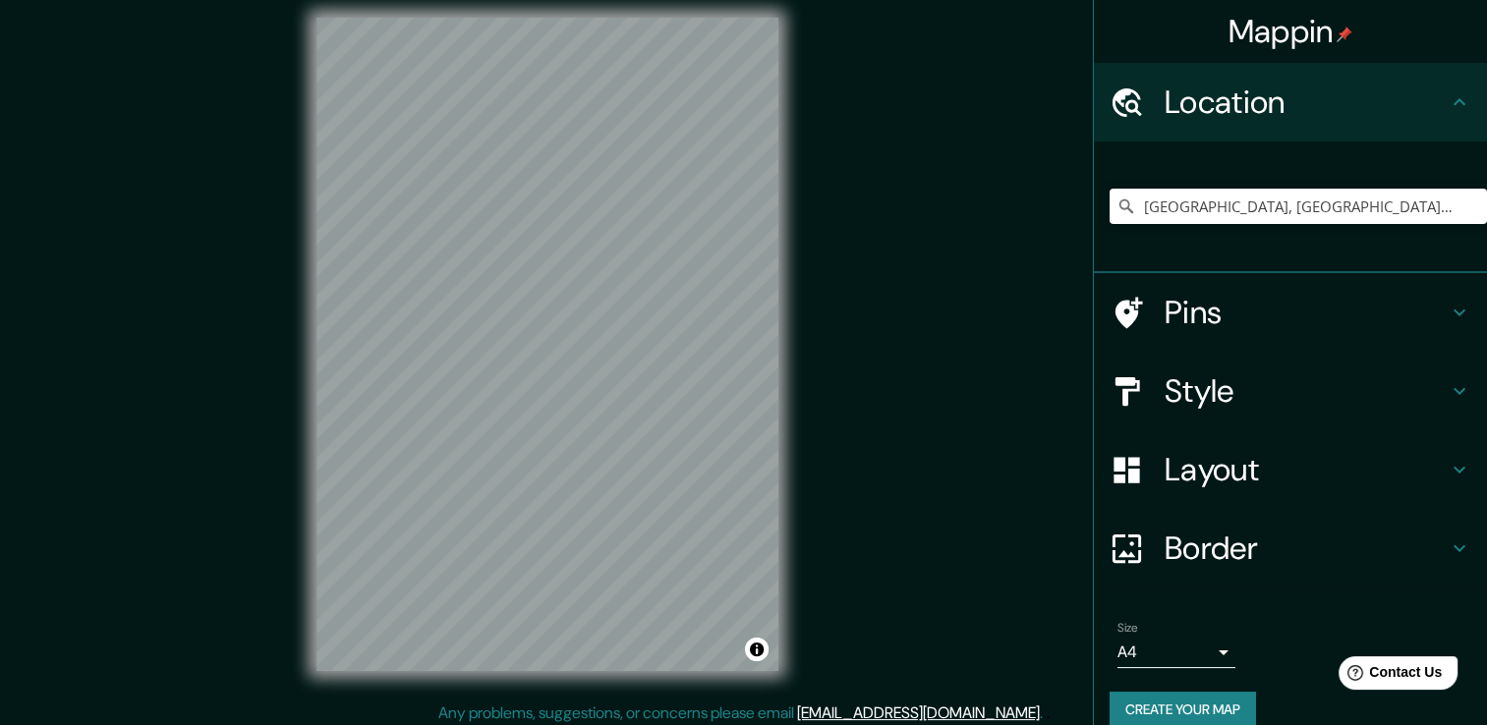
scroll to position [22, 0]
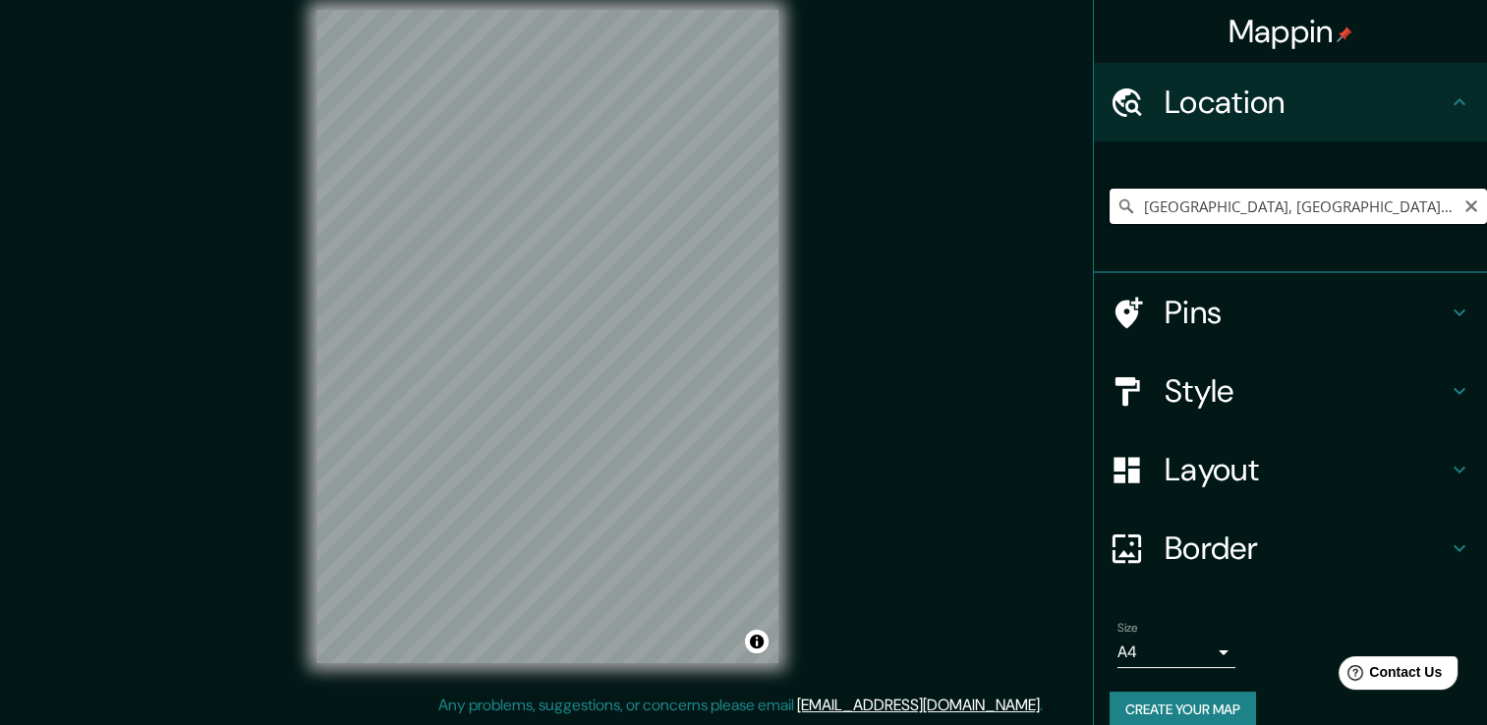
click at [1453, 214] on input "Marfil, Guanajuato, México" at bounding box center [1298, 206] width 377 height 35
click at [1346, 200] on input "Marfil, Guanajuato, México" at bounding box center [1298, 206] width 377 height 35
click at [1466, 211] on input "Marfil, Guanajuato, México" at bounding box center [1298, 206] width 377 height 35
click at [1464, 209] on icon "Clear" at bounding box center [1472, 207] width 16 height 16
click at [1196, 198] on input "Pick your city or area" at bounding box center [1298, 206] width 377 height 35
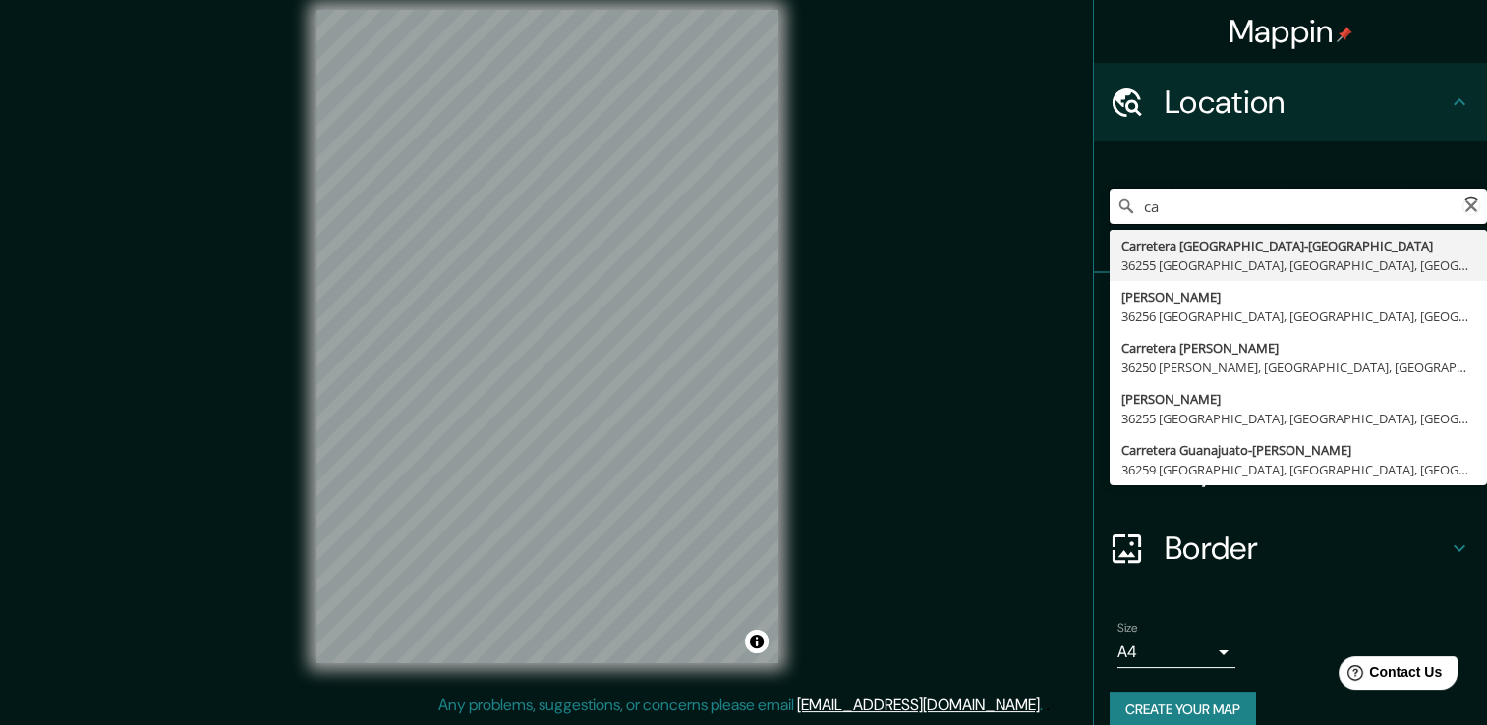
type input "c"
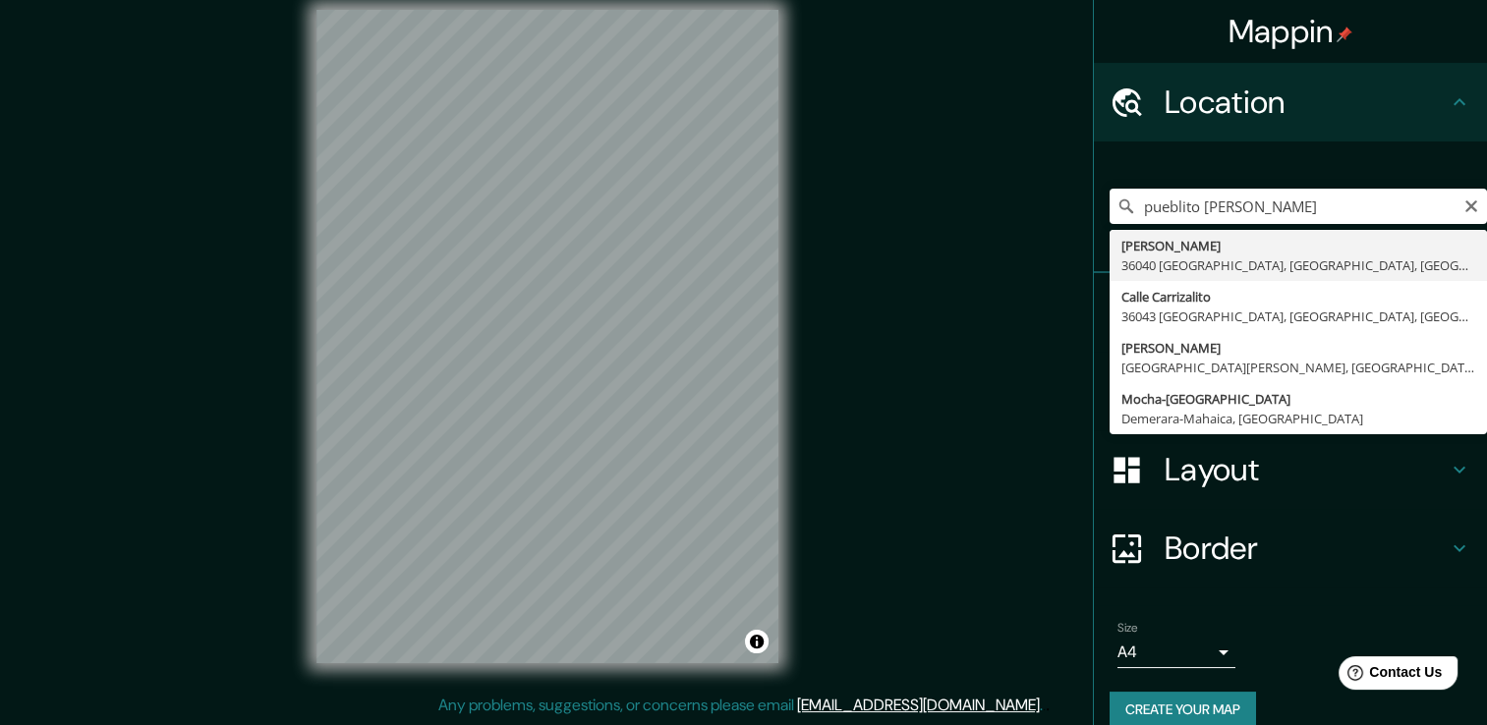
type input "Pueblito De Rocha, 36040 Guanajuato, Guanajuato, México"
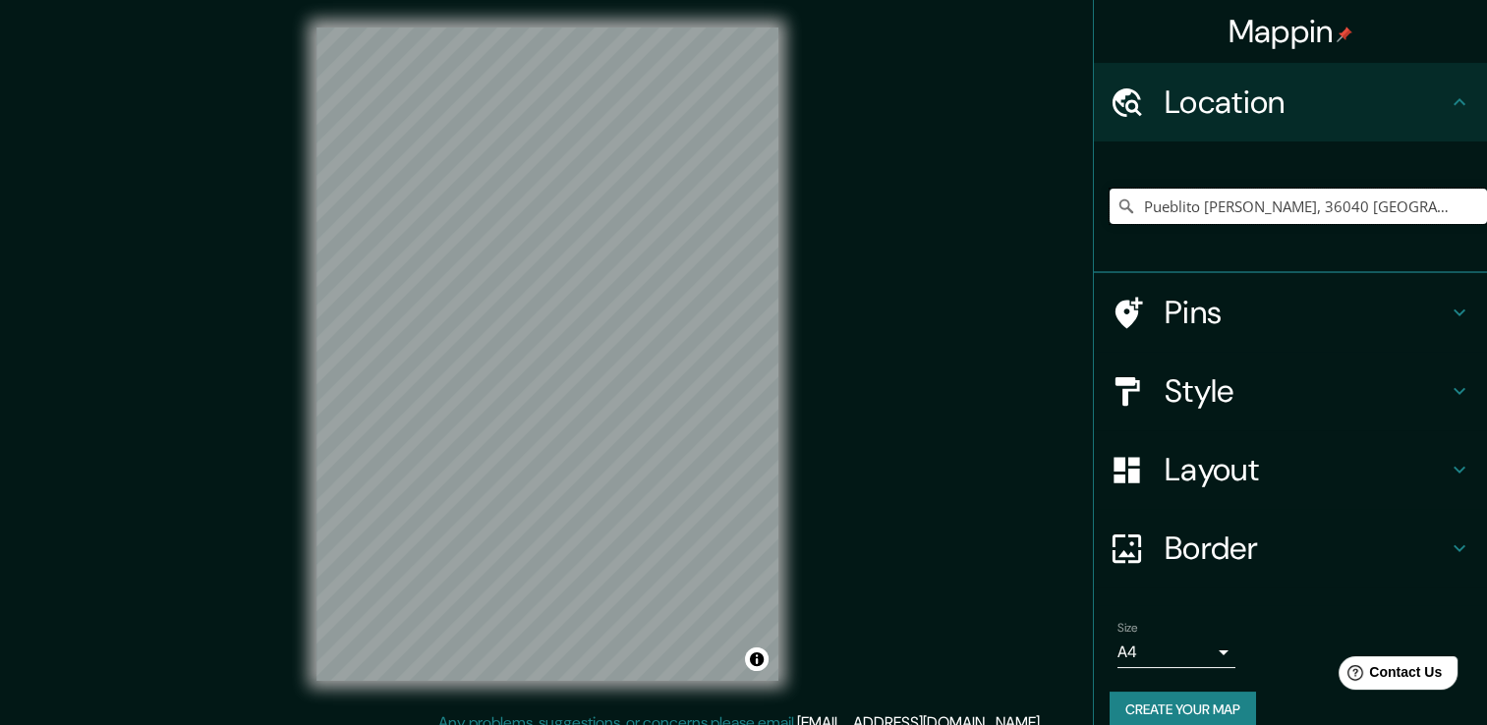
scroll to position [0, 0]
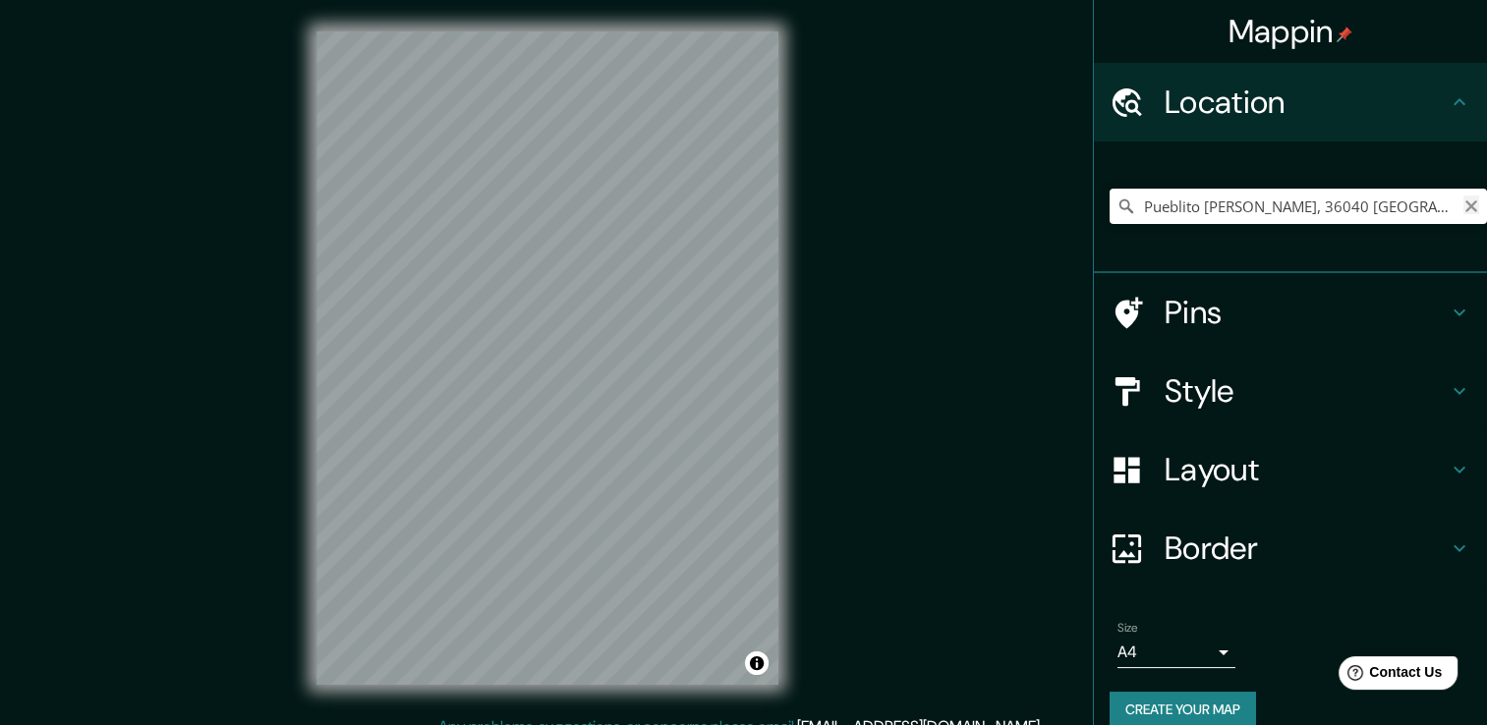
click at [1466, 208] on icon "Clear" at bounding box center [1472, 207] width 12 height 12
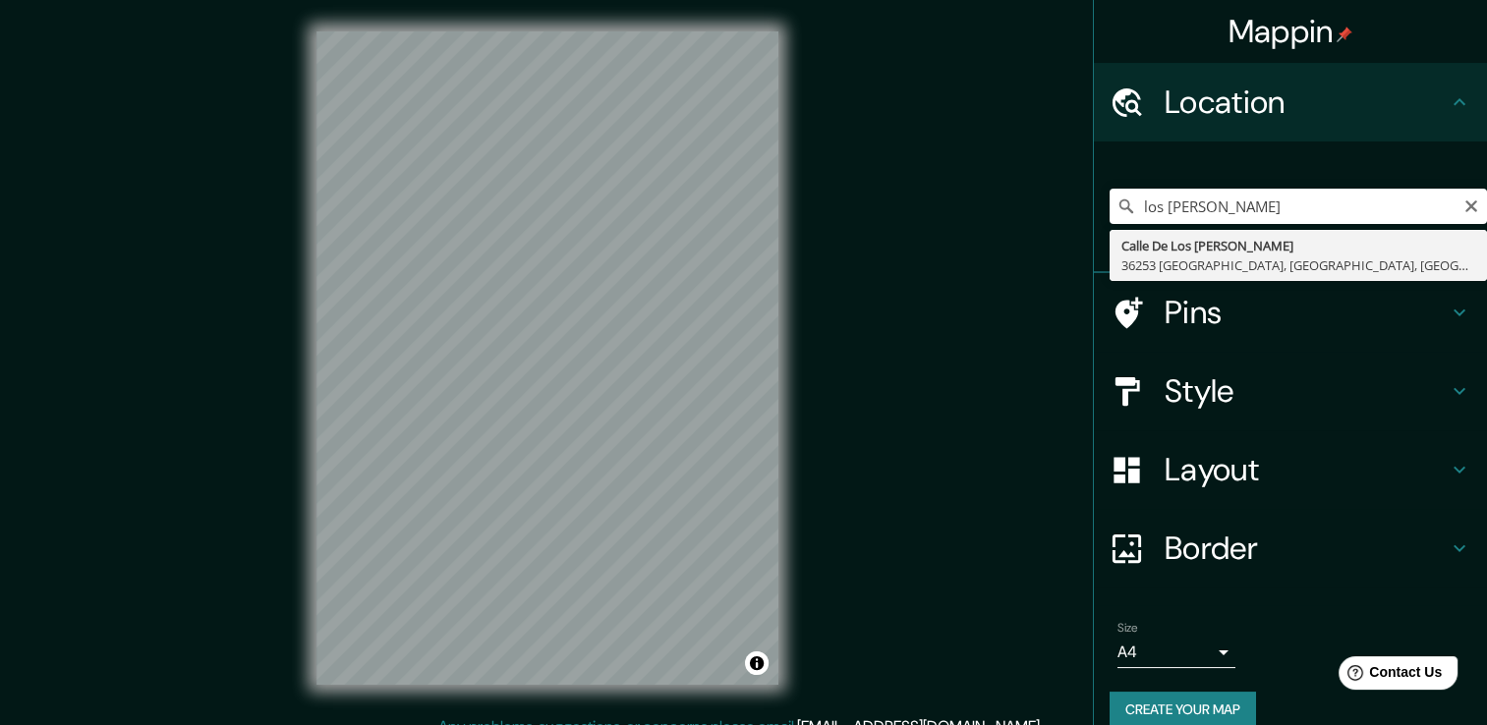
type input "Calle De Los Santos, 36253 Marfil, Guanajuato, México"
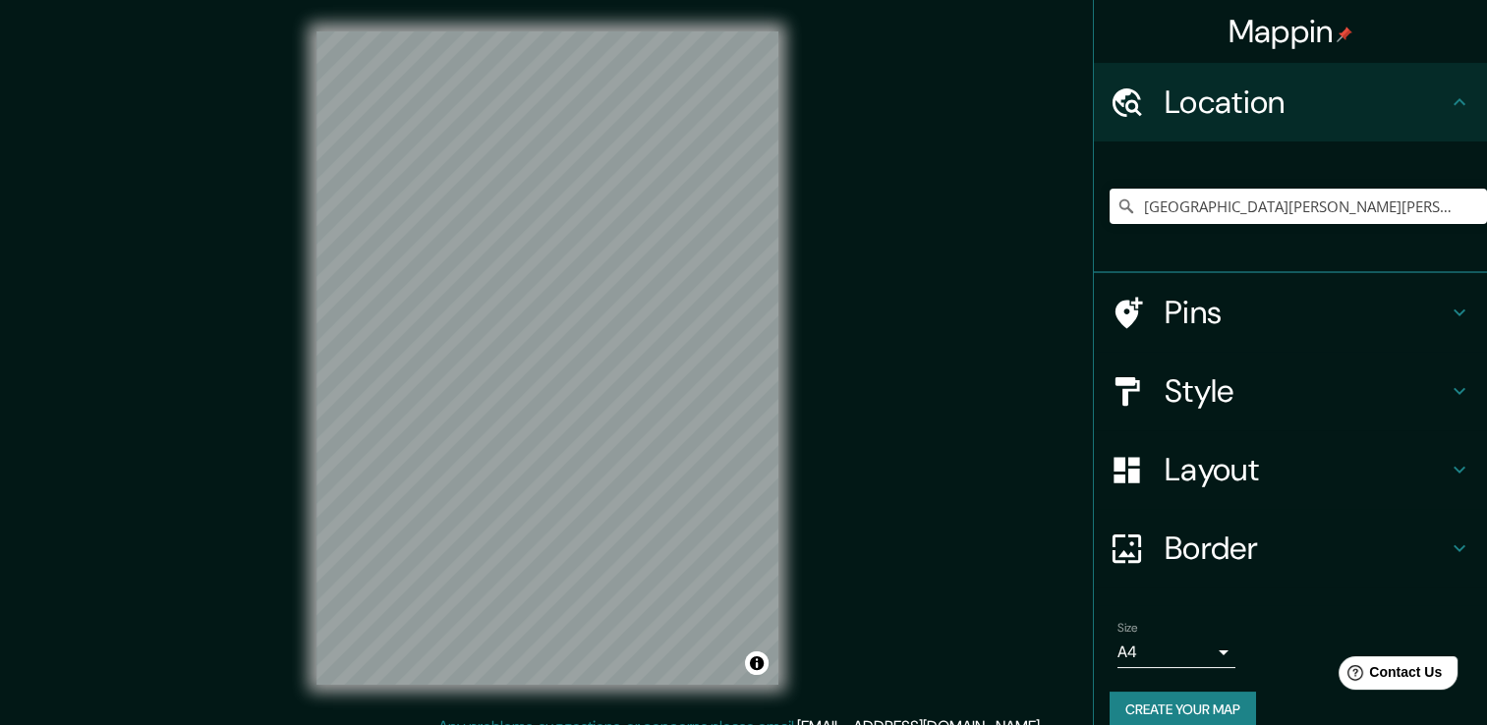
scroll to position [22, 0]
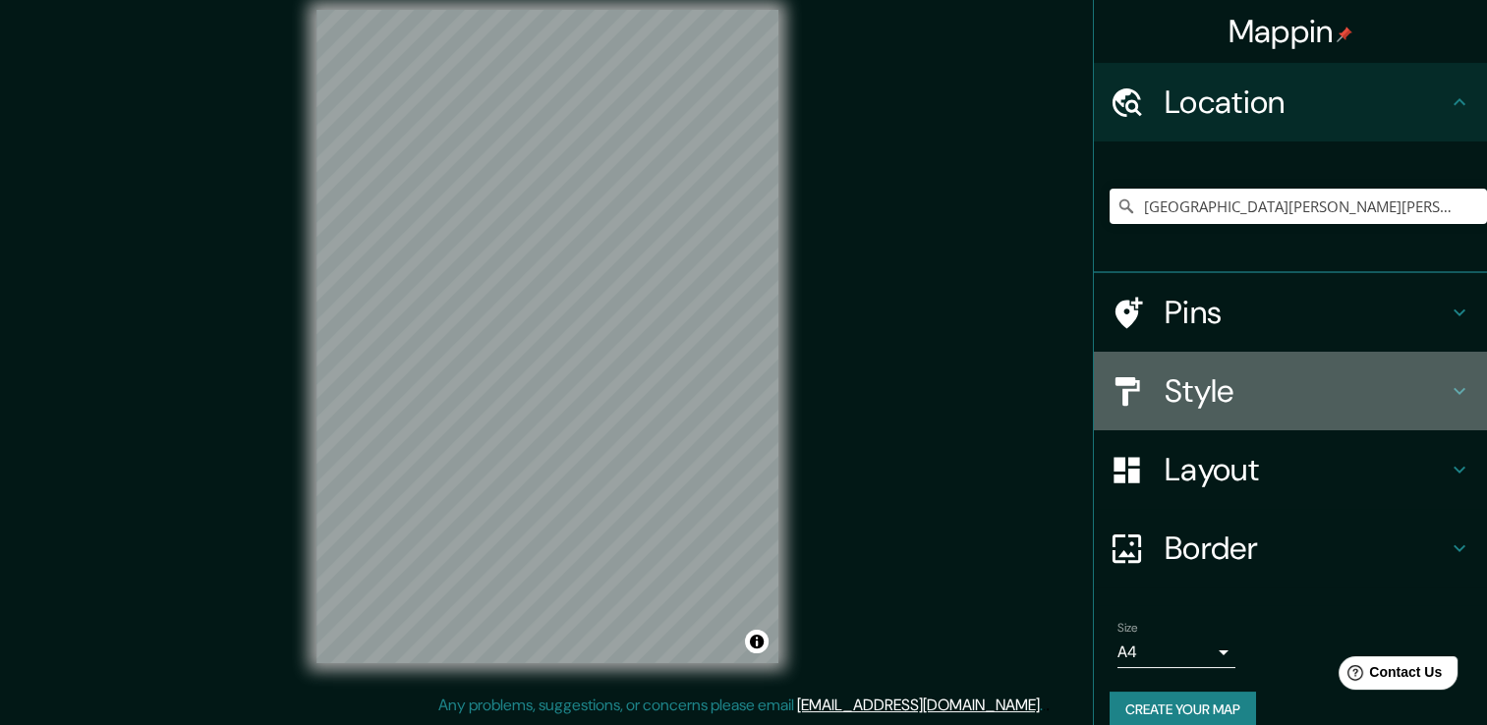
click at [1264, 383] on h4 "Style" at bounding box center [1306, 391] width 283 height 39
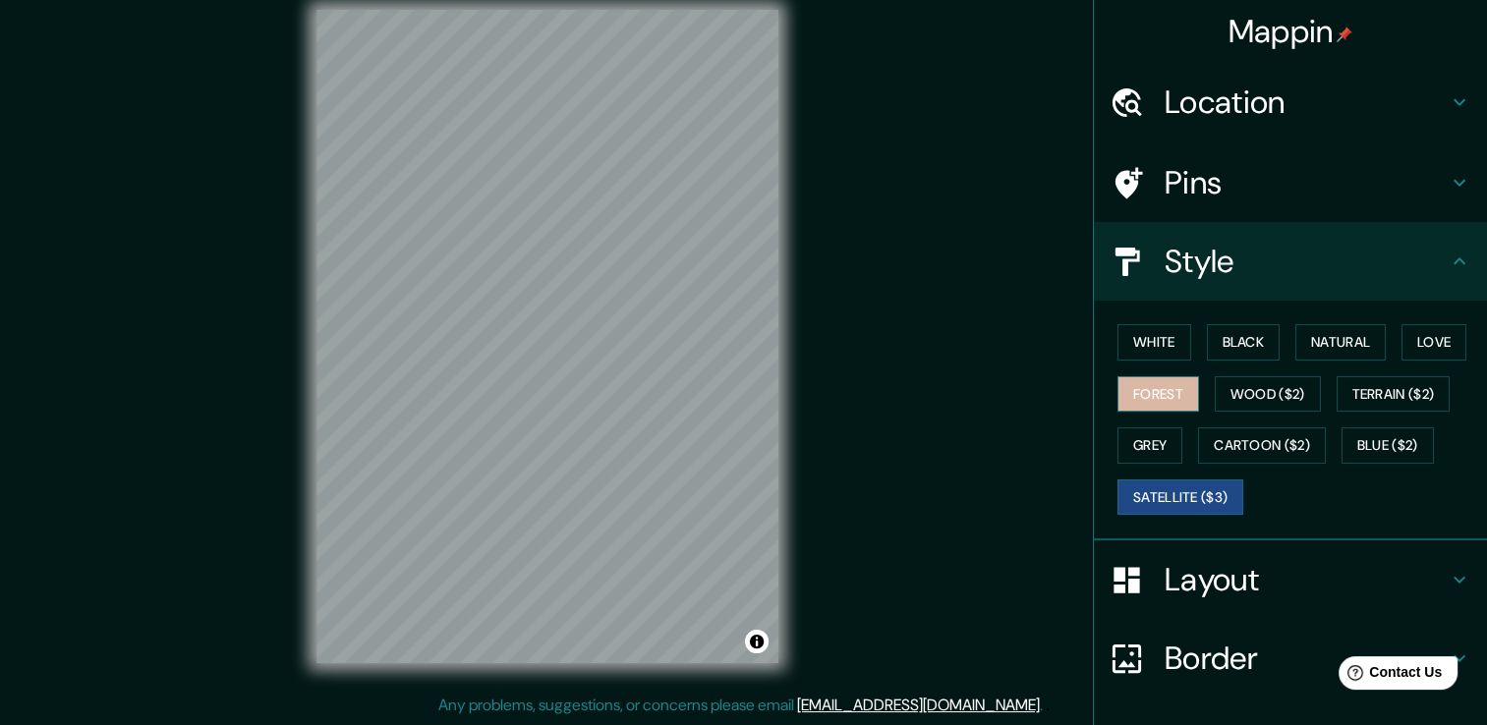
click at [1167, 390] on button "Forest" at bounding box center [1159, 394] width 82 height 36
click at [1136, 433] on button "Grey" at bounding box center [1150, 446] width 65 height 36
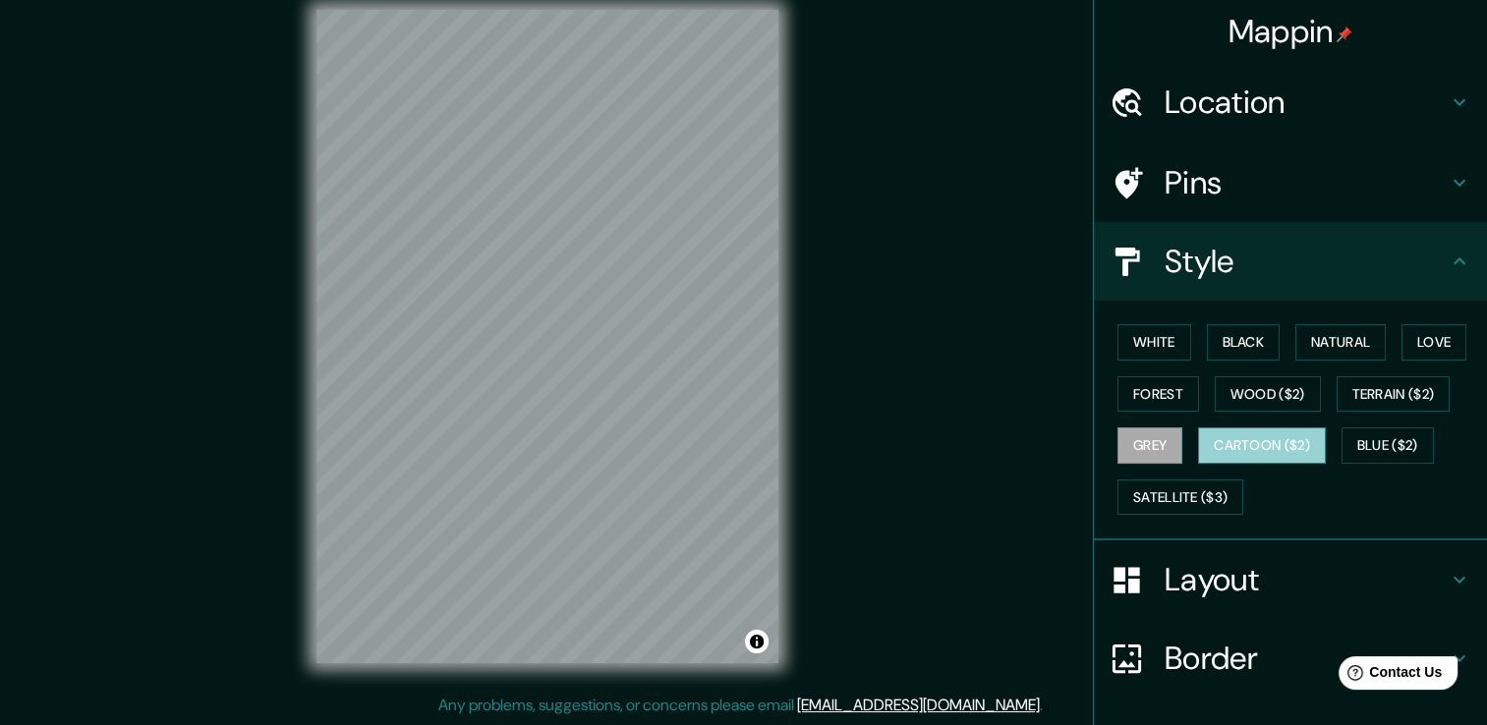
click at [1216, 447] on button "Cartoon ($2)" at bounding box center [1262, 446] width 128 height 36
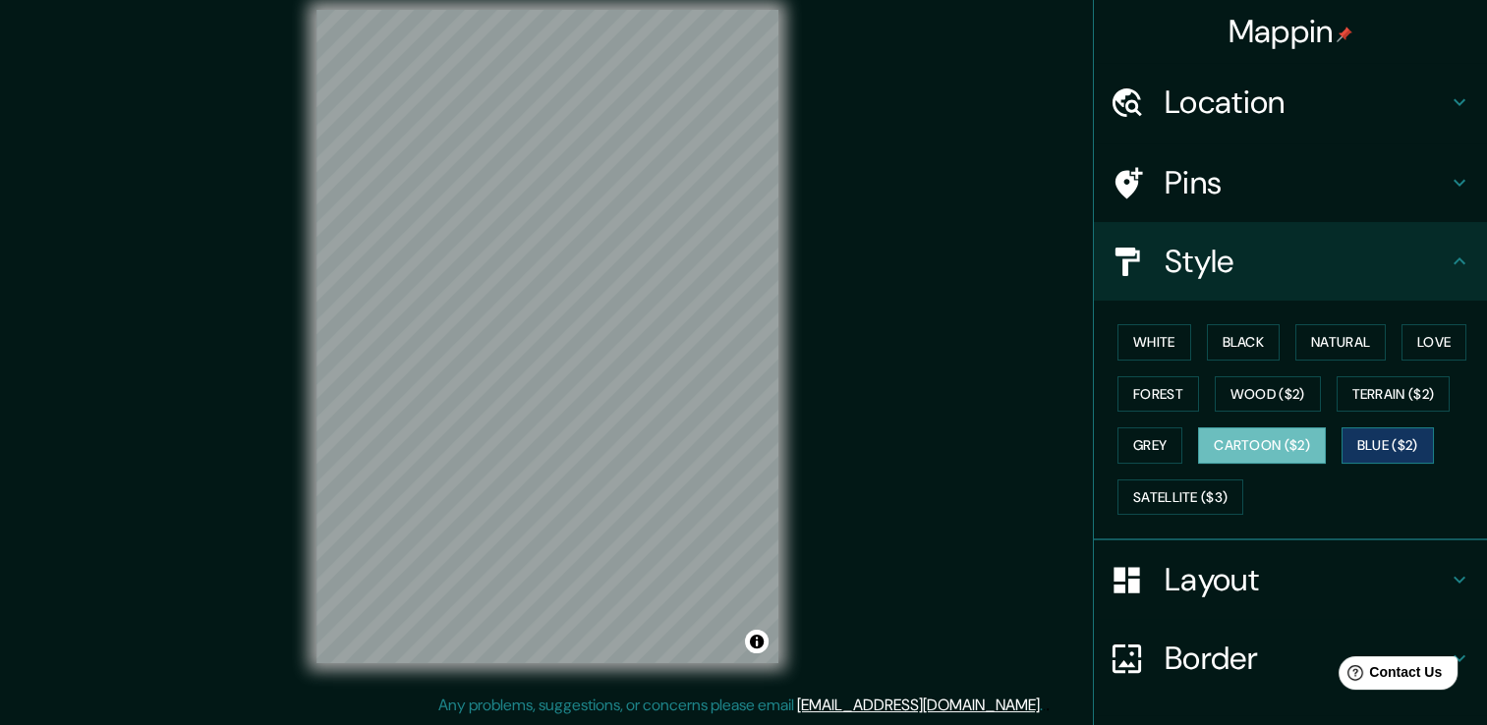
click at [1381, 441] on button "Blue ($2)" at bounding box center [1388, 446] width 92 height 36
click at [1402, 332] on button "Love" at bounding box center [1434, 342] width 65 height 36
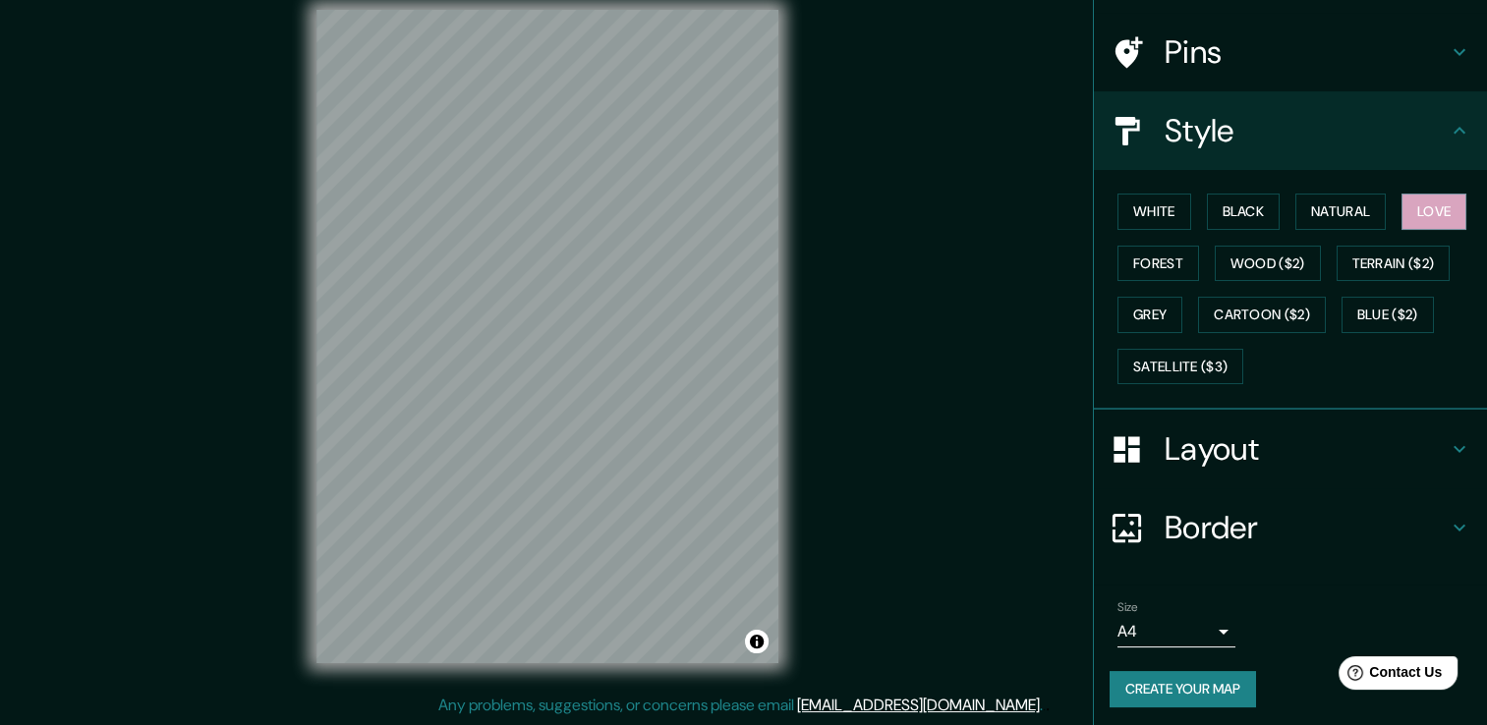
scroll to position [133, 0]
click at [1430, 434] on h4 "Layout" at bounding box center [1306, 447] width 283 height 39
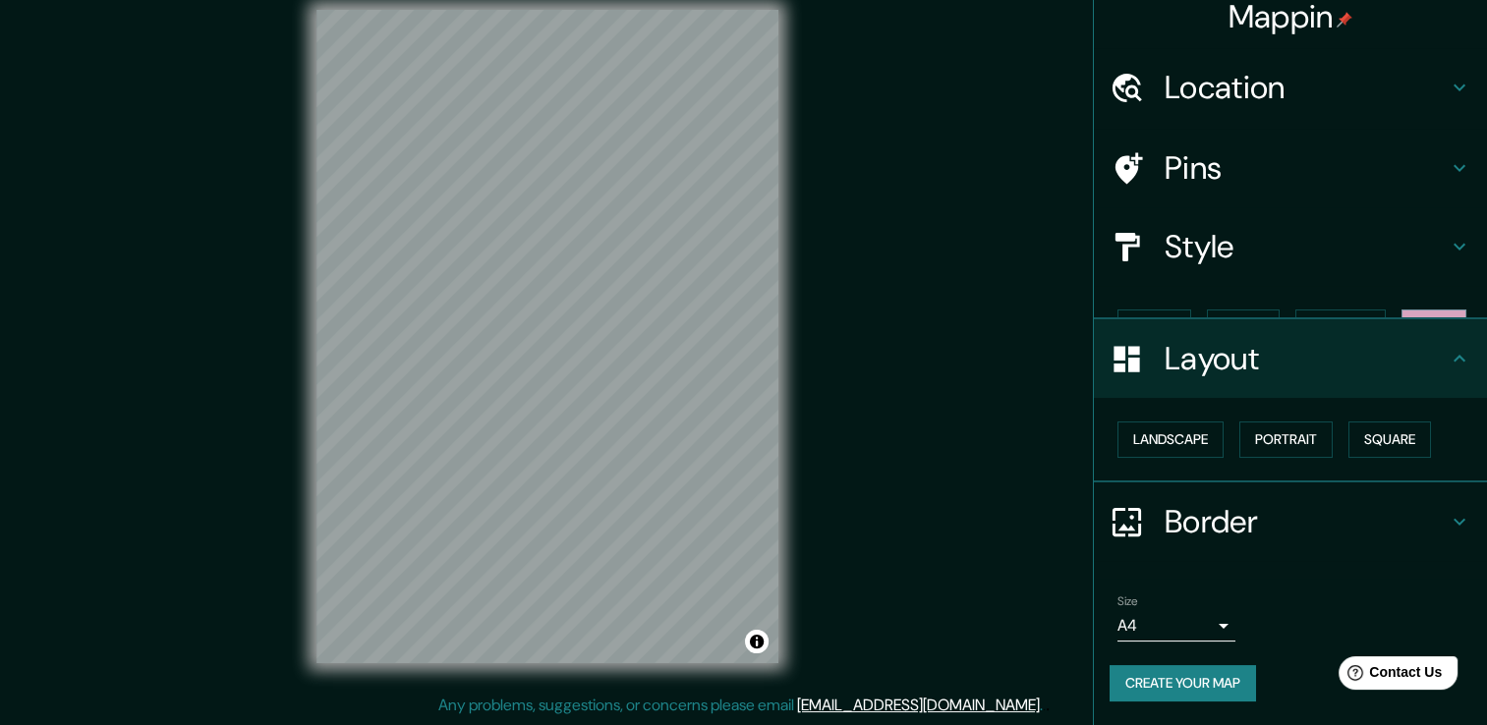
scroll to position [0, 0]
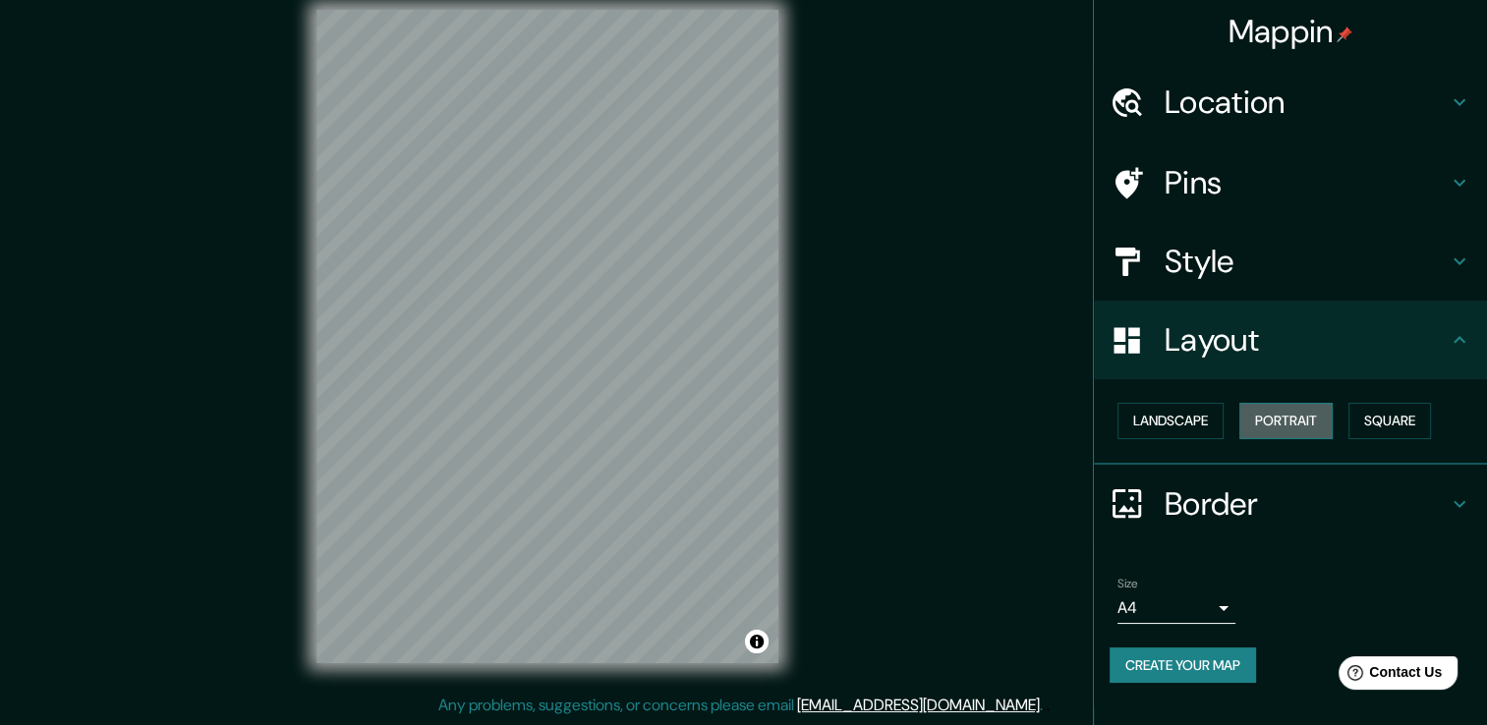
click at [1303, 423] on button "Portrait" at bounding box center [1285, 421] width 93 height 36
click at [1360, 417] on button "Square" at bounding box center [1390, 421] width 83 height 36
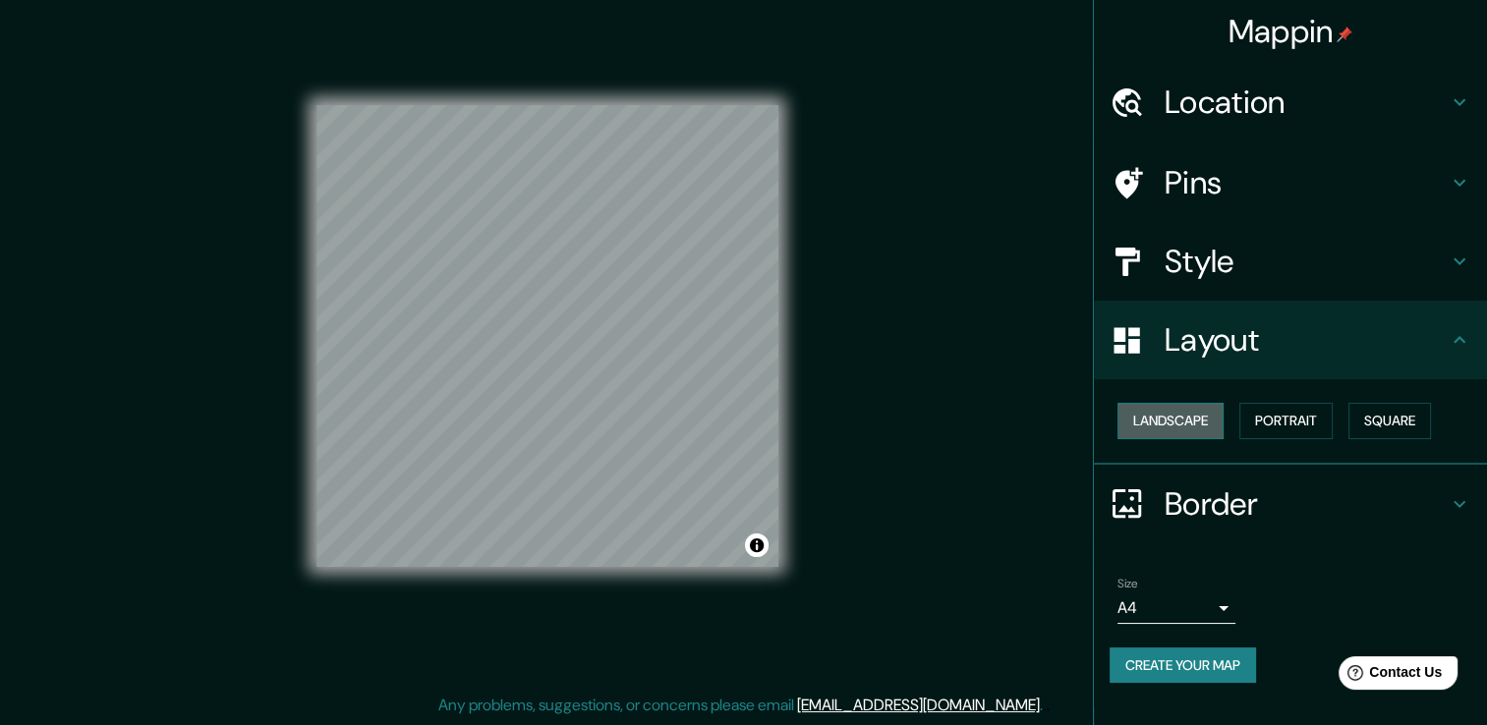
click at [1149, 419] on button "Landscape" at bounding box center [1171, 421] width 106 height 36
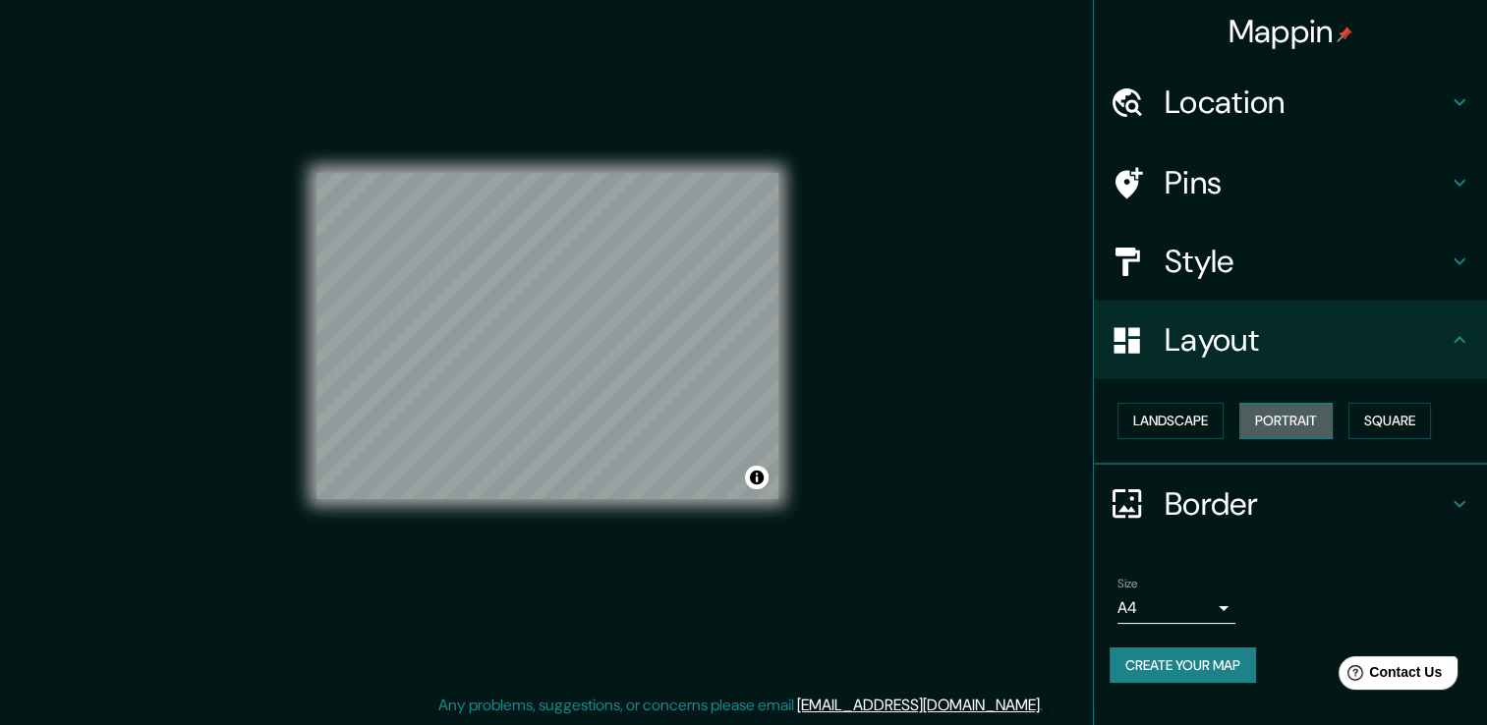
click at [1258, 419] on button "Portrait" at bounding box center [1285, 421] width 93 height 36
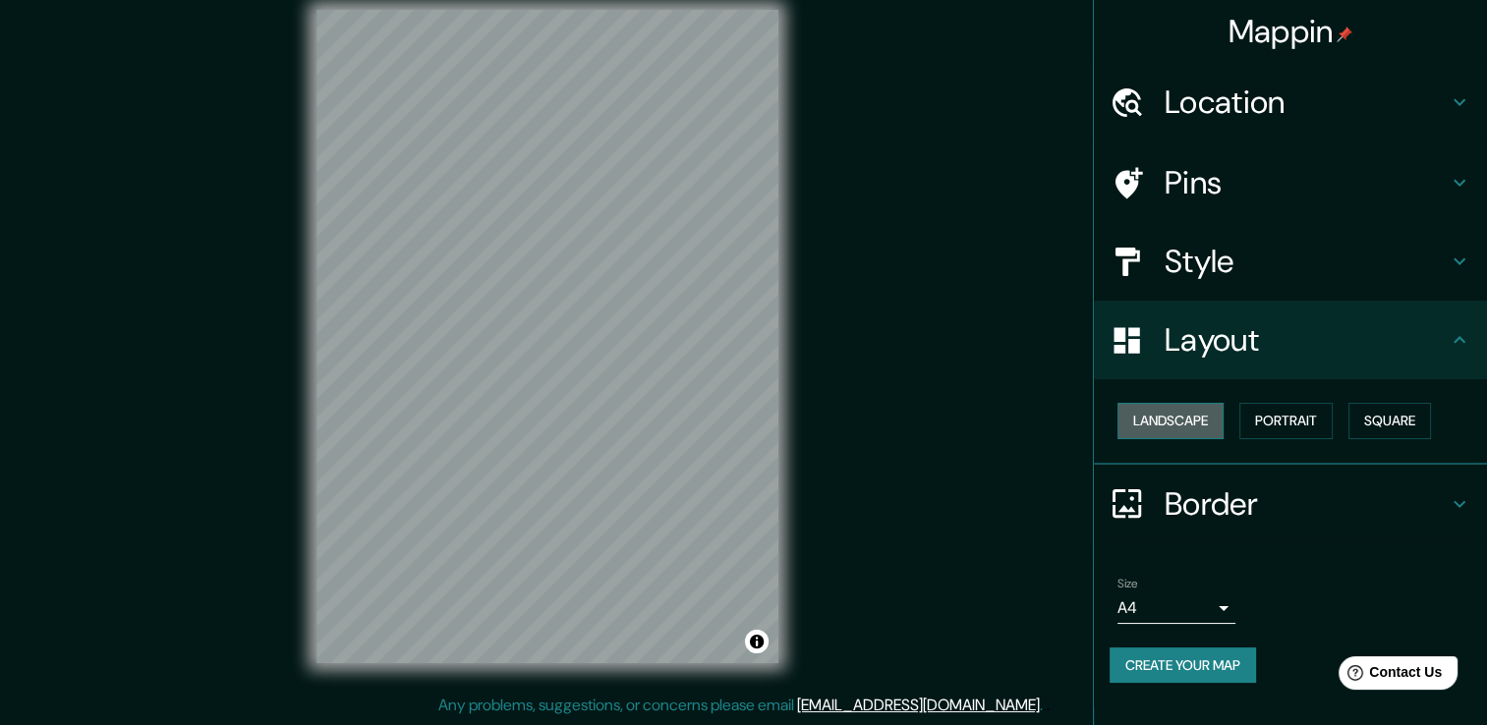
click at [1172, 431] on button "Landscape" at bounding box center [1171, 421] width 106 height 36
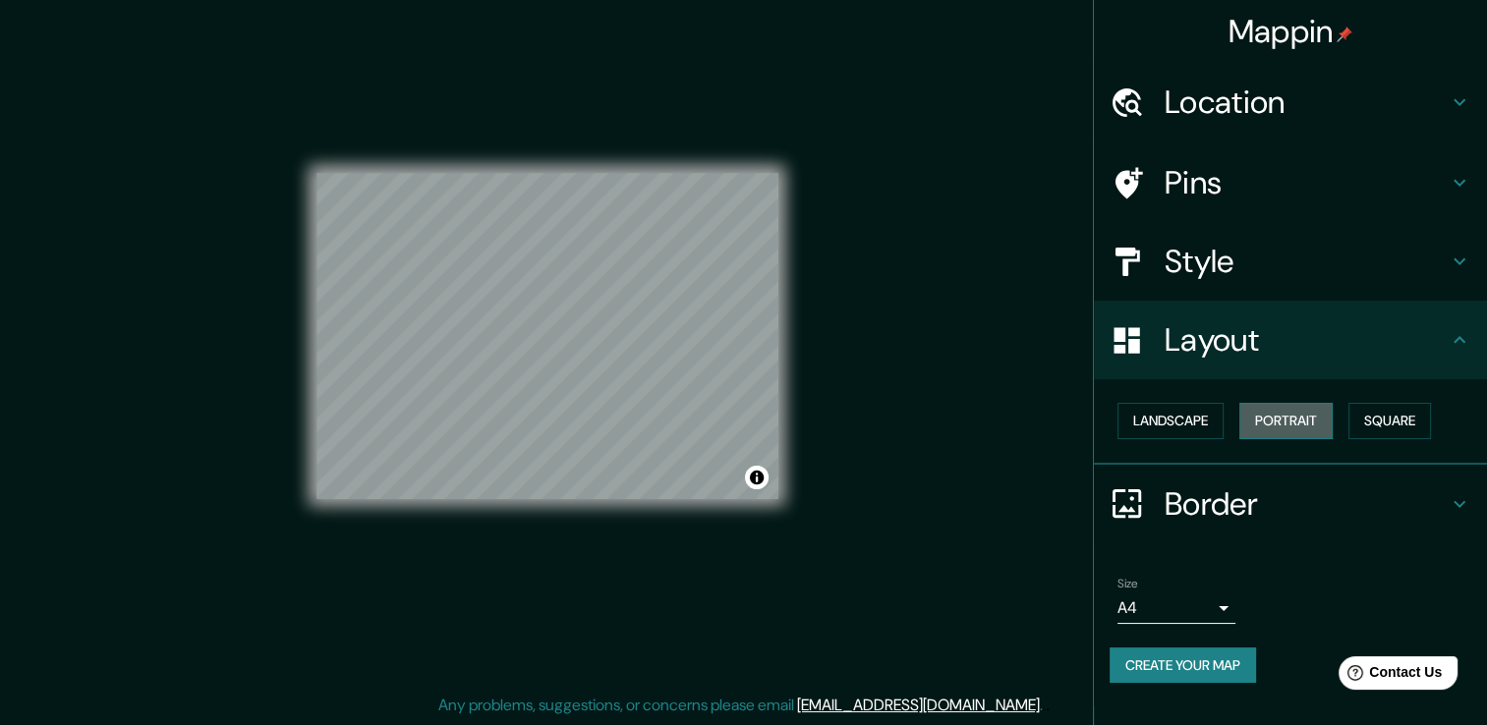
click at [1270, 410] on button "Portrait" at bounding box center [1285, 421] width 93 height 36
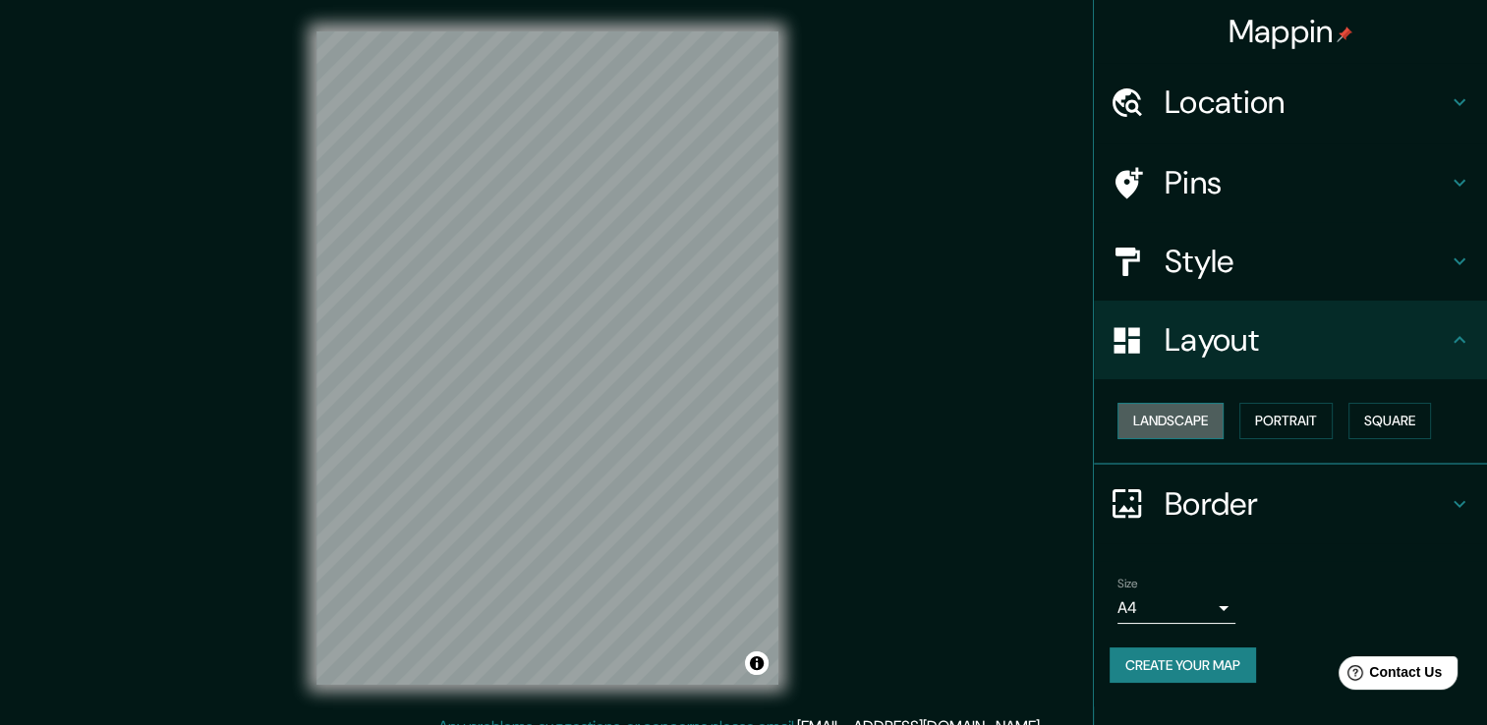
click at [1199, 412] on button "Landscape" at bounding box center [1171, 421] width 106 height 36
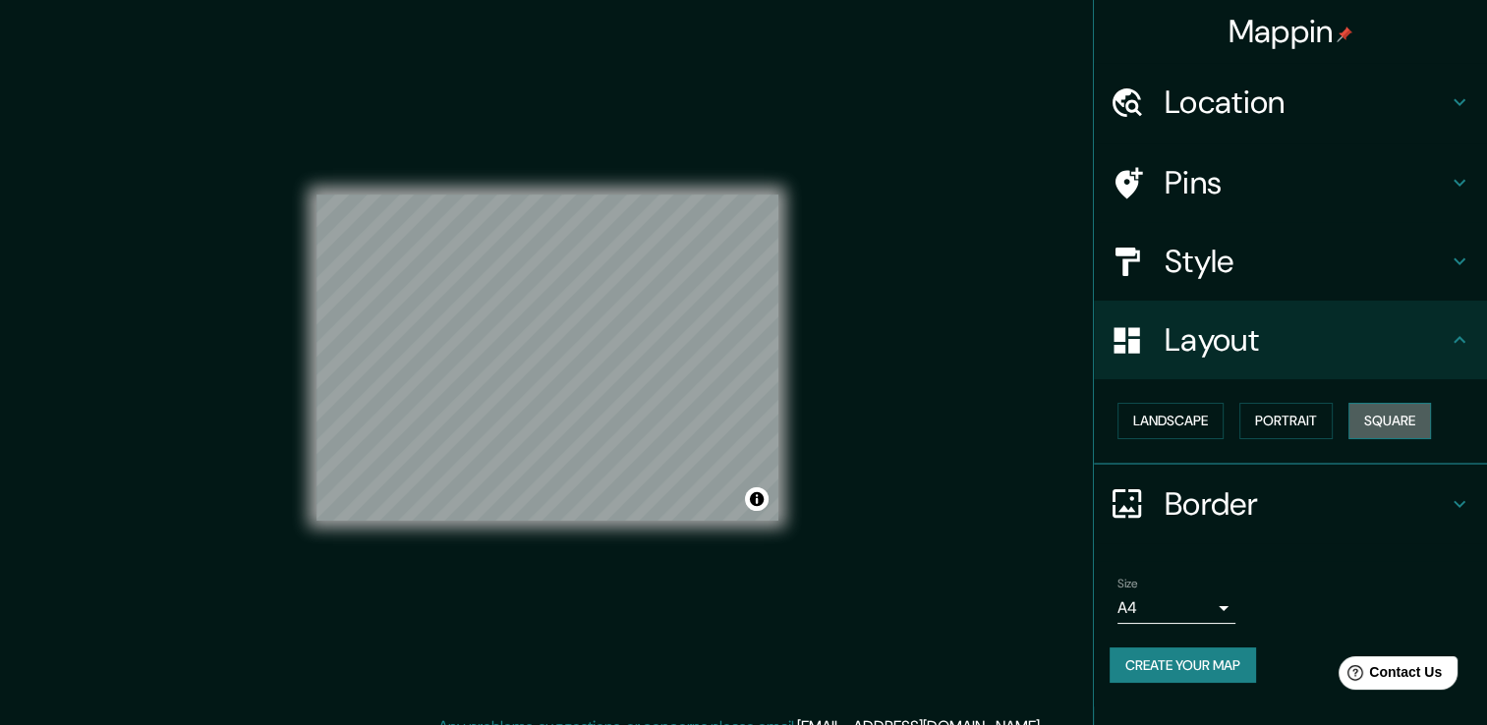
click at [1395, 407] on button "Square" at bounding box center [1390, 421] width 83 height 36
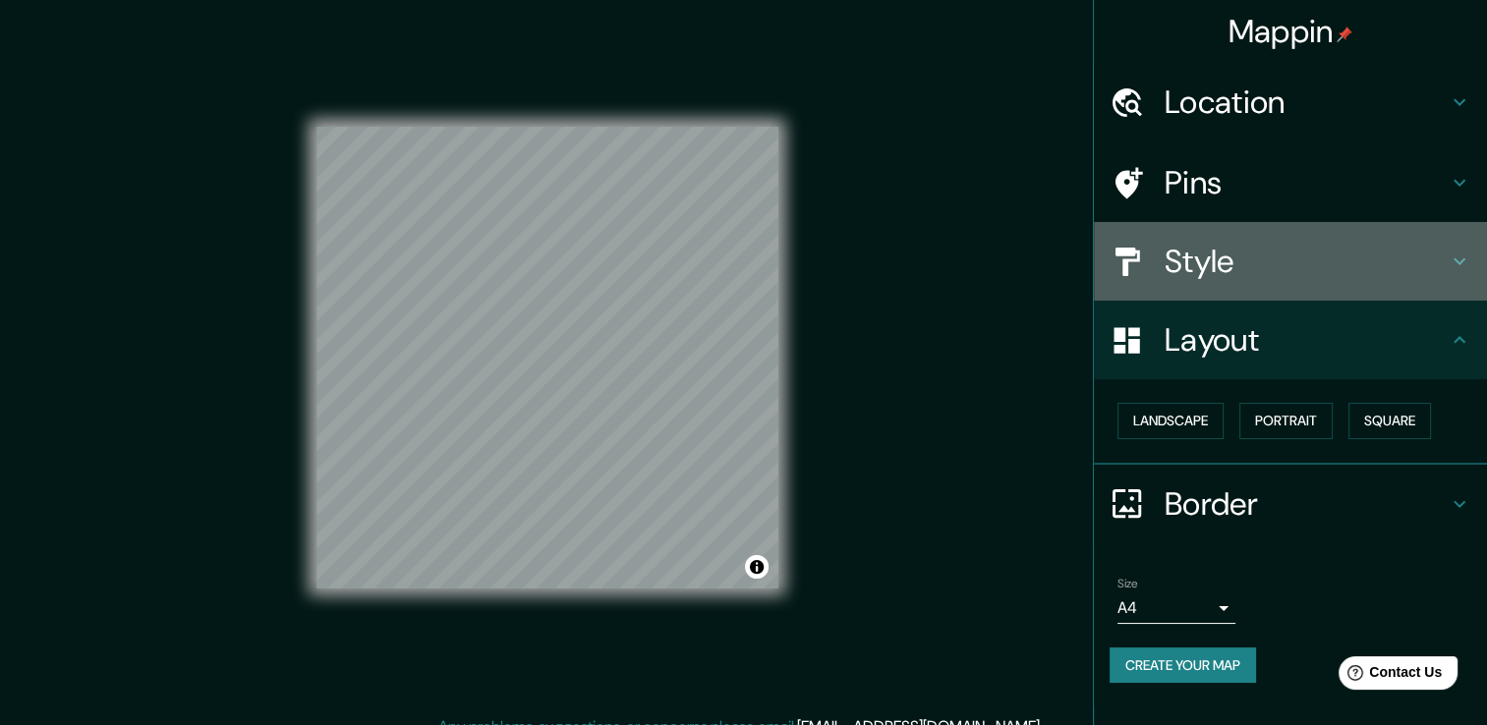
click at [1279, 265] on h4 "Style" at bounding box center [1306, 261] width 283 height 39
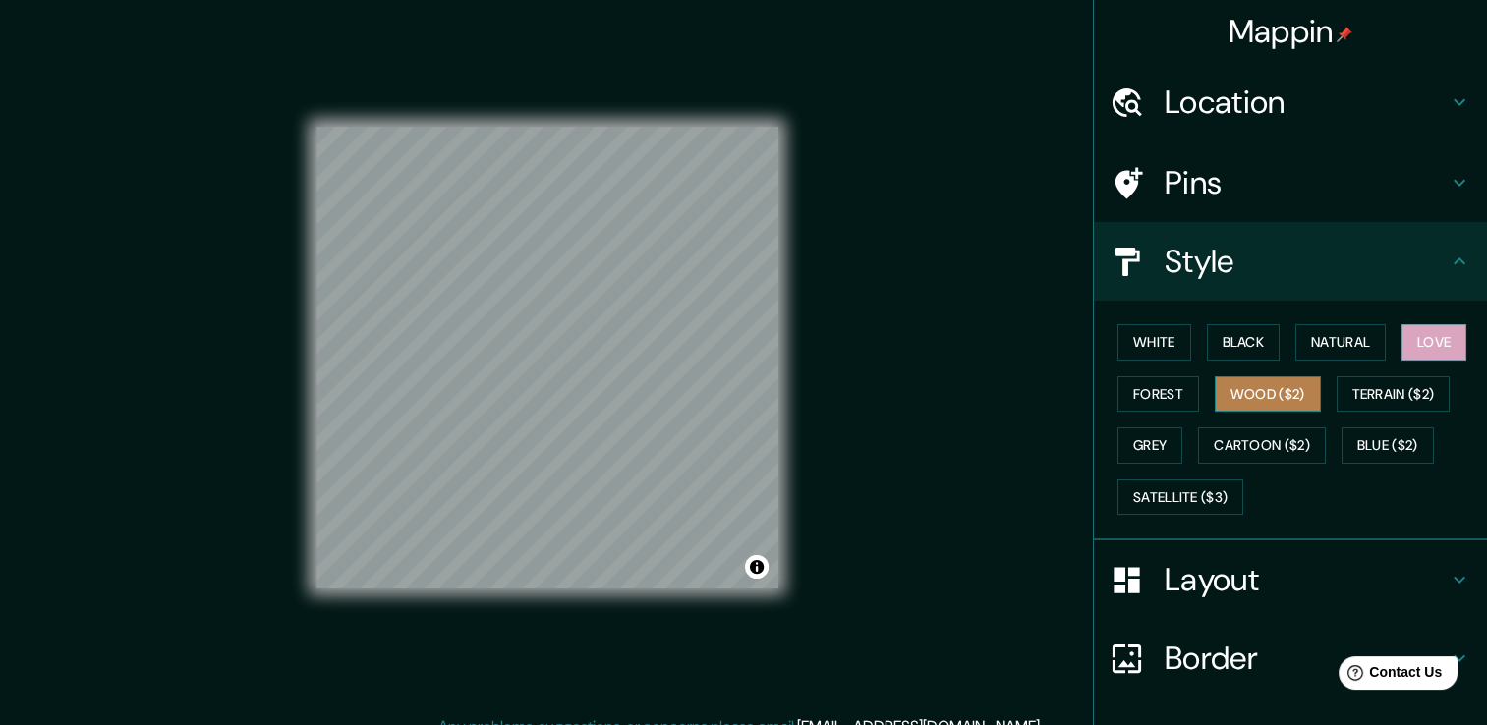
click at [1215, 397] on button "Wood ($2)" at bounding box center [1268, 394] width 106 height 36
click at [1127, 399] on button "Forest" at bounding box center [1159, 394] width 82 height 36
click at [1434, 350] on button "Love" at bounding box center [1434, 342] width 65 height 36
click at [1239, 447] on button "Cartoon ($2)" at bounding box center [1262, 446] width 128 height 36
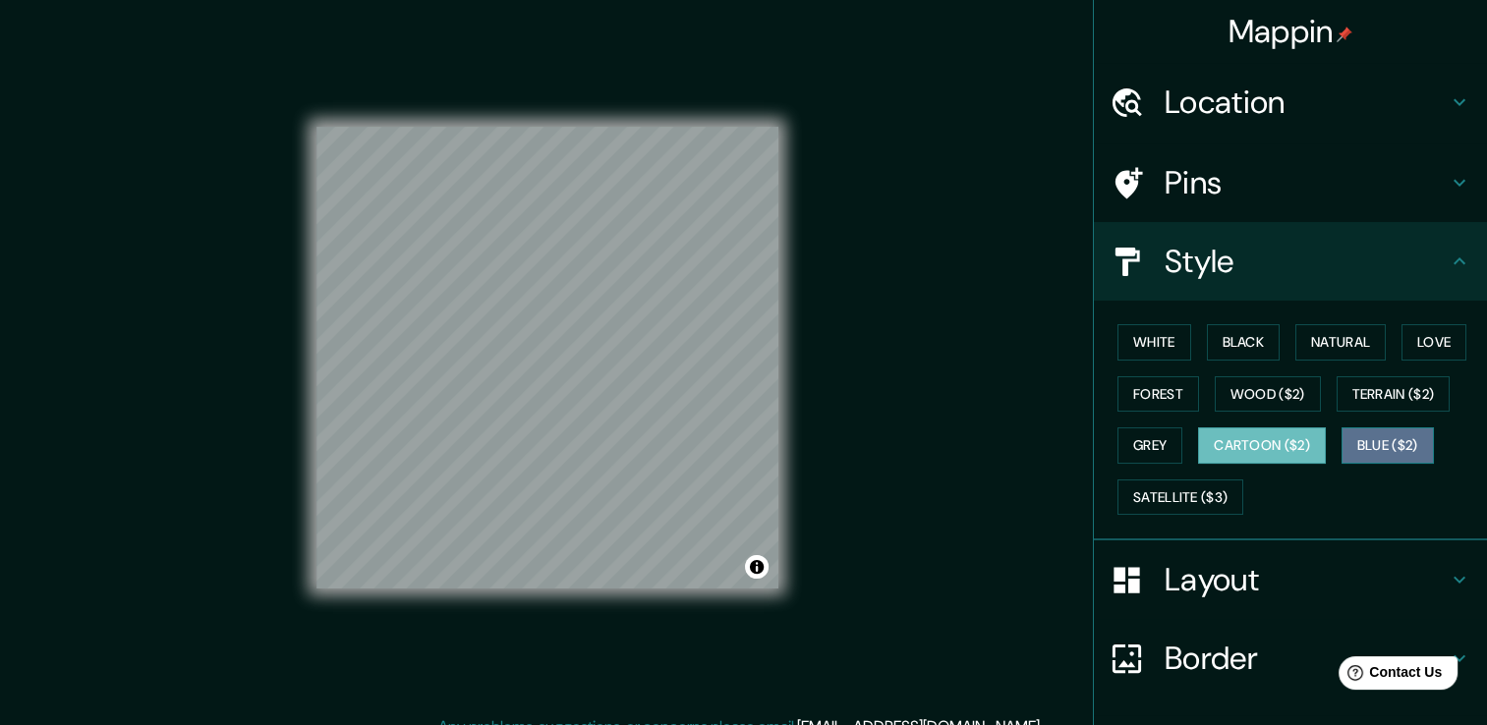
click at [1396, 446] on button "Blue ($2)" at bounding box center [1388, 446] width 92 height 36
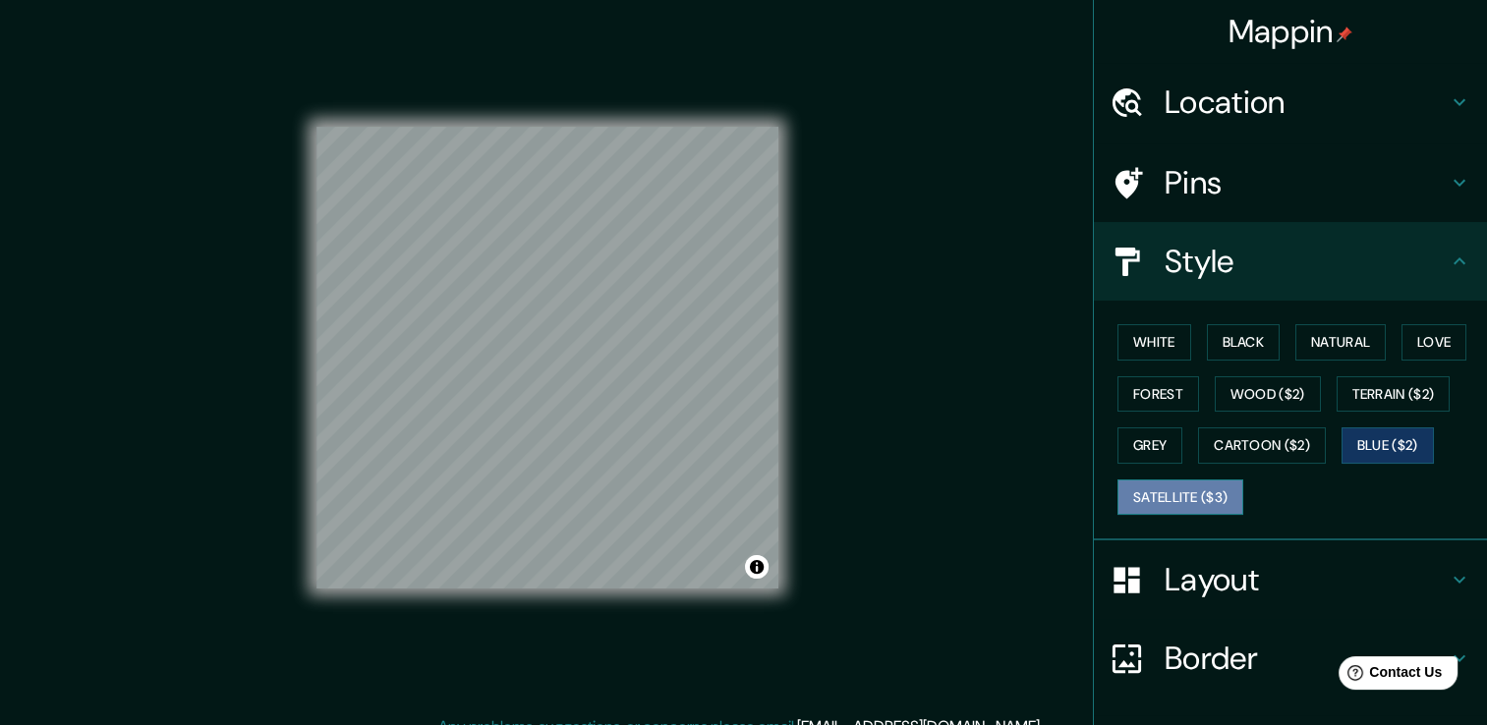
click at [1149, 488] on button "Satellite ($3)" at bounding box center [1181, 498] width 126 height 36
click at [1147, 491] on button "Satellite ($3)" at bounding box center [1181, 498] width 126 height 36
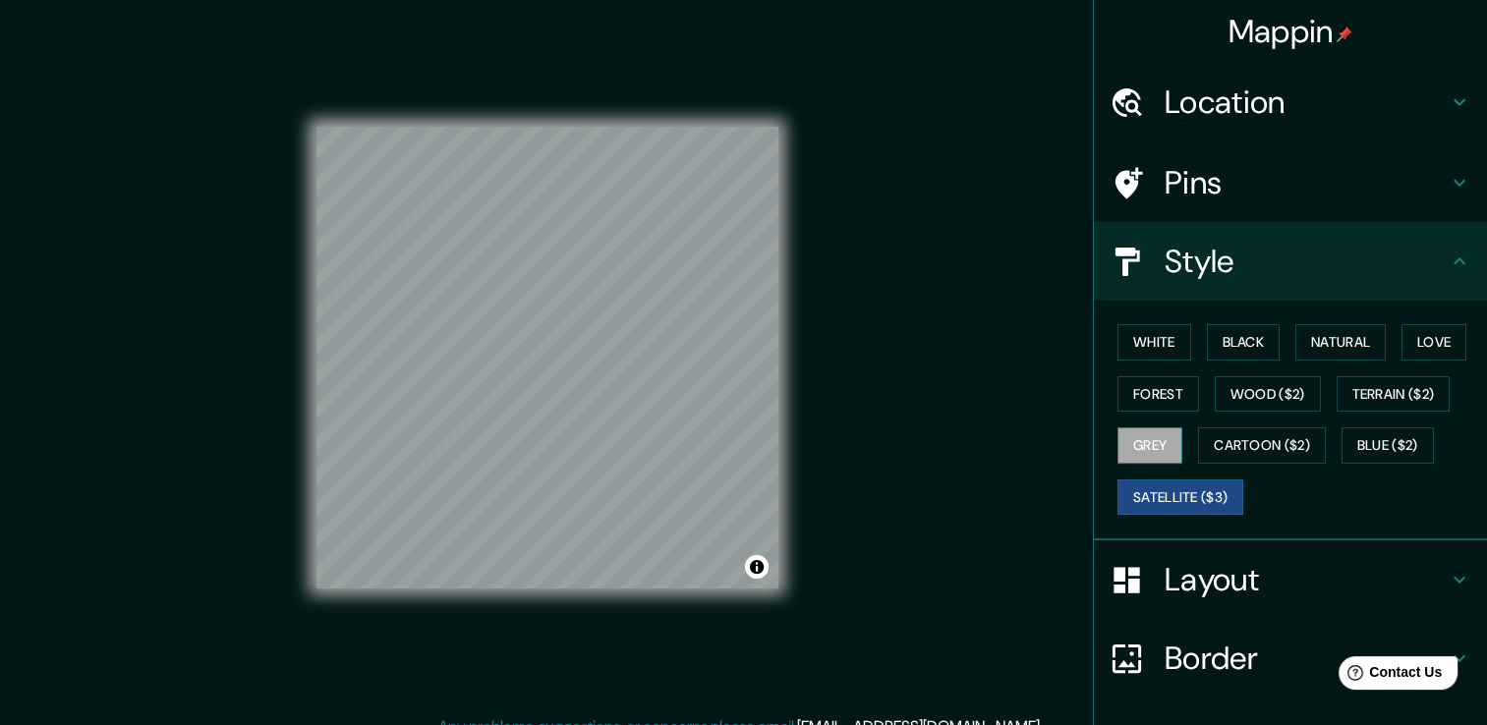
click at [1124, 439] on button "Grey" at bounding box center [1150, 446] width 65 height 36
click at [1136, 398] on button "Forest" at bounding box center [1159, 394] width 82 height 36
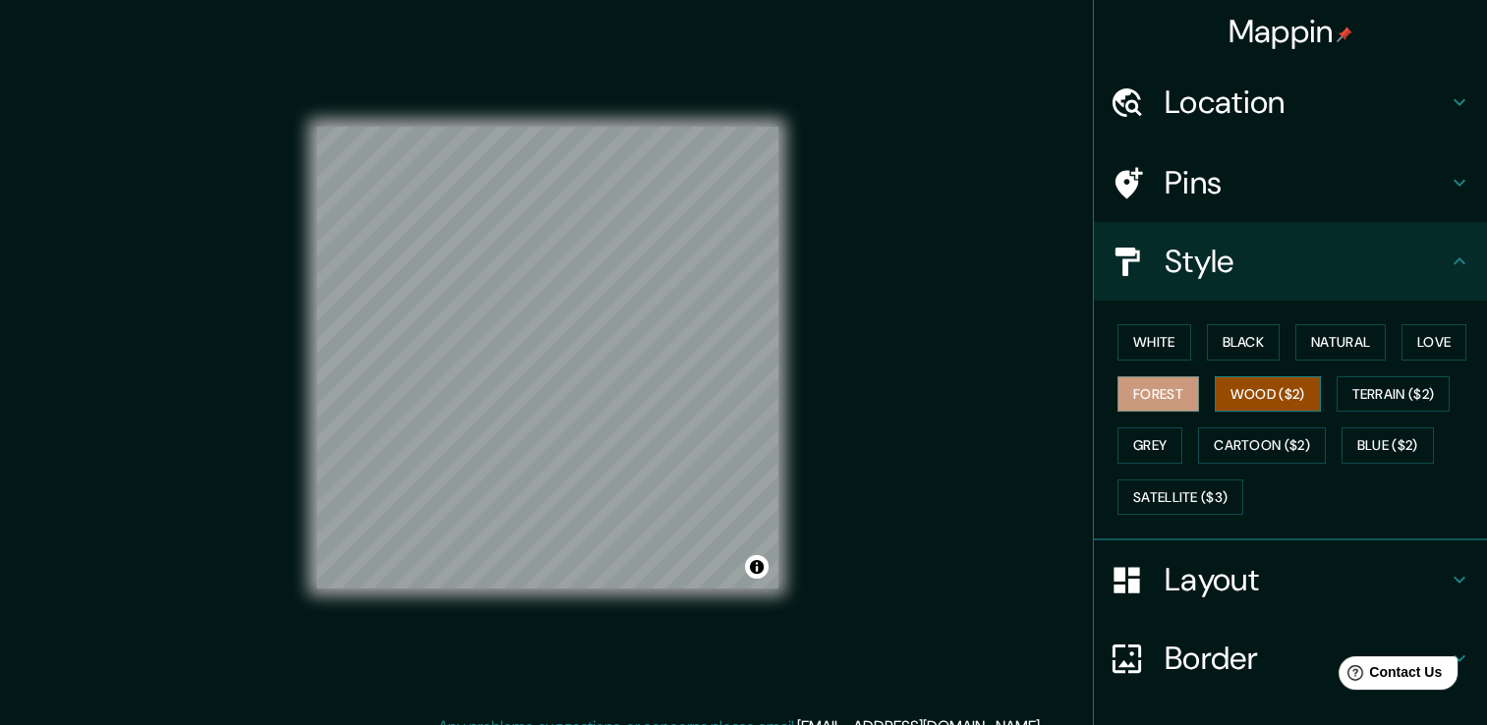
click at [1288, 377] on button "Wood ($2)" at bounding box center [1268, 394] width 106 height 36
click at [433, 106] on div "© Mapbox © OpenStreetMap Improve this map" at bounding box center [548, 357] width 462 height 653
click at [1382, 388] on button "Terrain ($2)" at bounding box center [1394, 394] width 114 height 36
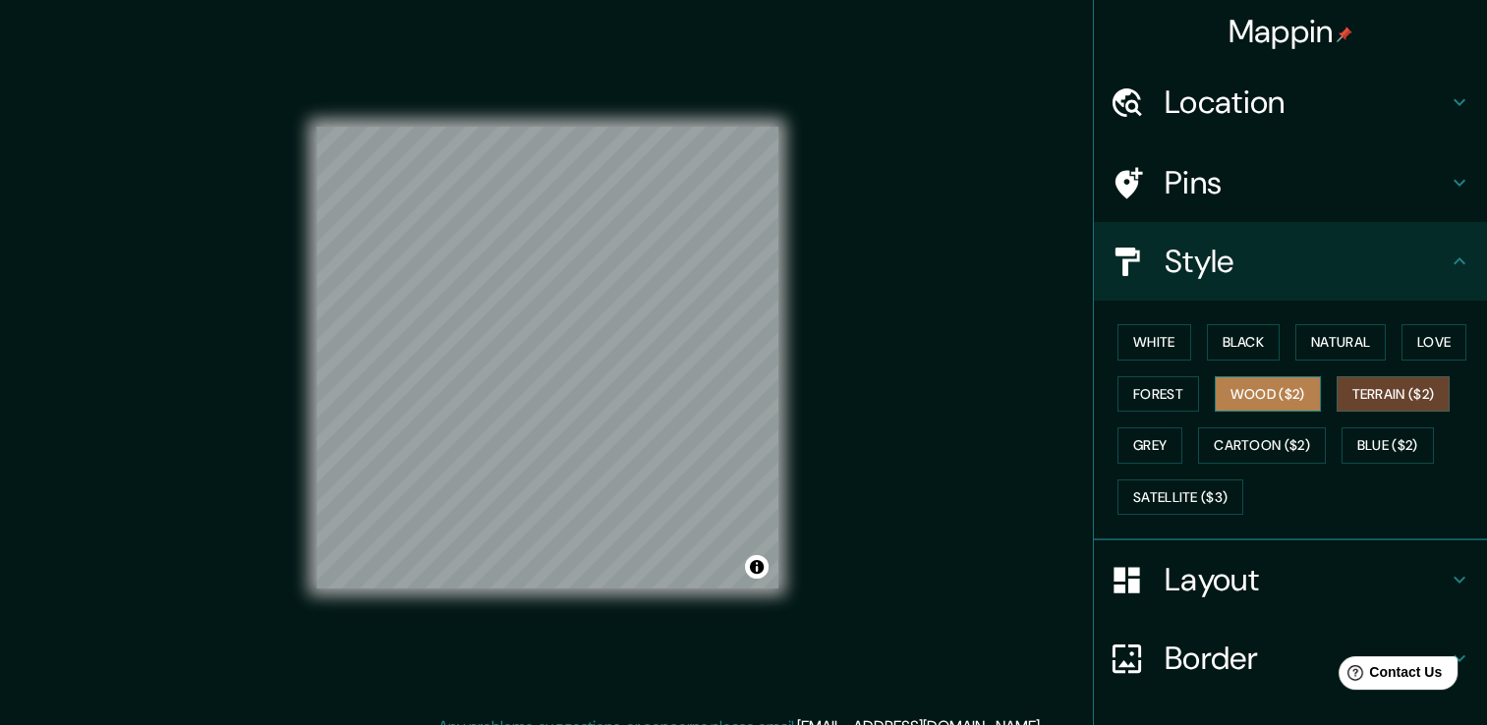
click at [1274, 400] on button "Wood ($2)" at bounding box center [1268, 394] width 106 height 36
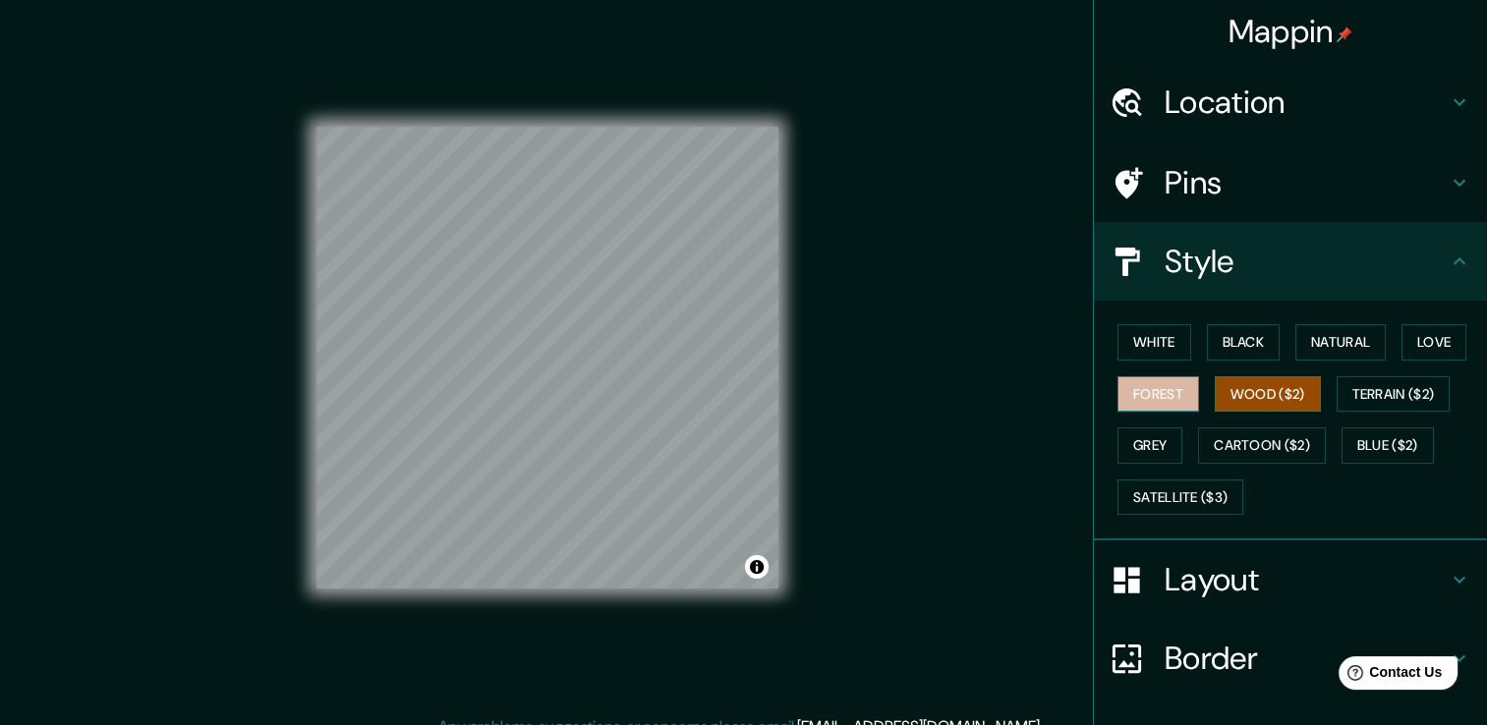
click at [1167, 392] on button "Forest" at bounding box center [1159, 394] width 82 height 36
click at [1234, 391] on button "Wood ($2)" at bounding box center [1268, 394] width 106 height 36
click at [1367, 389] on button "Terrain ($2)" at bounding box center [1394, 394] width 114 height 36
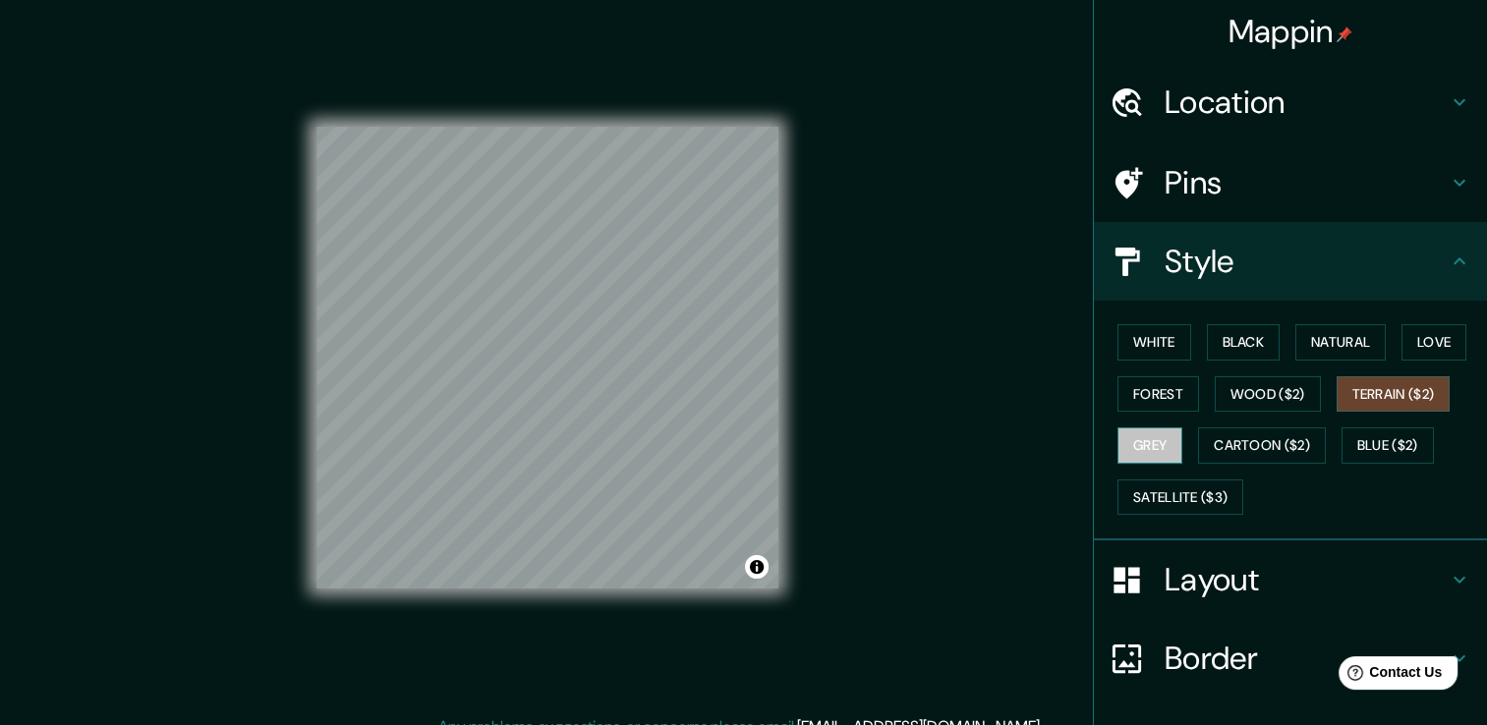
click at [1125, 448] on button "Grey" at bounding box center [1150, 446] width 65 height 36
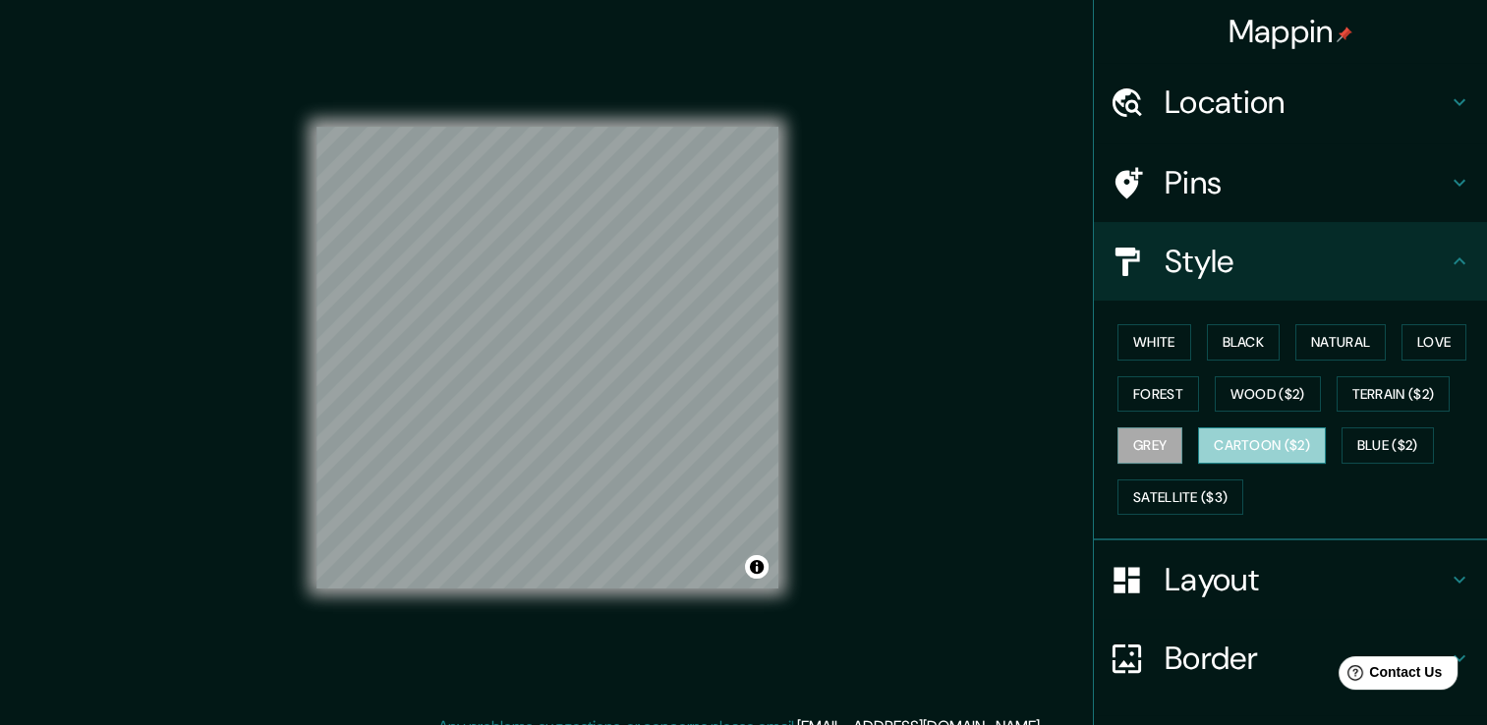
click at [1200, 443] on button "Cartoon ($2)" at bounding box center [1262, 446] width 128 height 36
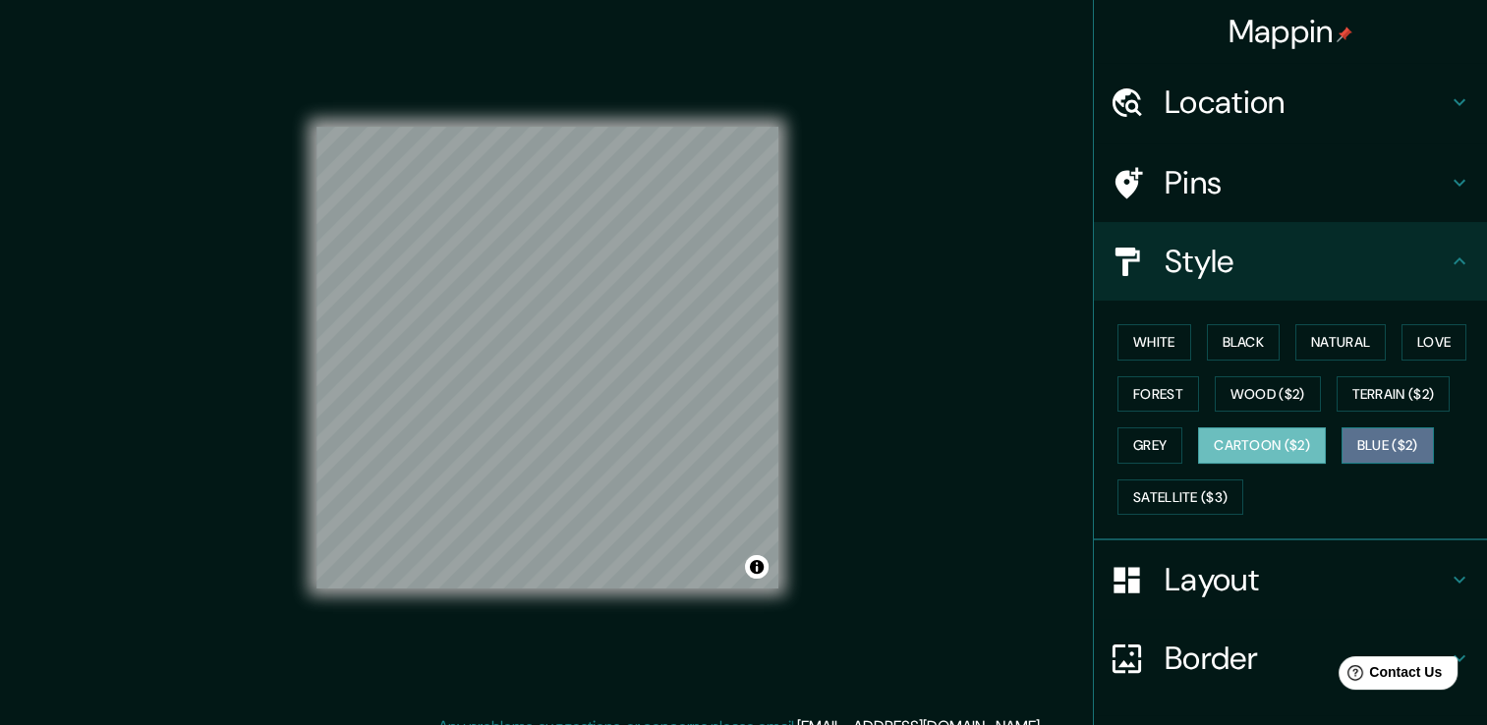
click at [1386, 440] on button "Blue ($2)" at bounding box center [1388, 446] width 92 height 36
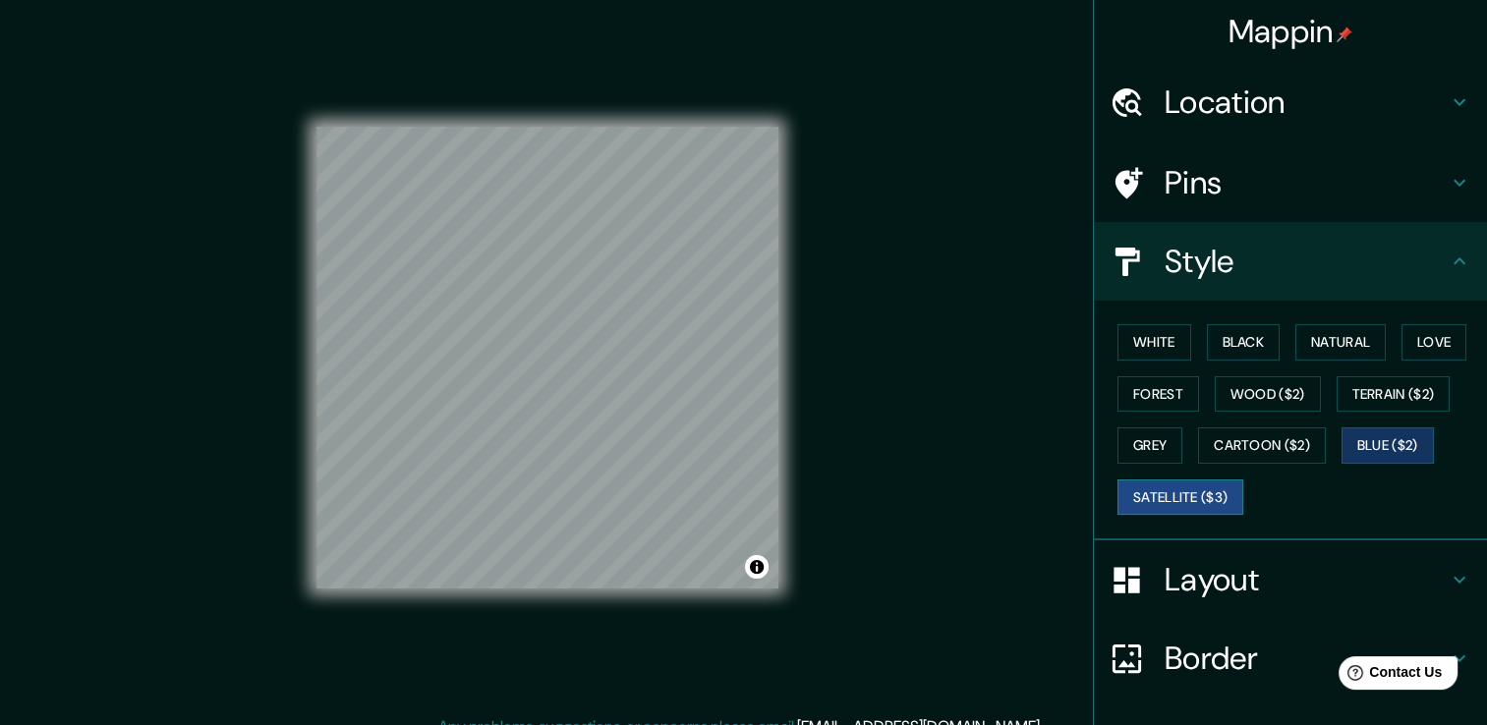
click at [1156, 489] on button "Satellite ($3)" at bounding box center [1181, 498] width 126 height 36
click at [1269, 431] on button "Cartoon ($2)" at bounding box center [1262, 446] width 128 height 36
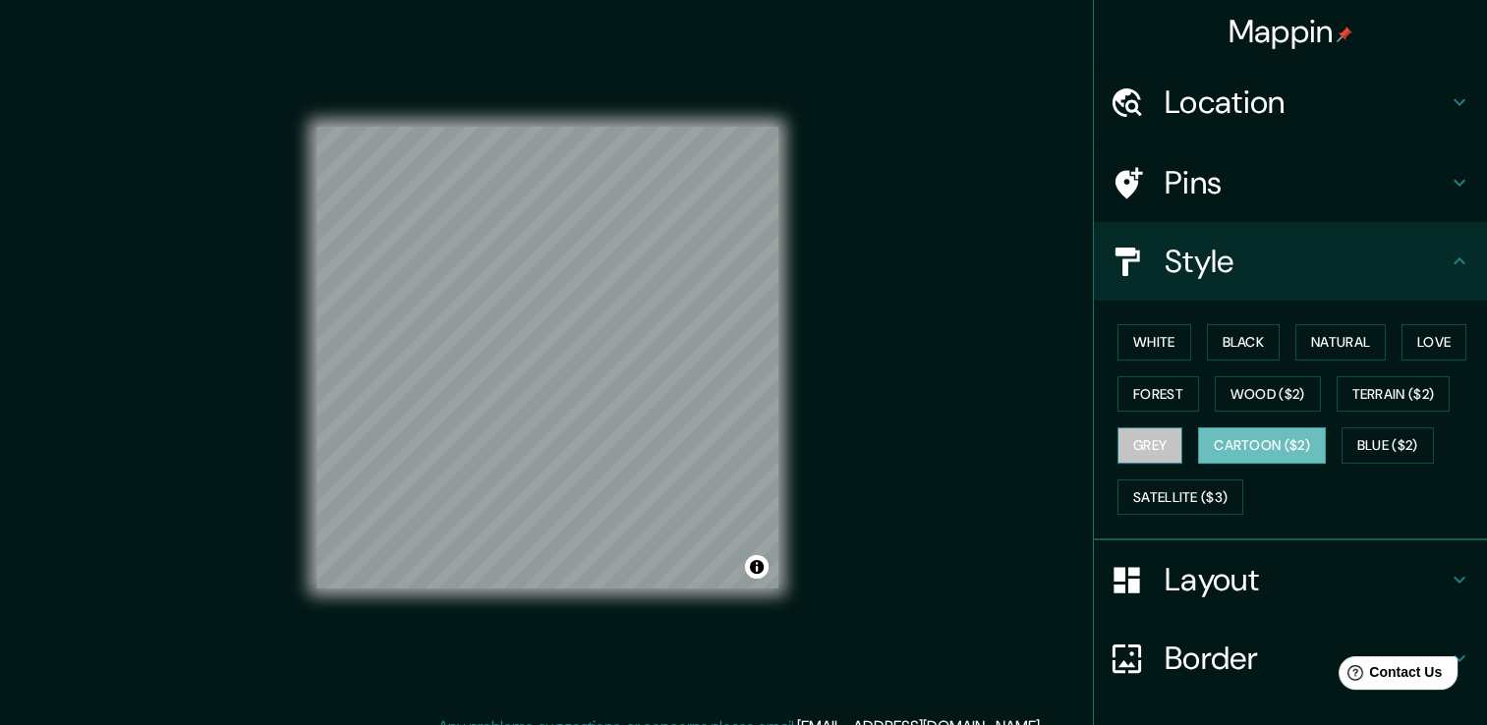
click at [1140, 446] on button "Grey" at bounding box center [1150, 446] width 65 height 36
click at [1156, 383] on button "Forest" at bounding box center [1159, 394] width 82 height 36
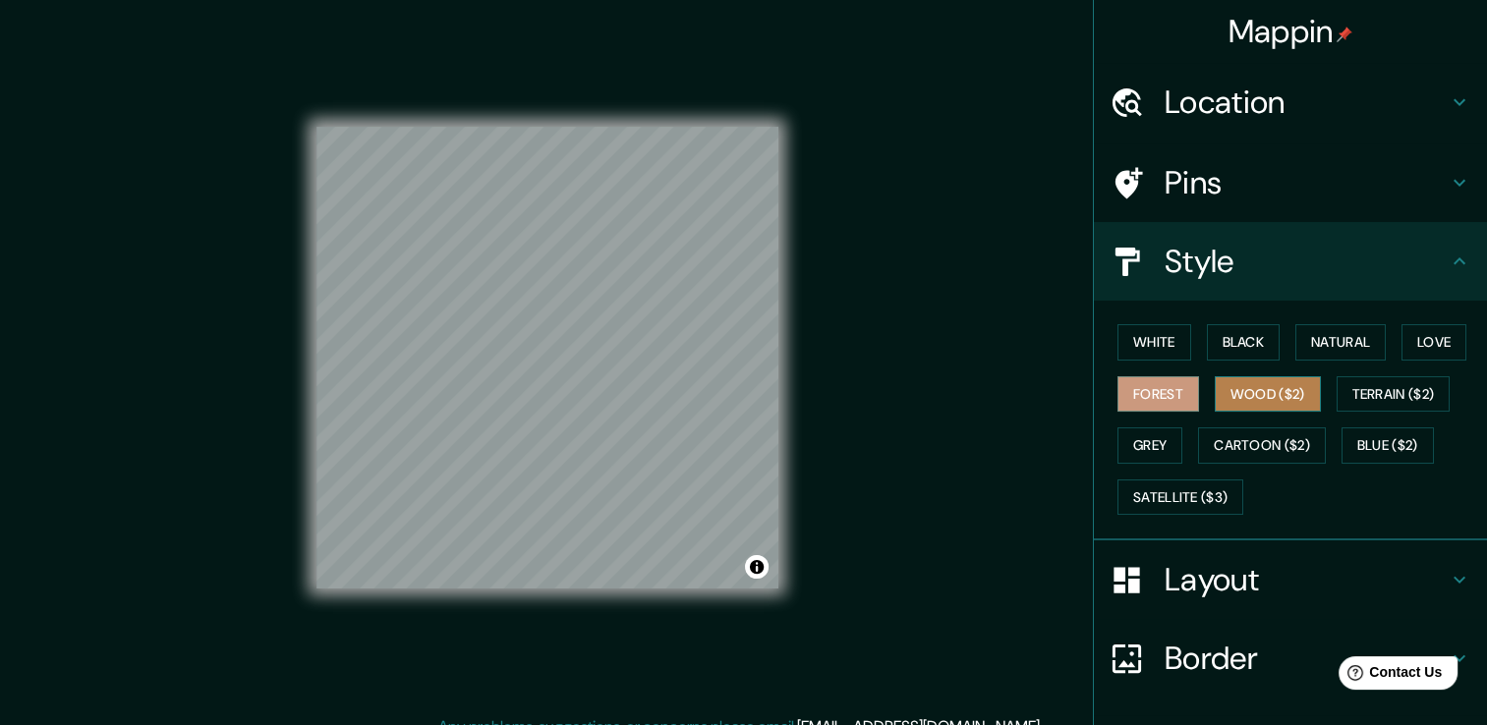
click at [1216, 386] on button "Wood ($2)" at bounding box center [1268, 394] width 106 height 36
